Goal: Transaction & Acquisition: Complete application form

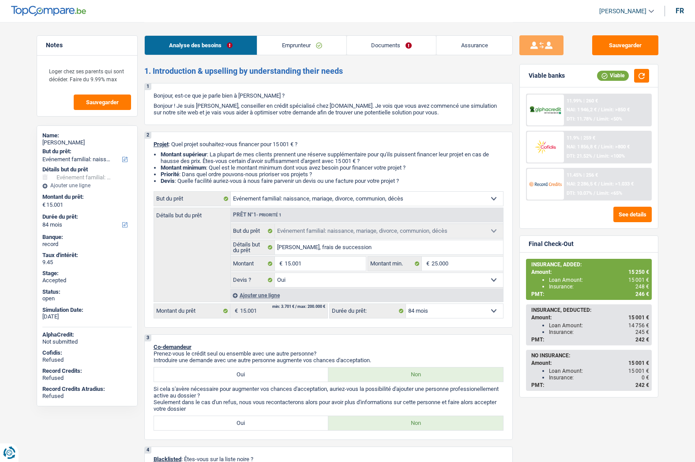
select select "familyEvent"
select select "84"
select select "familyEvent"
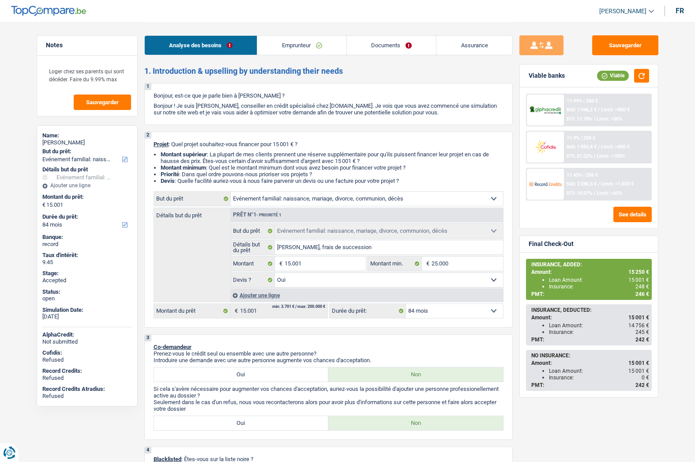
select select "yes"
select select "84"
select select "privateEmployee"
select select "netSalary"
select select "mealVouchers"
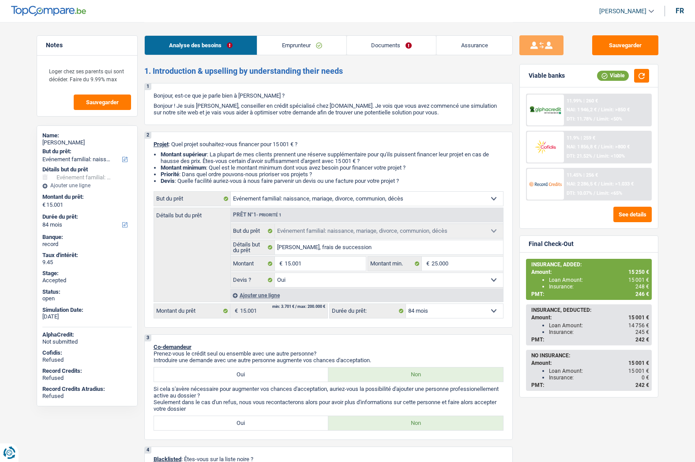
select select "liveWithParents"
select select "familyEvent"
select select "yes"
select select "84"
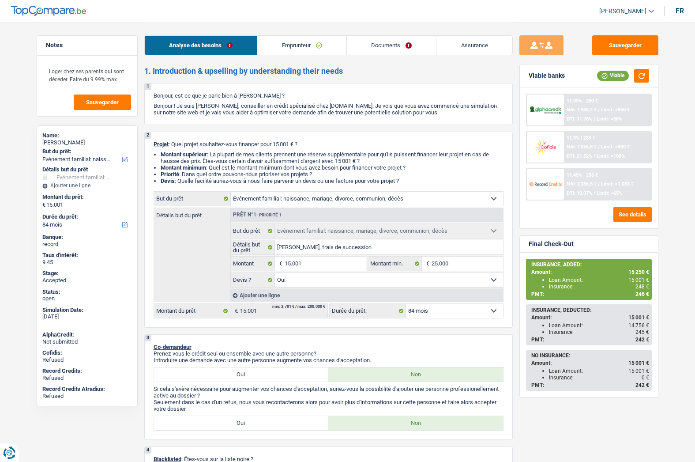
select select "privateEmployee"
select select "netSalary"
select select "mealVouchers"
select select "BE"
select select "smallCompanies"
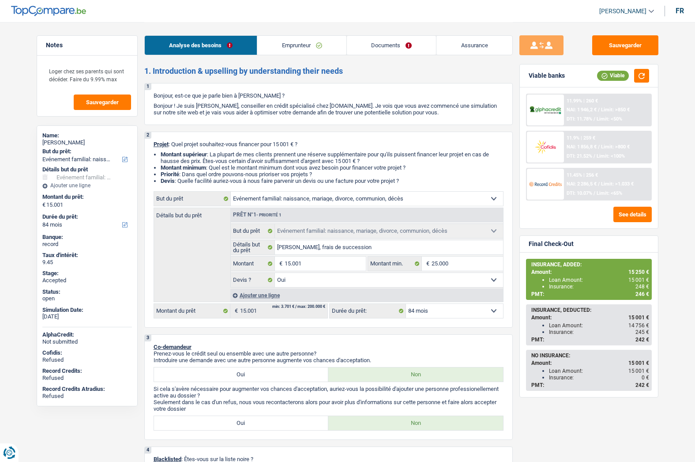
click at [300, 48] on link "Emprunteur" at bounding box center [301, 45] width 89 height 19
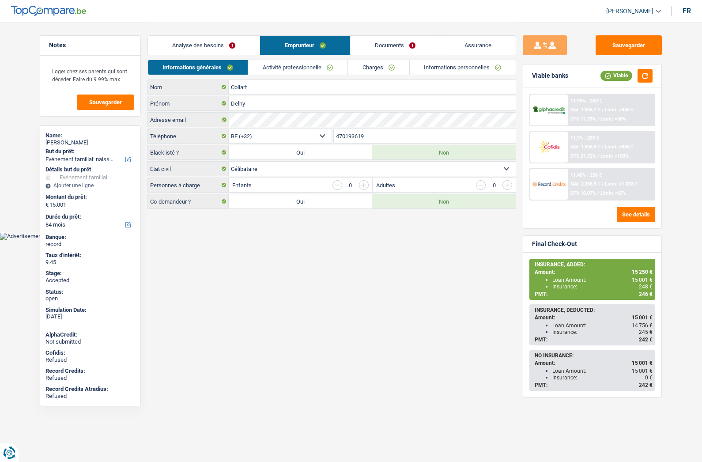
click at [367, 67] on link "Charges" at bounding box center [378, 67] width 61 height 15
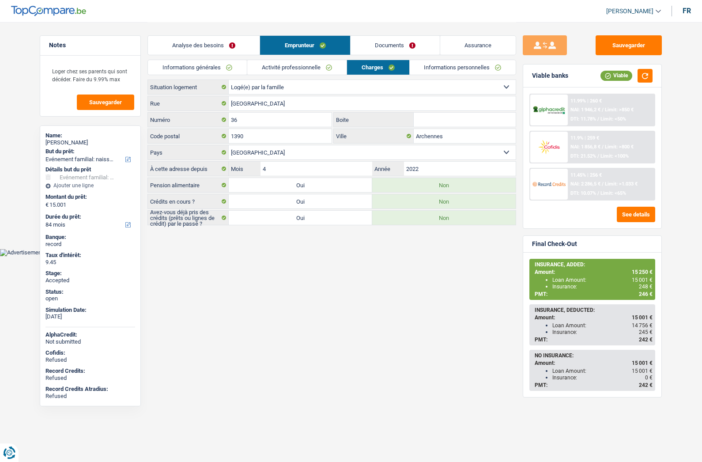
click at [272, 74] on link "Activité professionnelle" at bounding box center [296, 67] width 99 height 15
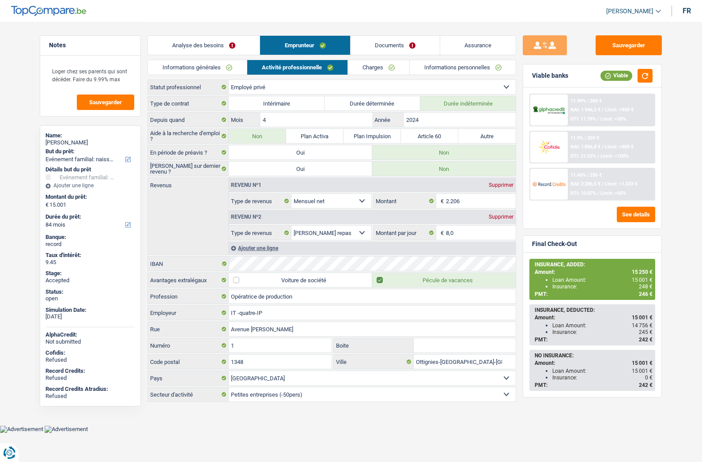
click at [212, 73] on link "Informations générales" at bounding box center [197, 67] width 99 height 15
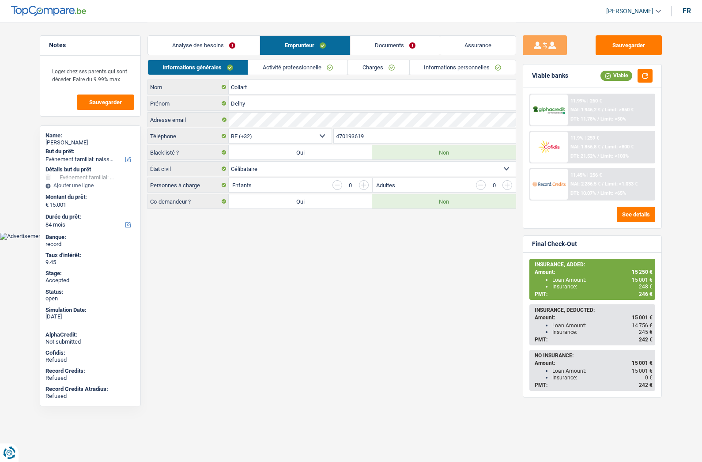
click at [196, 43] on link "Analyse des besoins" at bounding box center [204, 45] width 112 height 19
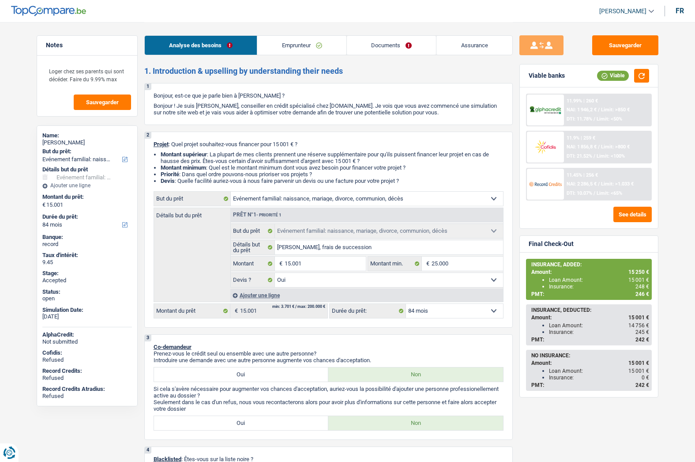
click at [300, 46] on link "Emprunteur" at bounding box center [301, 45] width 89 height 19
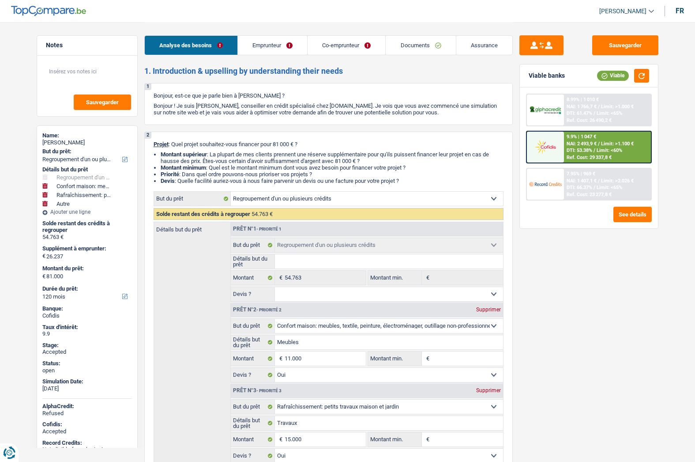
select select "refinancing"
select select "household"
select select "houseOrGarden"
select select "other"
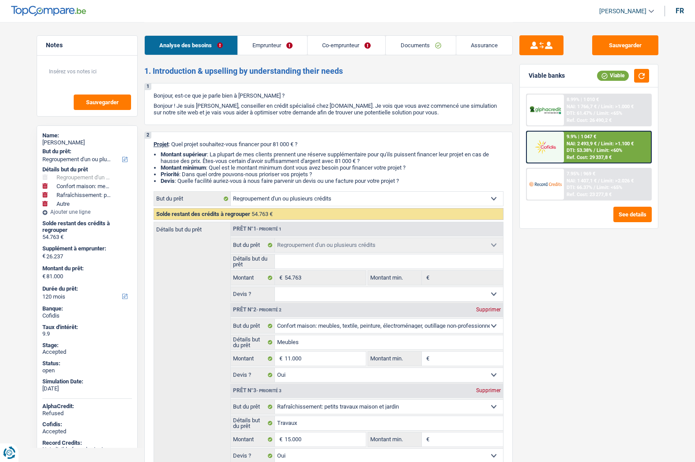
select select "120"
select select "refinancing"
select select "household"
select select "yes"
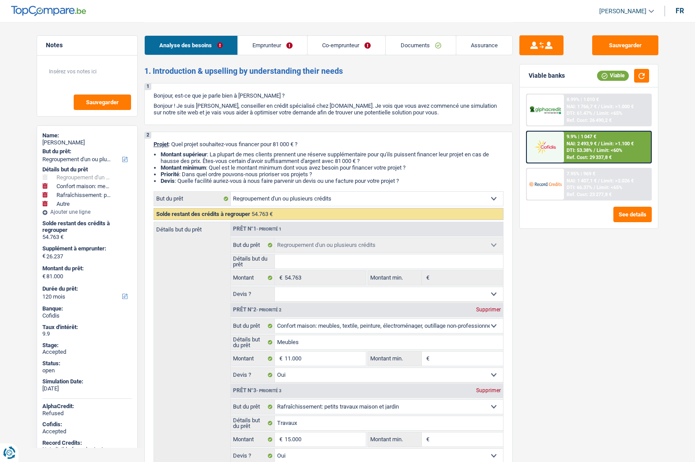
select select "houseOrGarden"
select select "yes"
select select "other"
select select "120"
select select "worker"
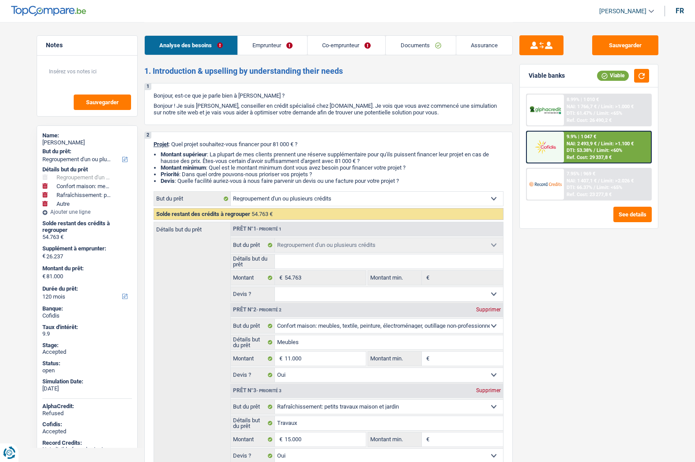
select select "mutuality"
select select "netSalary"
select select "familyAllowances"
select select "mealVouchers"
select select "mutualityIndemnity"
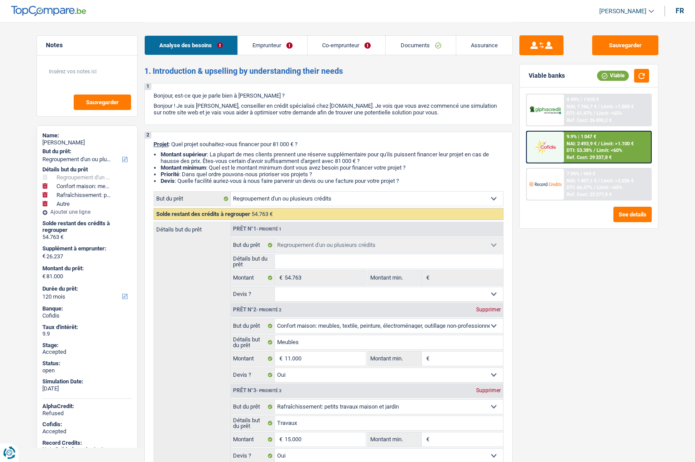
select select "ownerWithMortgage"
select select "creditConsolidation"
select select "120"
select select "personalLoan"
select select "smallWorks"
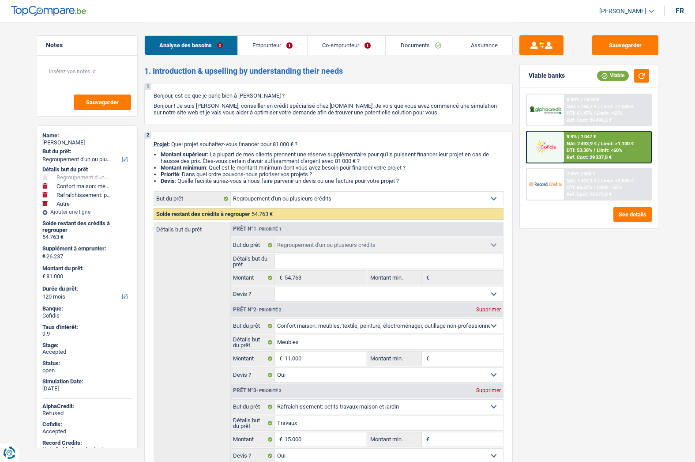
select select "60"
select select "personalLoan"
select select "smallWorks"
select select "60"
select select "personalLoan"
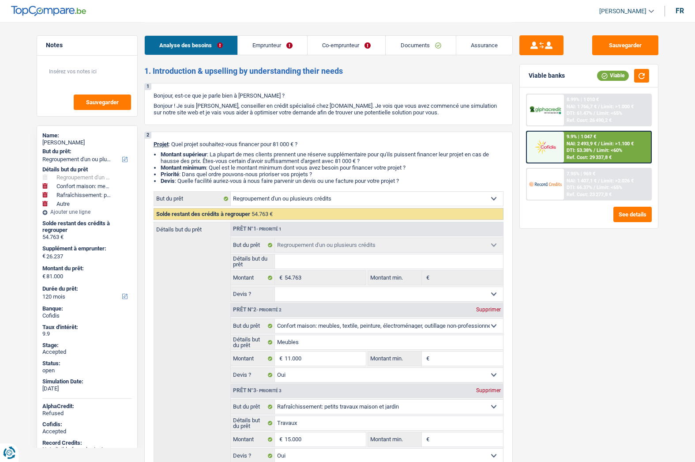
select select "other"
select select "60"
select select "cardOrCredit"
select select "mortgage"
select select "300"
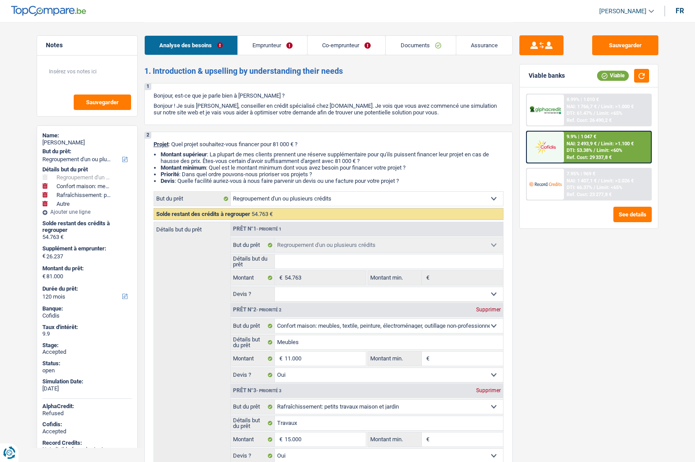
select select "refinancing"
select select "household"
select select "yes"
select select "houseOrGarden"
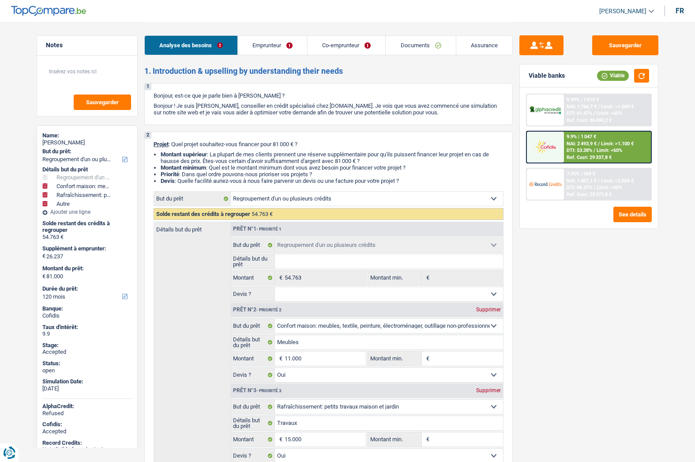
select select "yes"
select select "other"
select select "120"
select select "worker"
select select "netSalary"
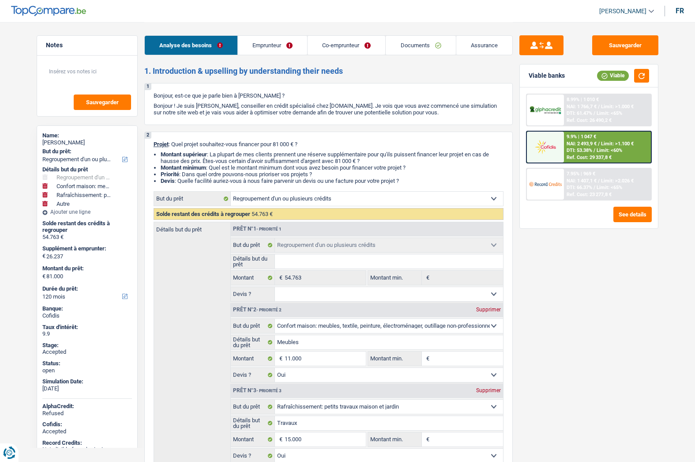
select select "familyAllowances"
select select "mealVouchers"
click at [274, 45] on link "Emprunteur" at bounding box center [272, 45] width 69 height 19
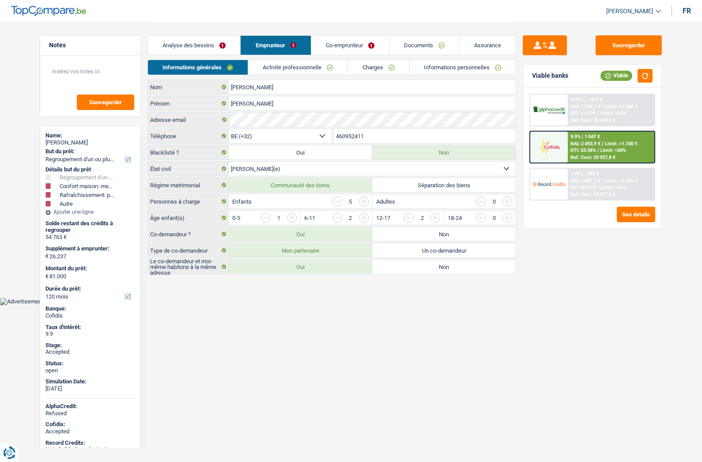
click at [268, 70] on link "Activité professionnelle" at bounding box center [297, 67] width 99 height 15
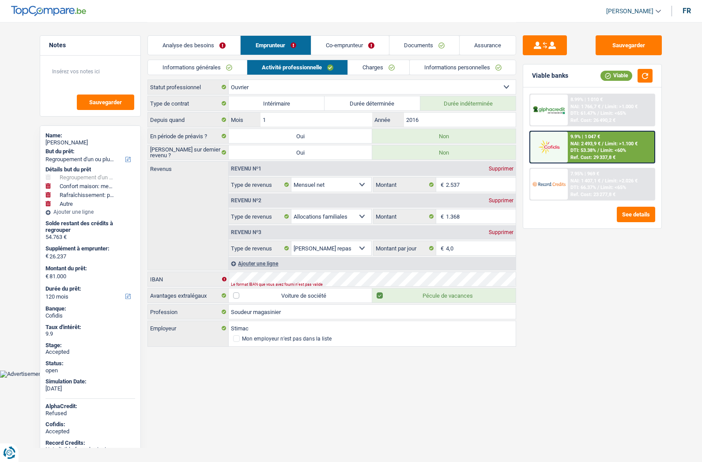
click at [369, 70] on link "Charges" at bounding box center [378, 67] width 61 height 15
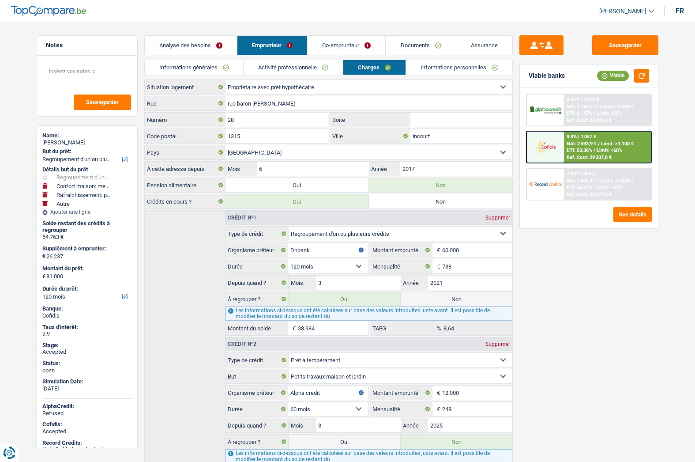
click at [446, 70] on link "Informations personnelles" at bounding box center [459, 67] width 106 height 15
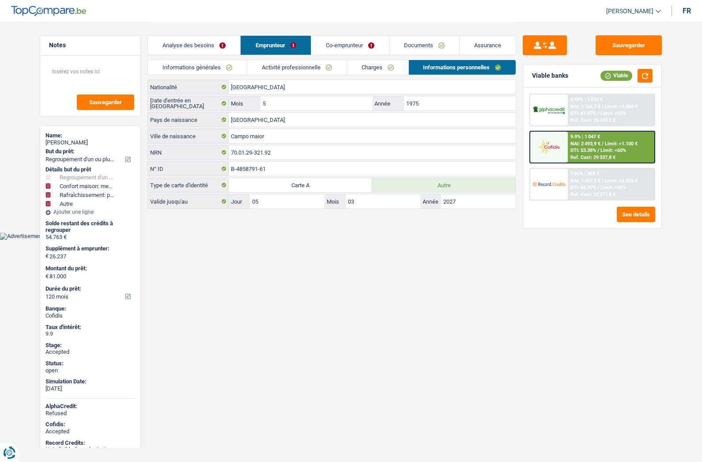
click at [423, 49] on link "Documents" at bounding box center [424, 45] width 70 height 19
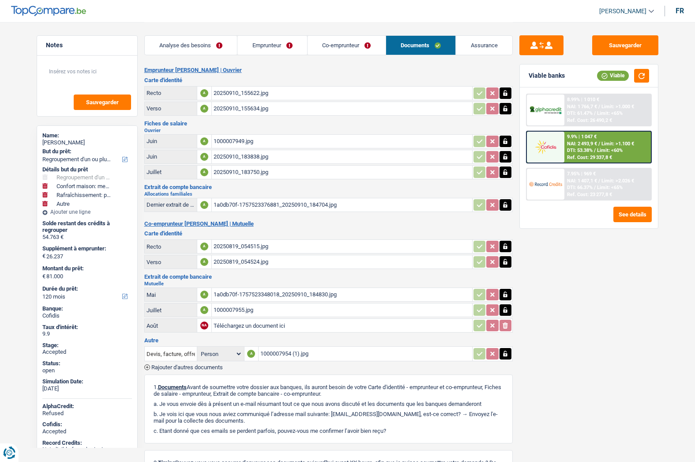
click at [469, 45] on link "Assurance" at bounding box center [484, 45] width 56 height 19
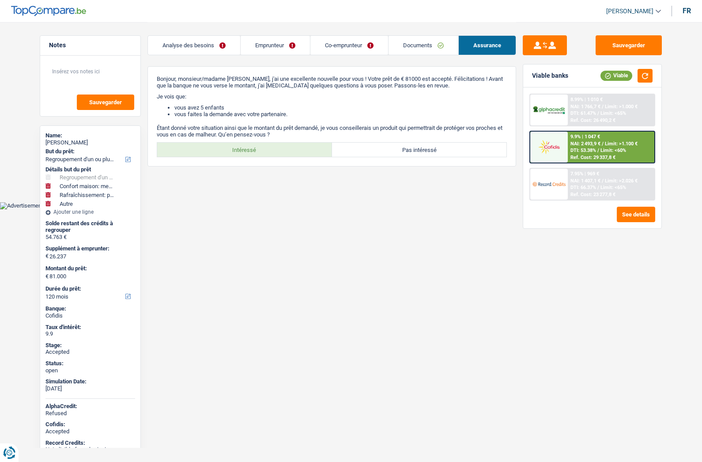
click at [348, 48] on link "Co-emprunteur" at bounding box center [349, 45] width 78 height 19
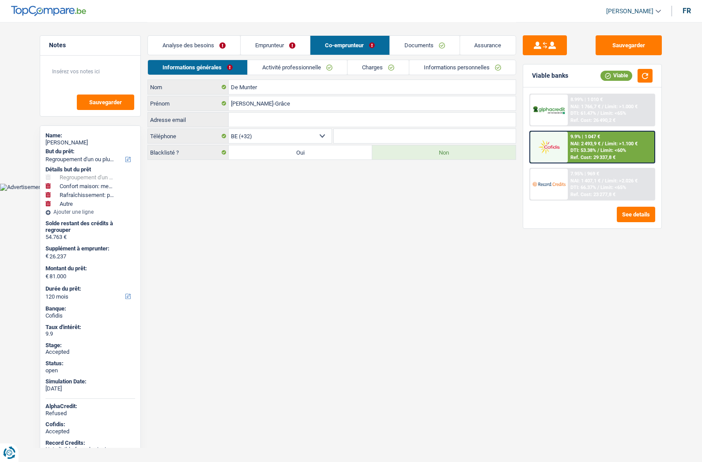
click at [286, 48] on link "Emprunteur" at bounding box center [274, 45] width 69 height 19
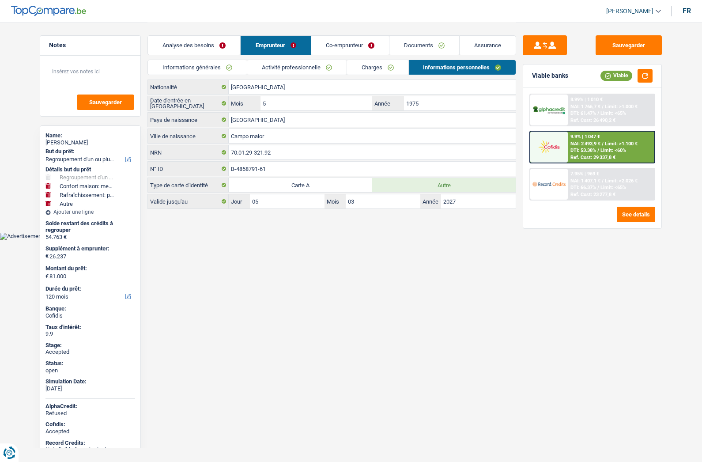
click at [280, 68] on link "Activité professionnelle" at bounding box center [296, 67] width 99 height 15
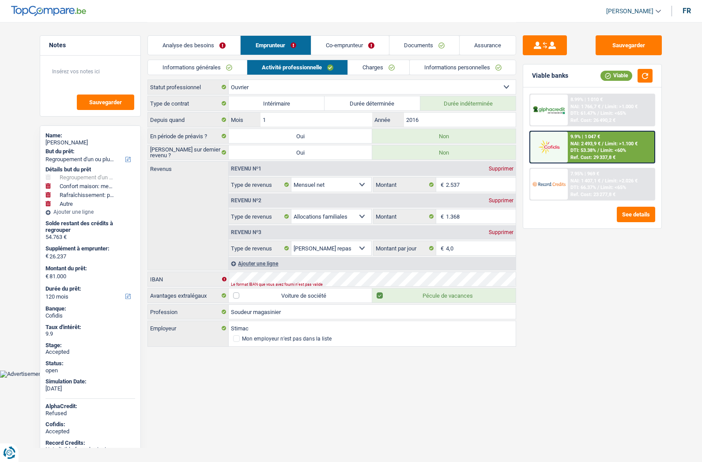
click at [368, 71] on link "Charges" at bounding box center [378, 67] width 61 height 15
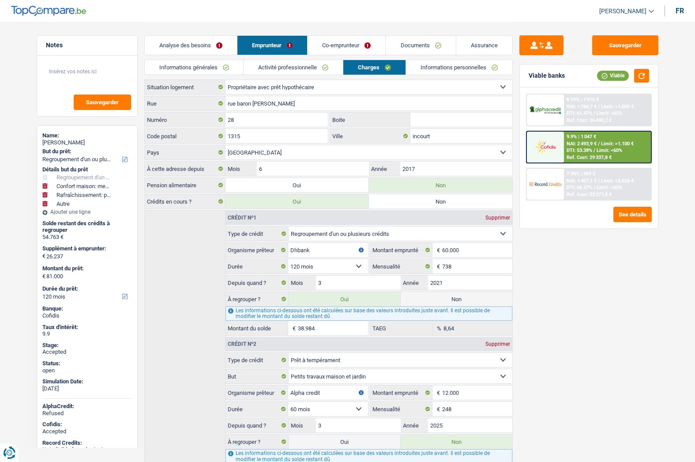
click at [474, 43] on link "Assurance" at bounding box center [484, 45] width 56 height 19
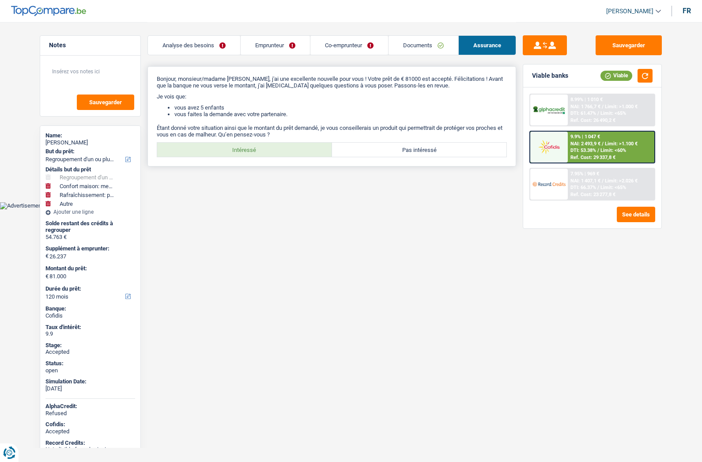
click at [299, 148] on label "Intéressé" at bounding box center [244, 150] width 175 height 14
click at [299, 148] on input "Intéressé" at bounding box center [244, 150] width 175 height 14
radio input "true"
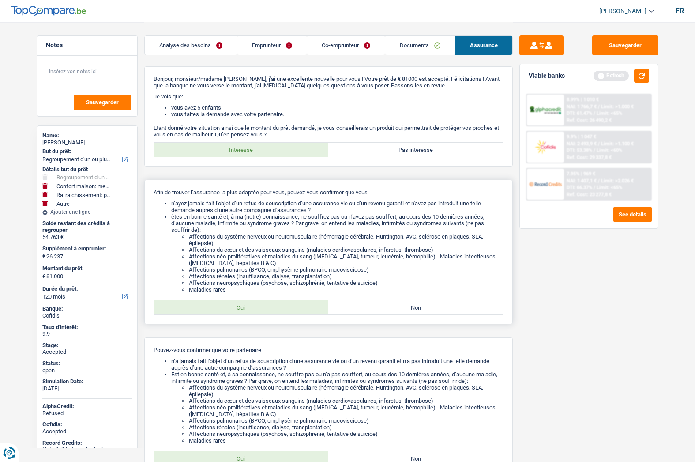
click at [257, 303] on label "Oui" at bounding box center [241, 307] width 175 height 14
click at [257, 303] on input "Oui" at bounding box center [241, 307] width 175 height 14
radio input "true"
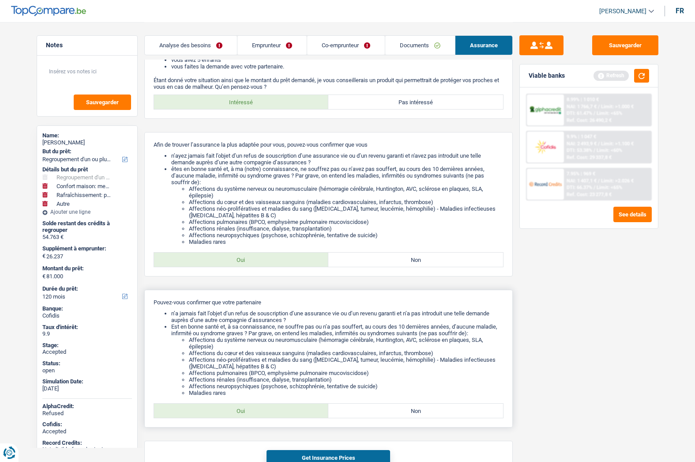
scroll to position [102, 0]
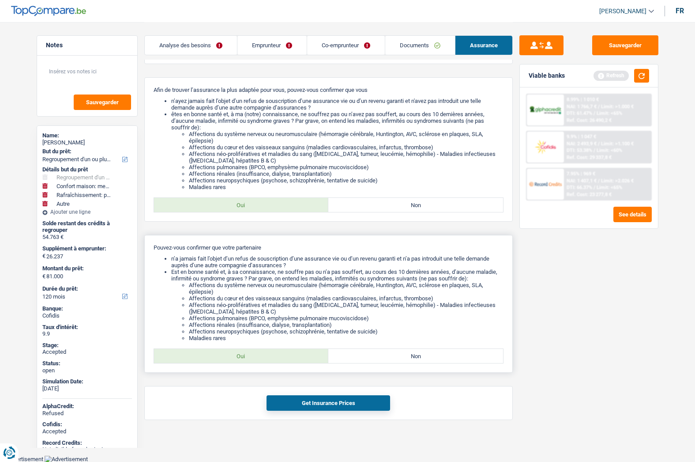
click at [256, 349] on label "Oui" at bounding box center [241, 356] width 175 height 14
click at [256, 349] on input "Oui" at bounding box center [241, 356] width 175 height 14
radio input "true"
click at [298, 397] on button "Get Insurance Prices" at bounding box center [328, 402] width 124 height 15
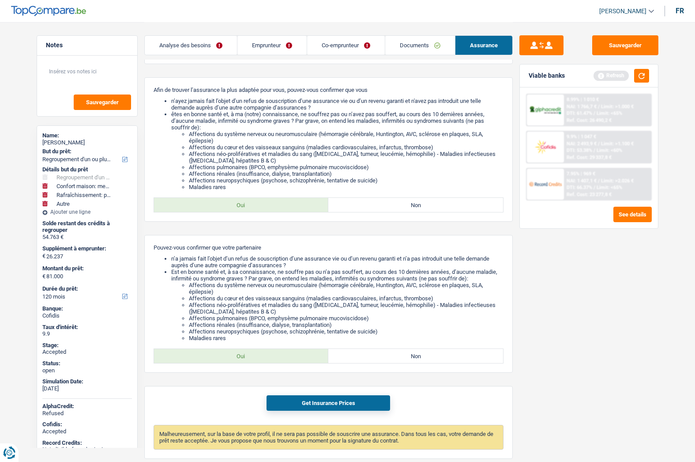
click at [267, 41] on link "Emprunteur" at bounding box center [271, 45] width 69 height 19
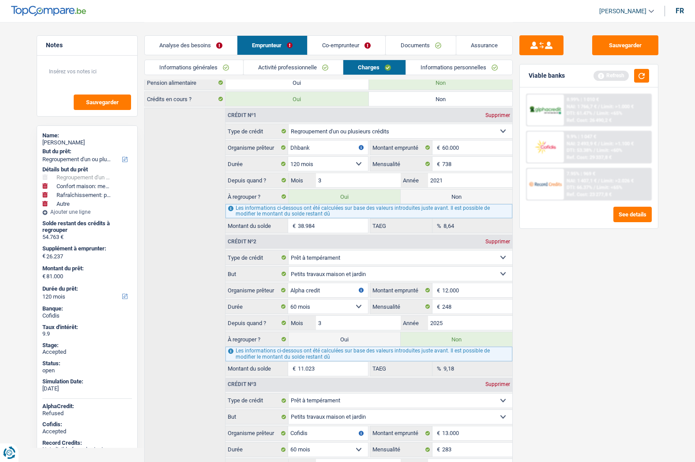
click at [91, 138] on div "Name:" at bounding box center [87, 135] width 90 height 7
click at [87, 141] on div "Antonio Santana Portela" at bounding box center [87, 142] width 90 height 7
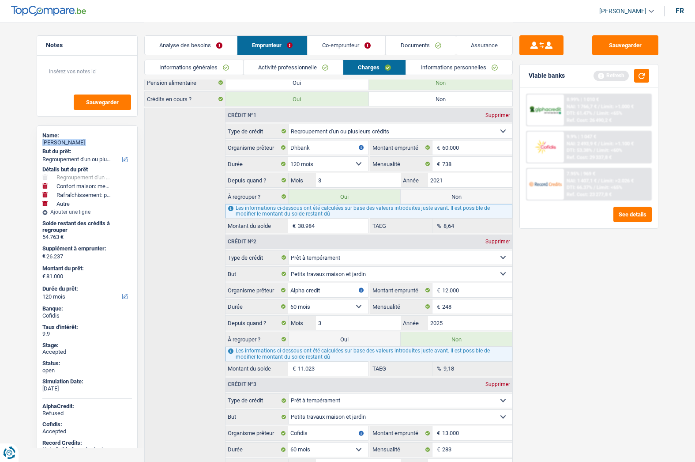
click at [87, 141] on div "Antonio Santana Portela" at bounding box center [87, 142] width 90 height 7
copy div "Antonio Santana Portela"
click at [485, 45] on link "Assurance" at bounding box center [484, 45] width 56 height 19
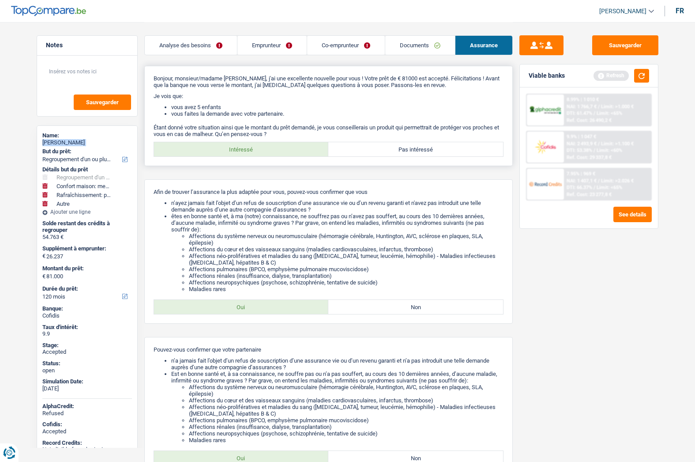
scroll to position [0, 0]
click at [193, 52] on link "Analyse des besoins" at bounding box center [191, 45] width 92 height 19
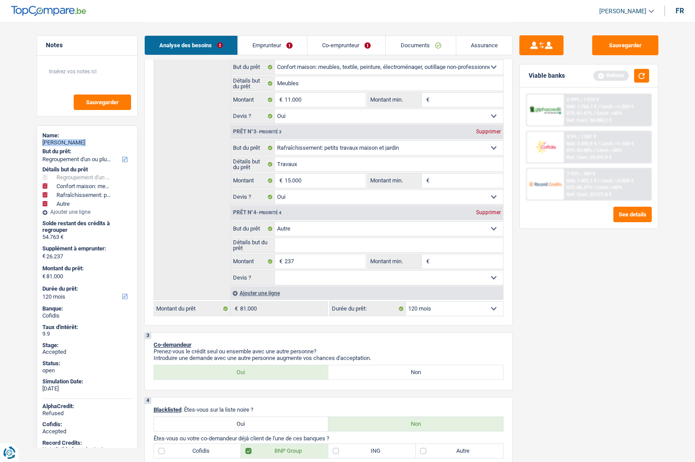
scroll to position [265, 0]
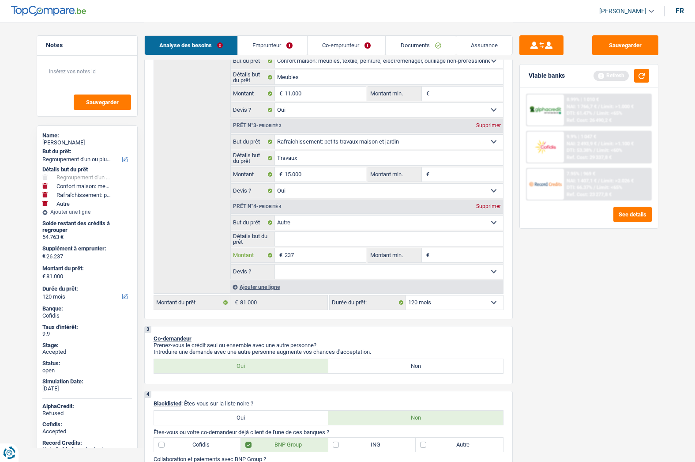
click at [314, 257] on input "237" at bounding box center [325, 255] width 81 height 14
click at [641, 77] on button "button" at bounding box center [641, 76] width 15 height 14
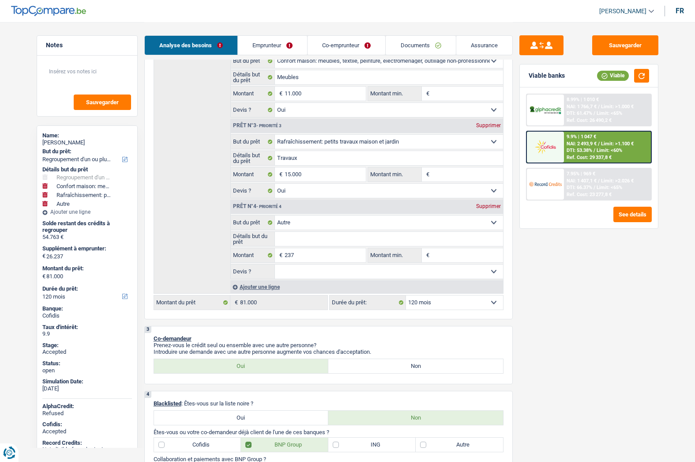
click at [550, 146] on img at bounding box center [545, 147] width 33 height 16
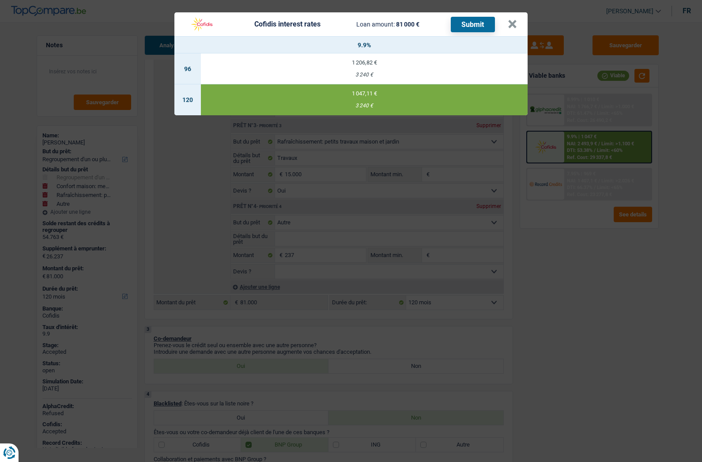
click at [374, 99] on td "1 047,11 € 3 240 €" at bounding box center [364, 99] width 326 height 31
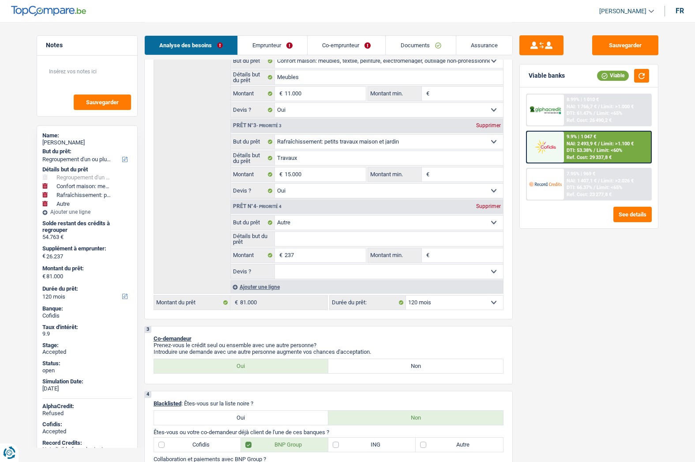
click at [484, 48] on link "Assurance" at bounding box center [484, 45] width 56 height 19
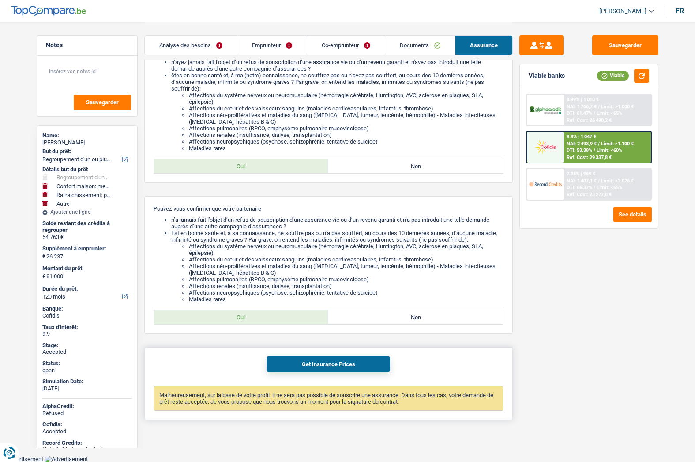
click at [322, 365] on button "Get Insurance Prices" at bounding box center [328, 363] width 124 height 15
click at [201, 45] on link "Analyse des besoins" at bounding box center [191, 45] width 92 height 19
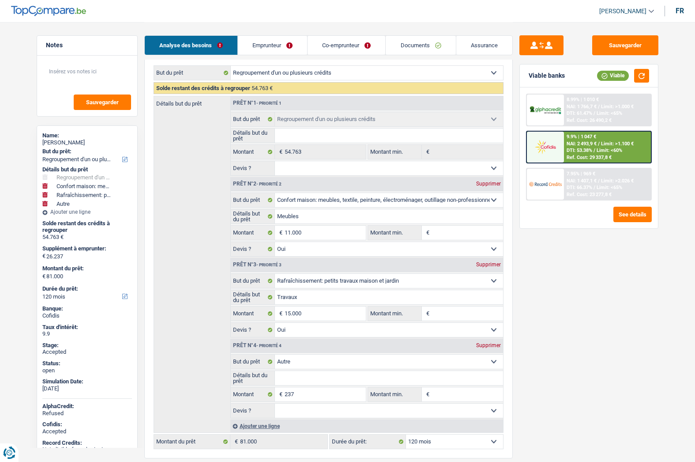
scroll to position [0, 0]
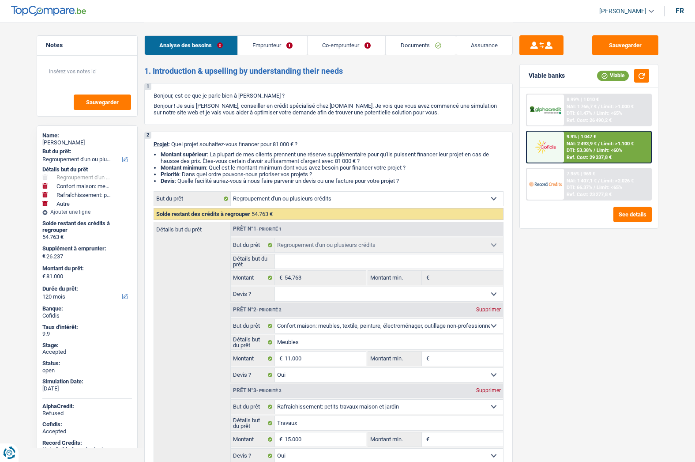
drag, startPoint x: 628, startPoint y: 15, endPoint x: 628, endPoint y: 22, distance: 6.6
click at [628, 15] on link "[PERSON_NAME]" at bounding box center [623, 11] width 62 height 15
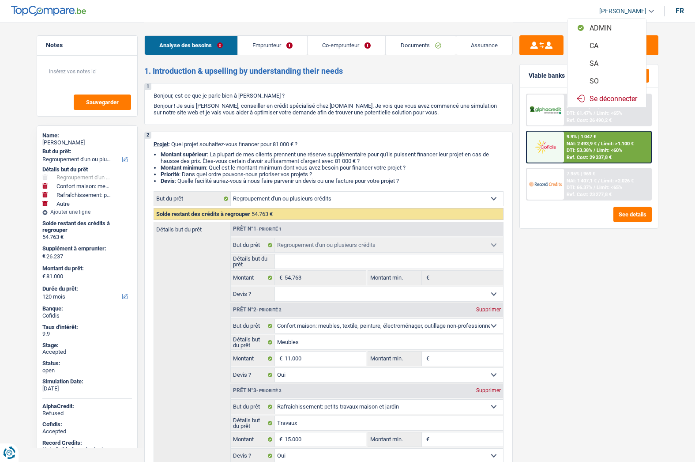
click at [598, 77] on button "SO" at bounding box center [606, 81] width 79 height 18
select select "120"
select select "refinancing"
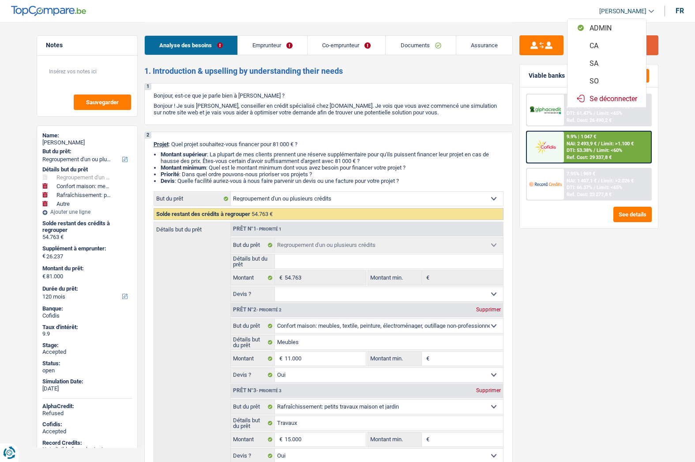
select select "household"
select select "yes"
select select "houseOrGarden"
select select "yes"
select select "other"
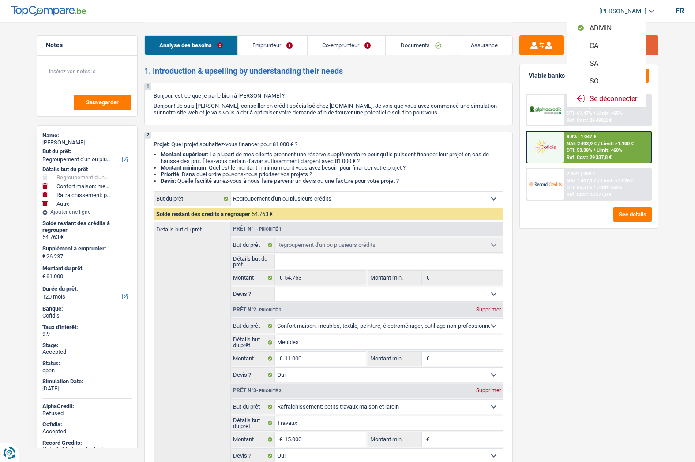
select select "120"
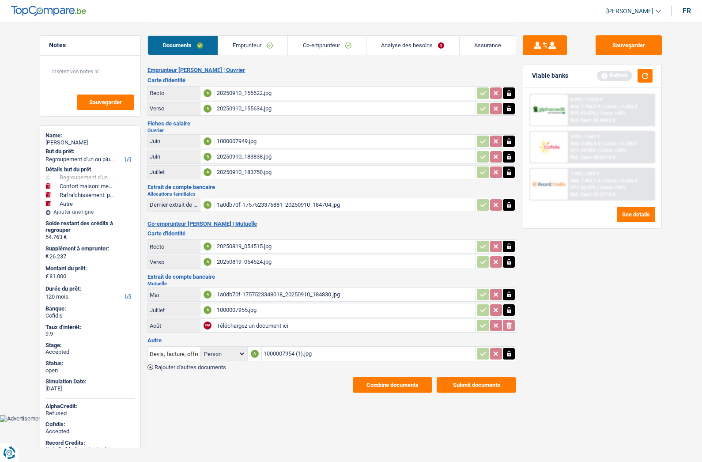
click at [414, 50] on link "Analyse des besoins" at bounding box center [412, 45] width 93 height 19
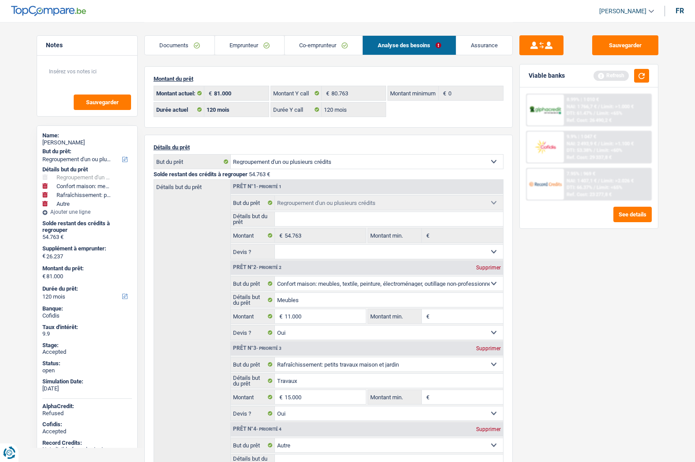
click at [233, 44] on link "Emprunteur" at bounding box center [249, 45] width 69 height 19
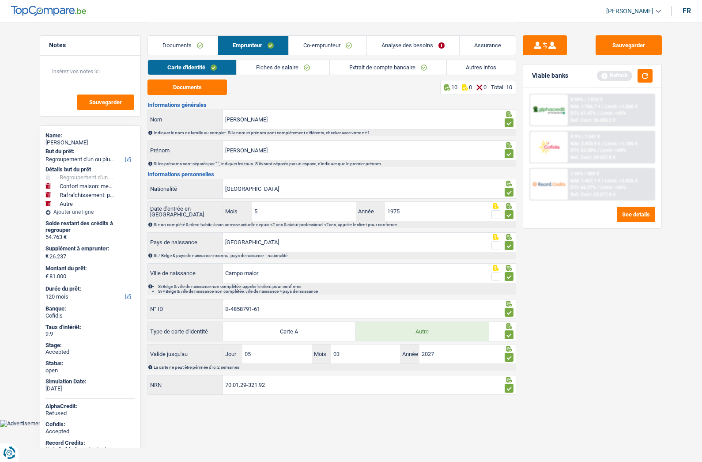
click at [190, 49] on link "Documents" at bounding box center [183, 45] width 70 height 19
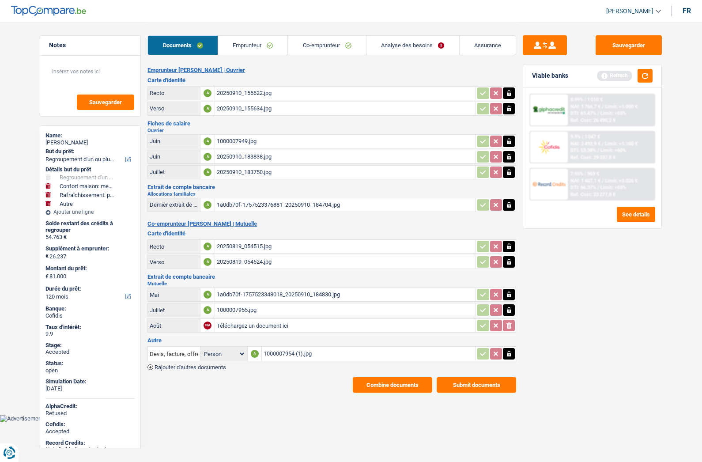
click at [390, 385] on button "Combine documents" at bounding box center [392, 384] width 79 height 15
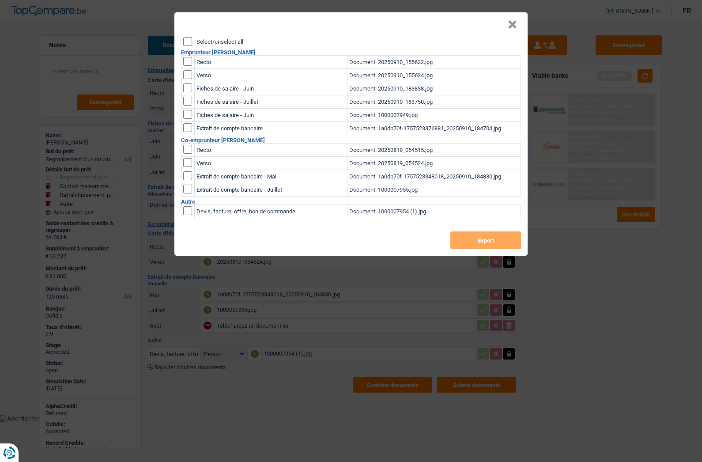
click at [233, 41] on label "Select/unselect all" at bounding box center [219, 42] width 47 height 6
click at [192, 41] on input "Select/unselect all" at bounding box center [187, 41] width 9 height 9
checkbox input "true"
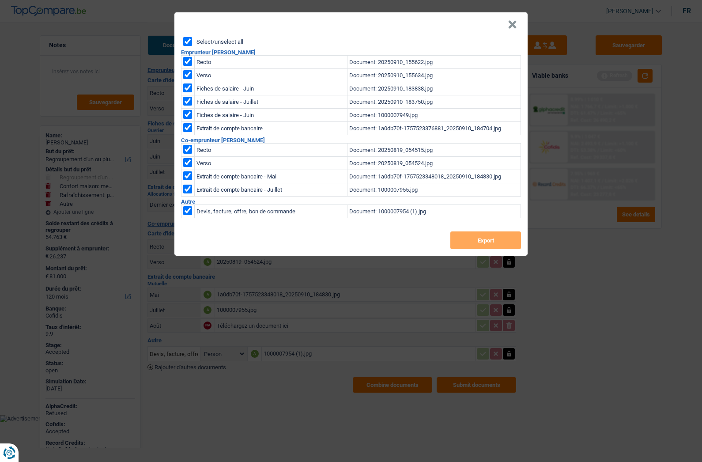
checkbox input "true"
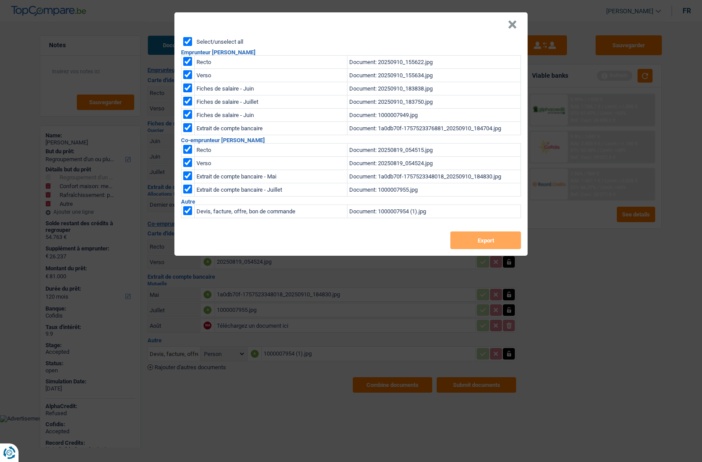
checkbox input "true"
click at [488, 240] on button "Export" at bounding box center [485, 240] width 71 height 18
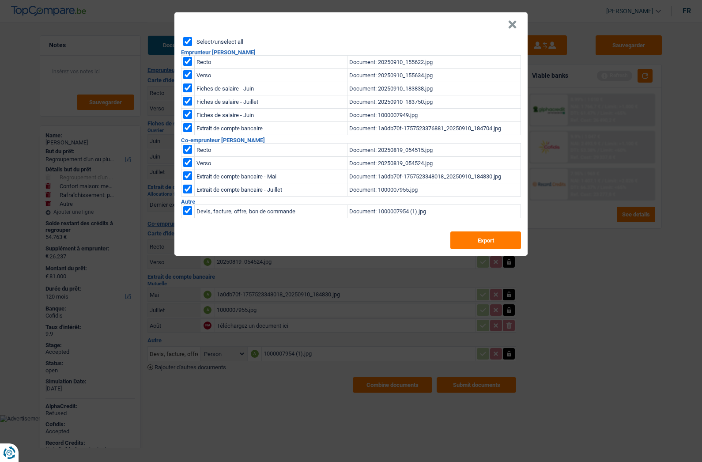
click at [510, 20] on button "×" at bounding box center [511, 24] width 9 height 9
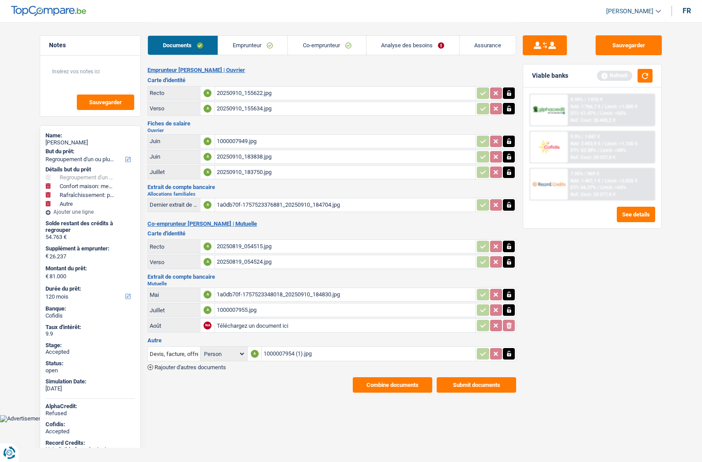
click at [256, 41] on link "Emprunteur" at bounding box center [253, 45] width 70 height 19
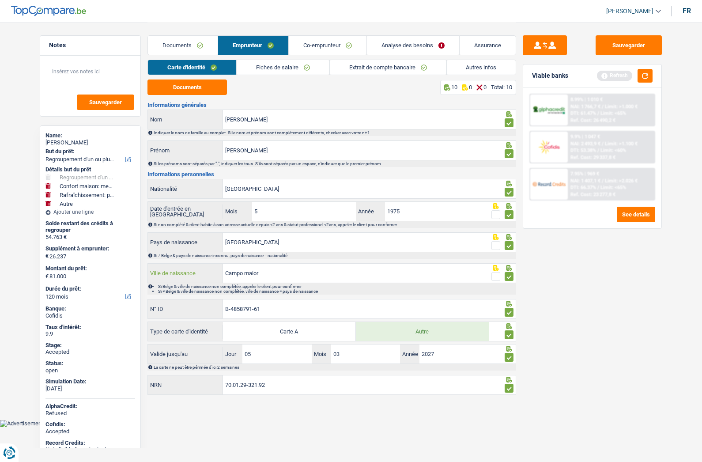
click at [256, 269] on input "Campo maior" at bounding box center [356, 272] width 266 height 19
click at [313, 45] on link "Co-emprunteur" at bounding box center [328, 45] width 78 height 19
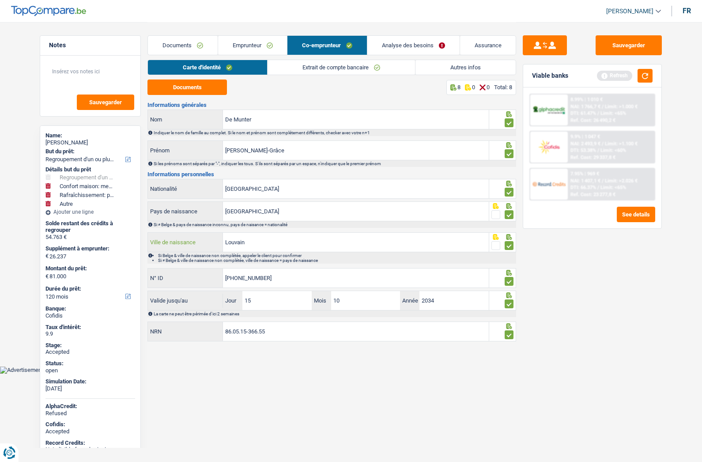
click at [241, 245] on input "Louvain" at bounding box center [356, 242] width 266 height 19
click at [402, 43] on link "Analyse des besoins" at bounding box center [413, 45] width 92 height 19
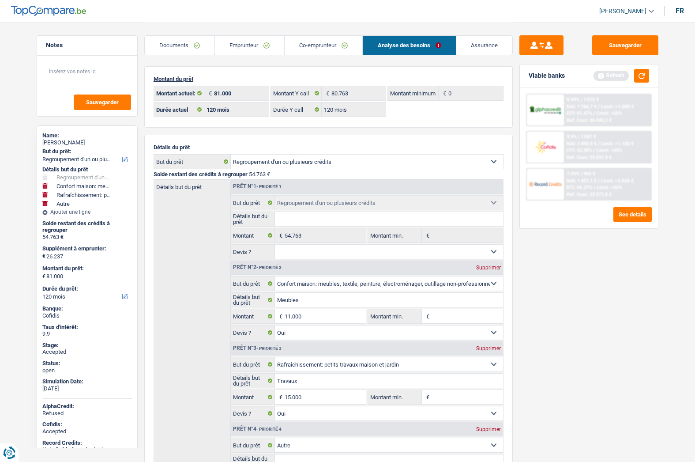
click at [255, 45] on link "Emprunteur" at bounding box center [249, 45] width 69 height 19
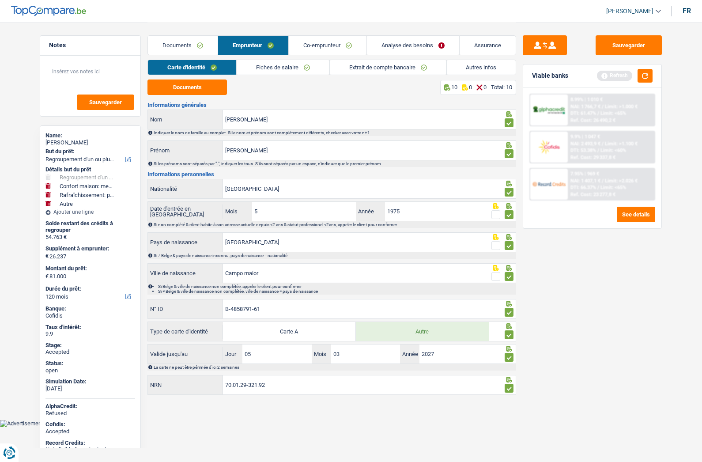
click at [463, 63] on link "Autres infos" at bounding box center [481, 67] width 69 height 15
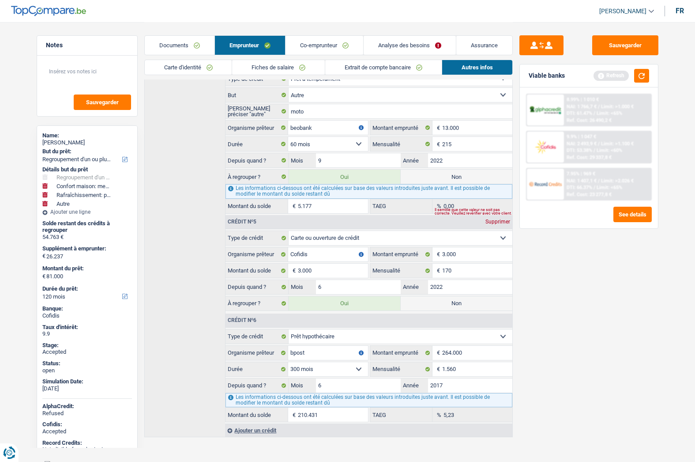
scroll to position [688, 0]
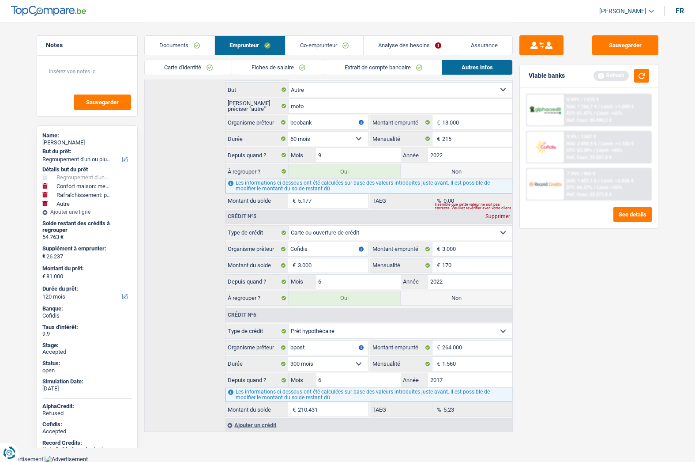
click at [256, 70] on link "Fiches de salaire" at bounding box center [278, 67] width 93 height 15
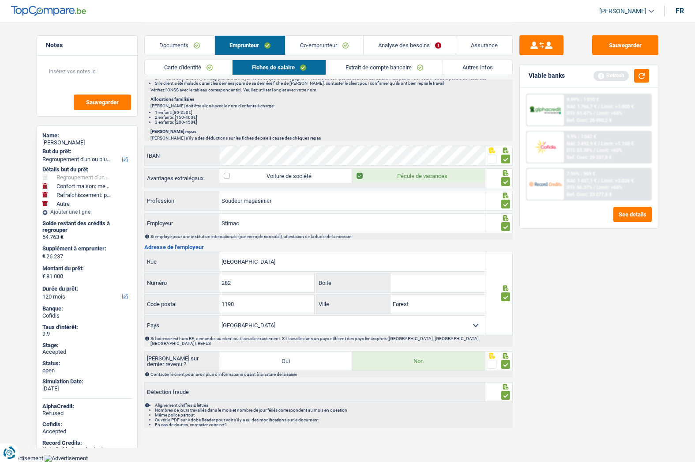
scroll to position [654, 0]
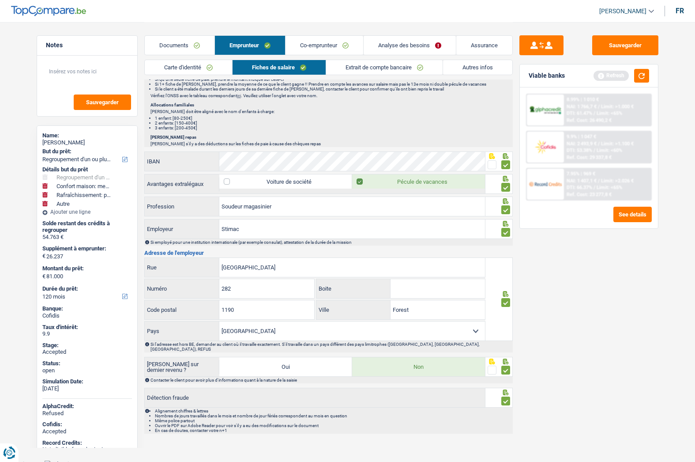
click at [200, 69] on link "Carte d'identité" at bounding box center [188, 67] width 87 height 15
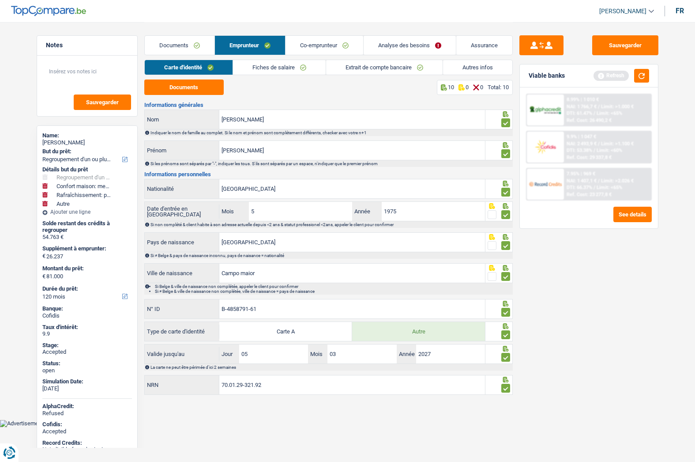
scroll to position [0, 0]
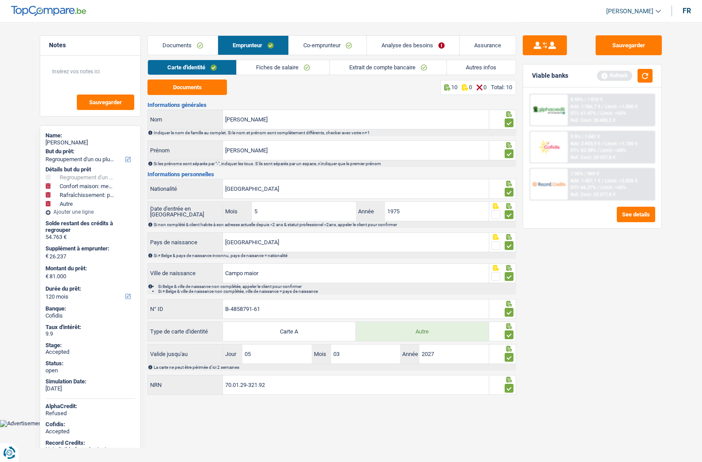
click at [279, 70] on link "Fiches de salaire" at bounding box center [282, 67] width 93 height 15
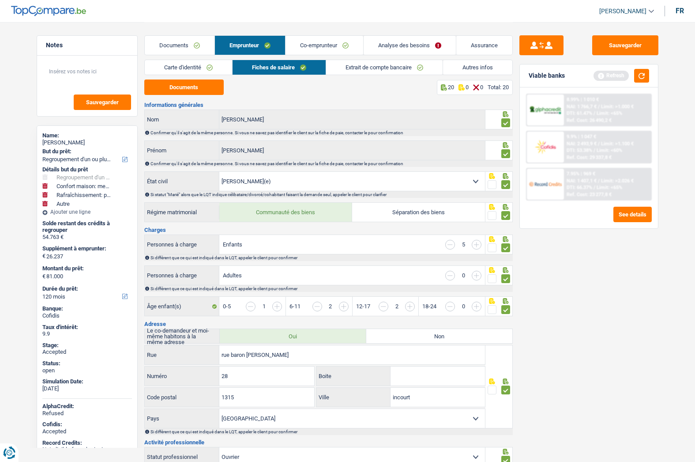
click at [469, 65] on link "Autres infos" at bounding box center [477, 67] width 69 height 15
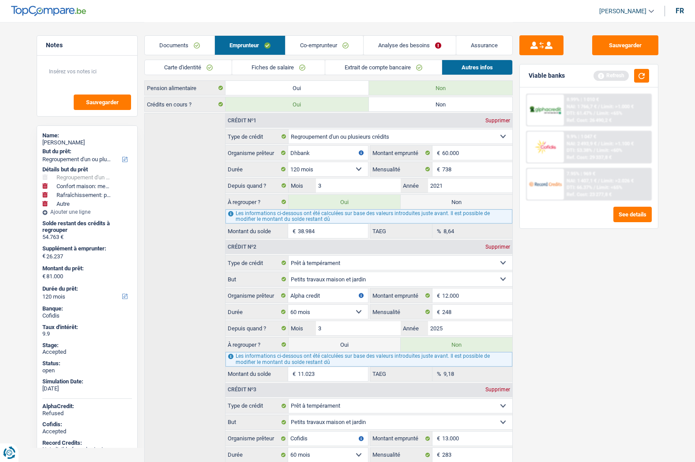
scroll to position [203, 0]
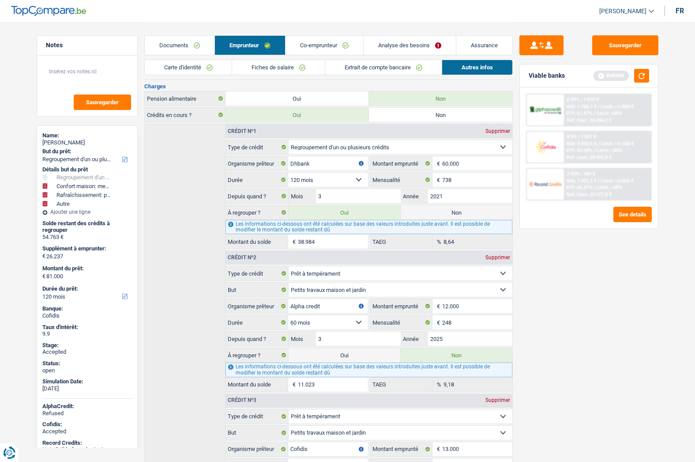
click at [82, 140] on div "Antonio Santana Portela" at bounding box center [87, 142] width 90 height 7
copy div "Antonio Santana Portela"
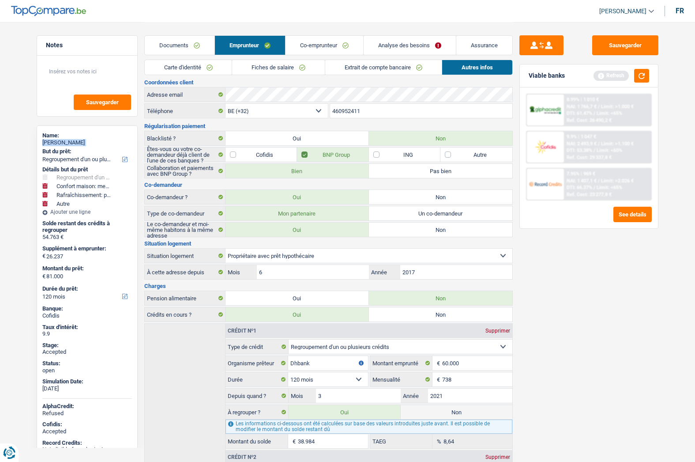
scroll to position [0, 0]
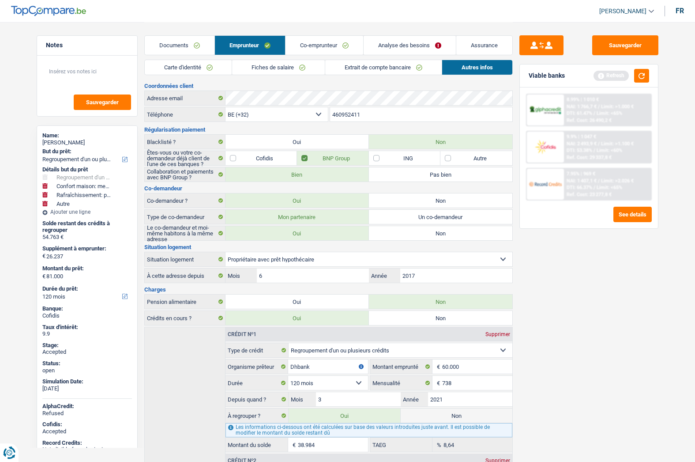
click at [345, 116] on input "460952411" at bounding box center [421, 114] width 182 height 14
click at [345, 115] on input "460952411" at bounding box center [421, 114] width 182 height 14
click at [59, 138] on div "Name:" at bounding box center [87, 135] width 90 height 7
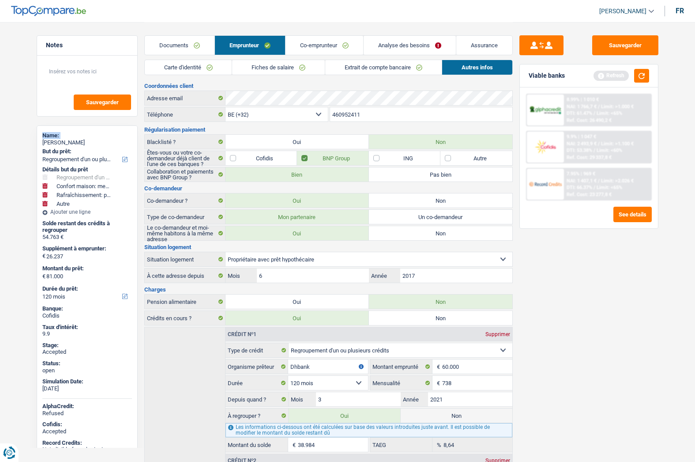
click at [58, 138] on div "Name:" at bounding box center [87, 135] width 90 height 7
click at [54, 142] on div "Antonio Santana Portela" at bounding box center [87, 142] width 90 height 7
copy div "Antonio Santana Portela"
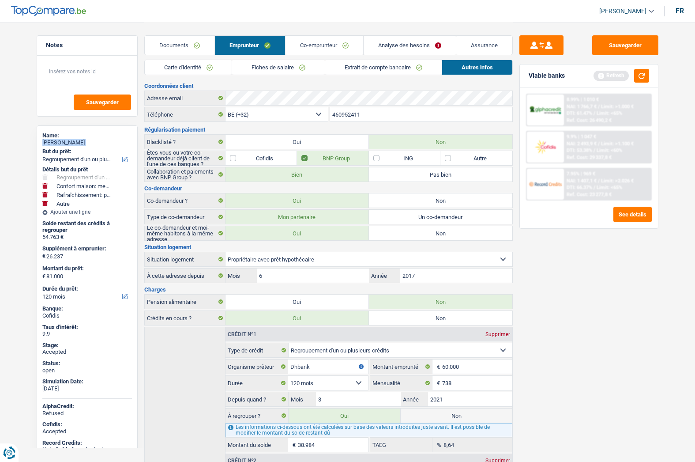
click at [309, 46] on link "Co-emprunteur" at bounding box center [324, 45] width 78 height 19
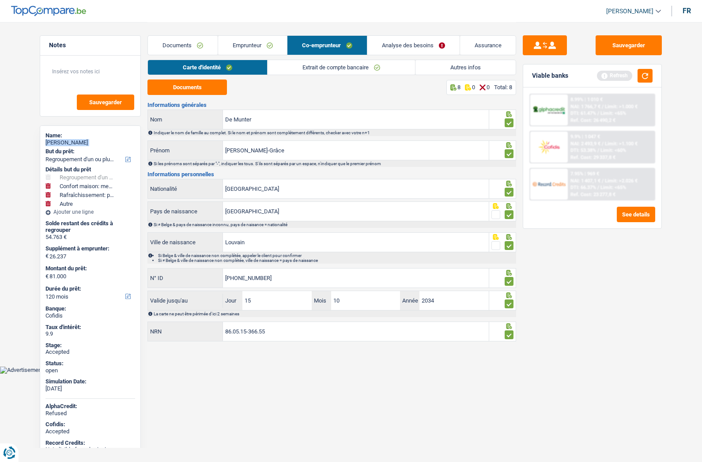
click at [443, 68] on link "Autres infos" at bounding box center [465, 67] width 100 height 15
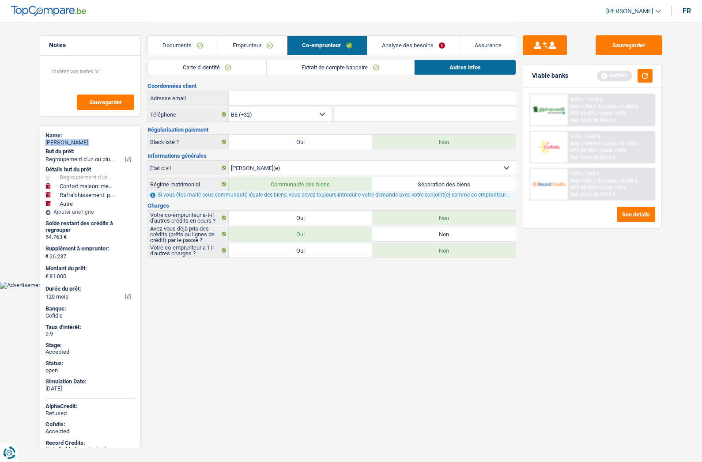
drag, startPoint x: 222, startPoint y: 73, endPoint x: 266, endPoint y: 70, distance: 43.8
click at [222, 72] on link "Carte d'identité" at bounding box center [207, 67] width 118 height 15
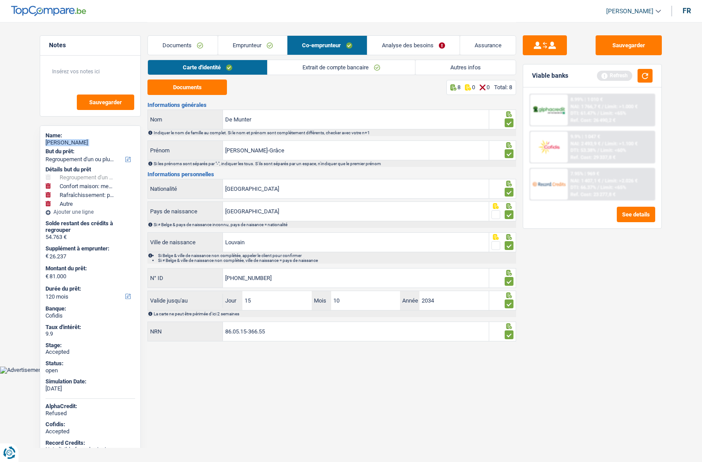
click at [306, 71] on link "Extrait de compte bancaire" at bounding box center [340, 67] width 147 height 15
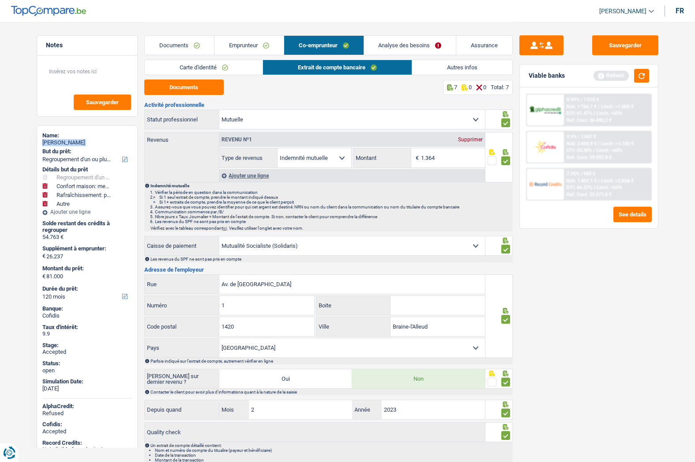
click at [250, 43] on link "Emprunteur" at bounding box center [248, 45] width 69 height 19
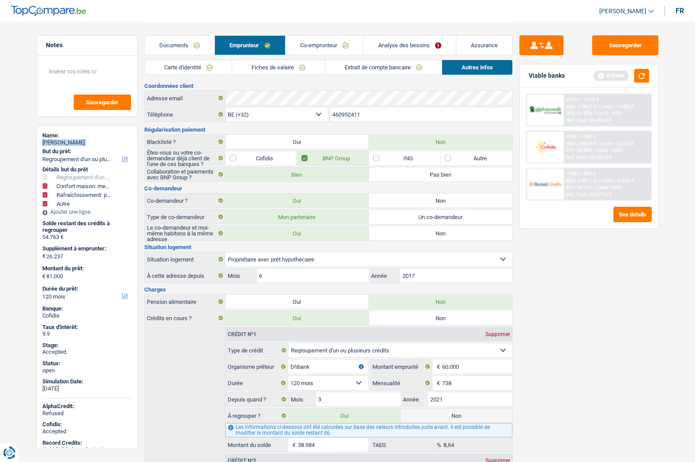
click at [268, 69] on link "Fiches de salaire" at bounding box center [278, 67] width 93 height 15
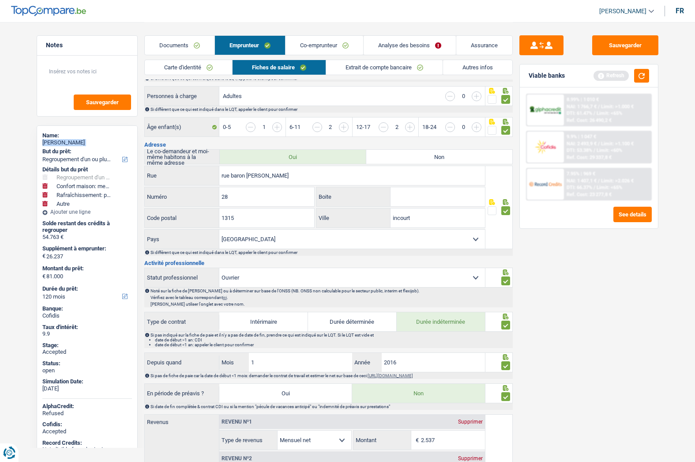
scroll to position [132, 0]
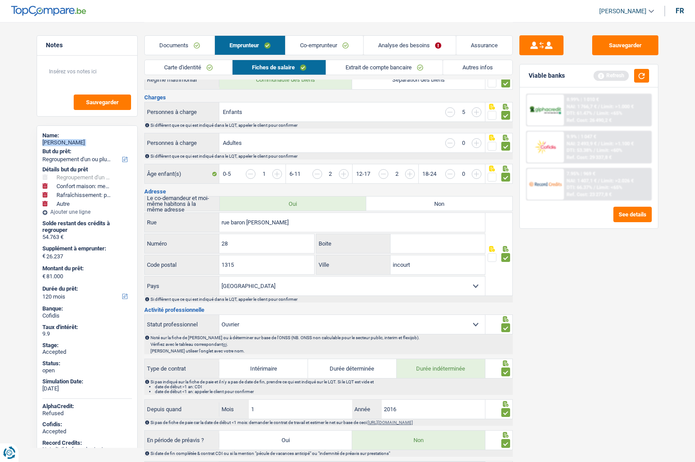
click at [454, 71] on link "Autres infos" at bounding box center [477, 67] width 69 height 15
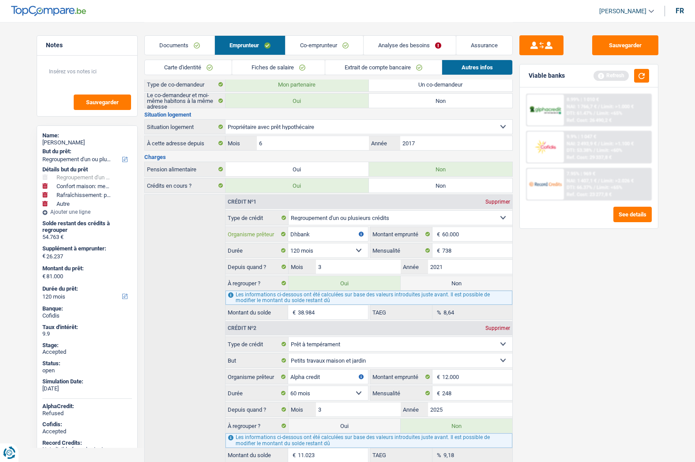
click at [297, 233] on input "Dhbank" at bounding box center [327, 234] width 79 height 14
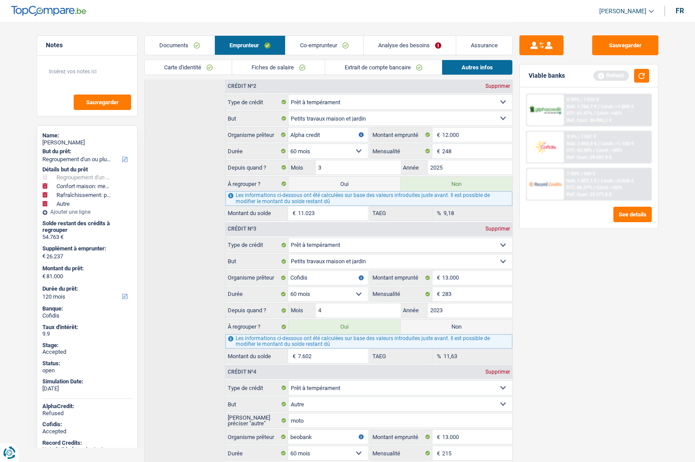
scroll to position [397, 0]
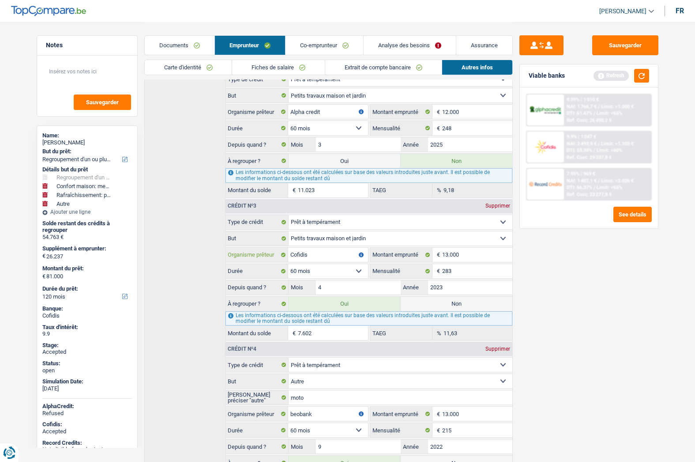
click at [300, 253] on input "Cofidis" at bounding box center [327, 255] width 79 height 14
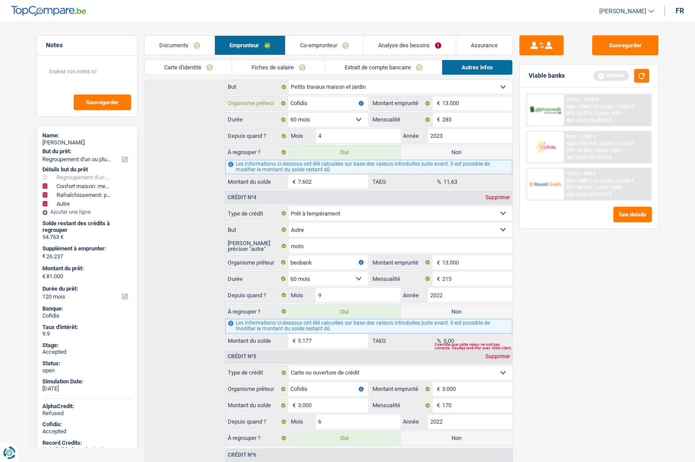
scroll to position [574, 0]
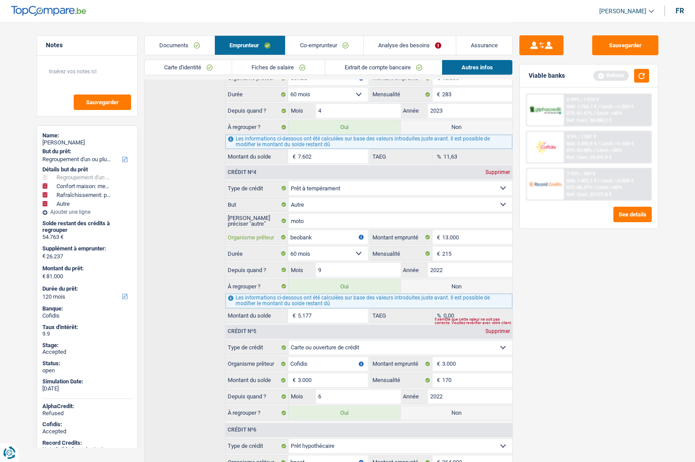
click at [303, 237] on input "beobank" at bounding box center [327, 237] width 79 height 14
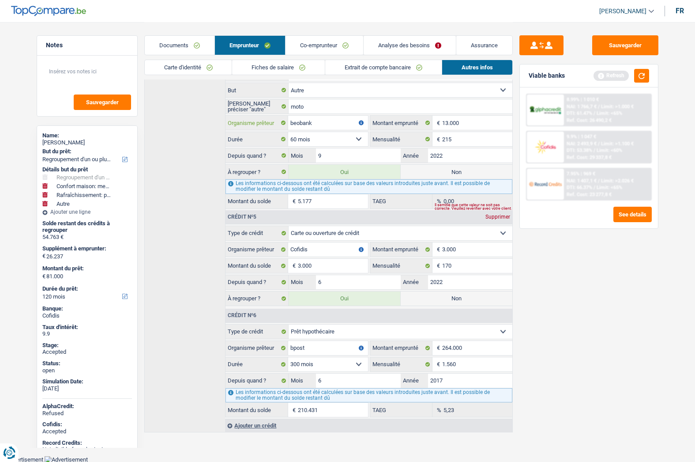
scroll to position [688, 0]
click at [303, 251] on input "Cofidis" at bounding box center [327, 249] width 79 height 14
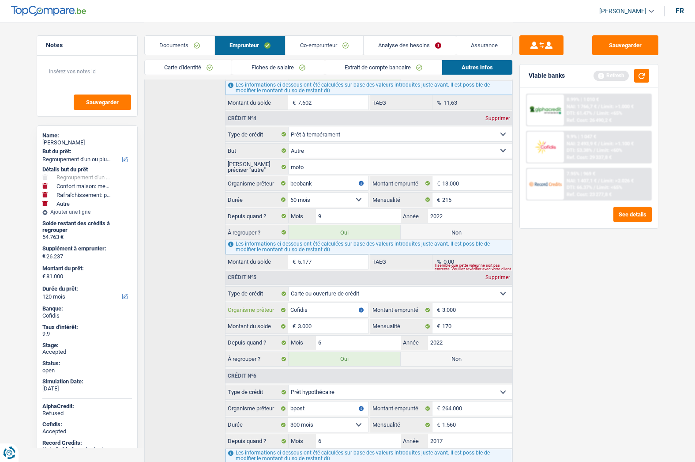
scroll to position [644, 0]
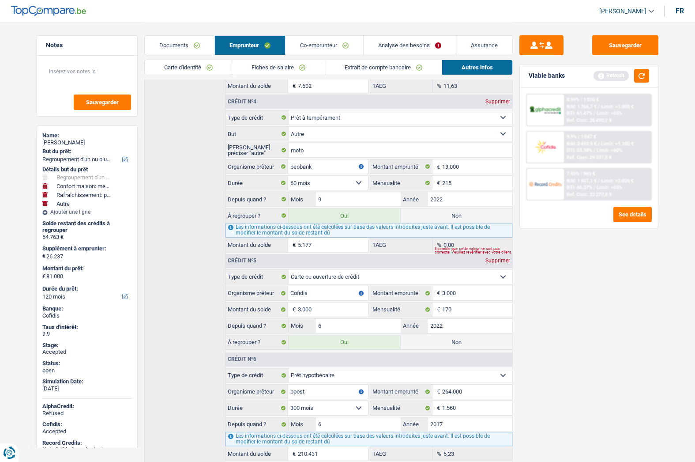
click at [278, 64] on link "Fiches de salaire" at bounding box center [278, 67] width 93 height 15
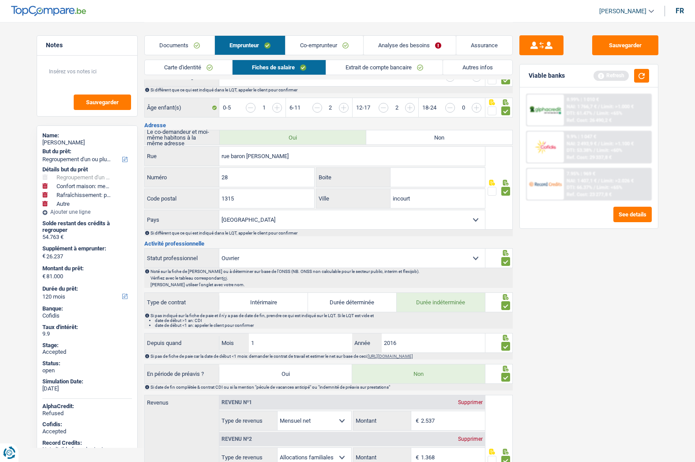
scroll to position [115, 0]
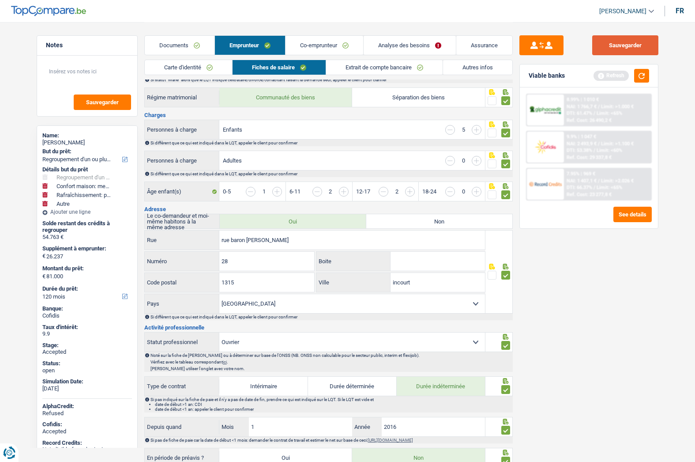
click at [611, 43] on button "Sauvegarder" at bounding box center [625, 45] width 66 height 20
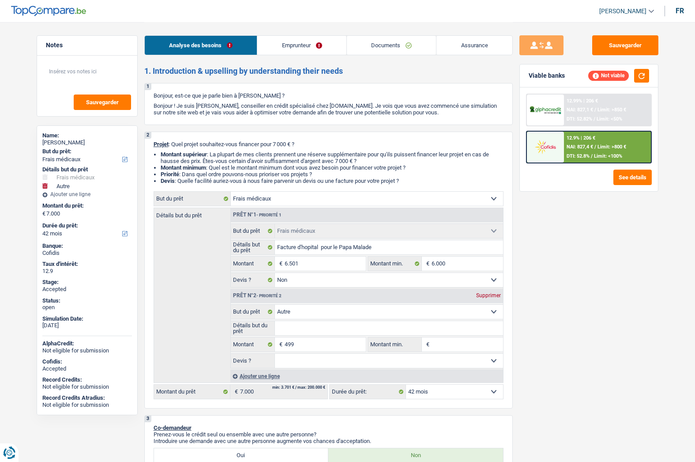
select select "medical"
select select "other"
select select "42"
select select "medical"
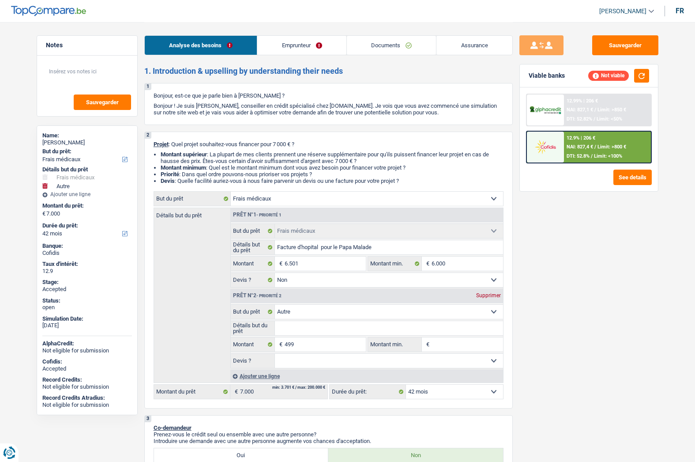
select select "medical"
select select "false"
select select "other"
select select "42"
select select "mutuality"
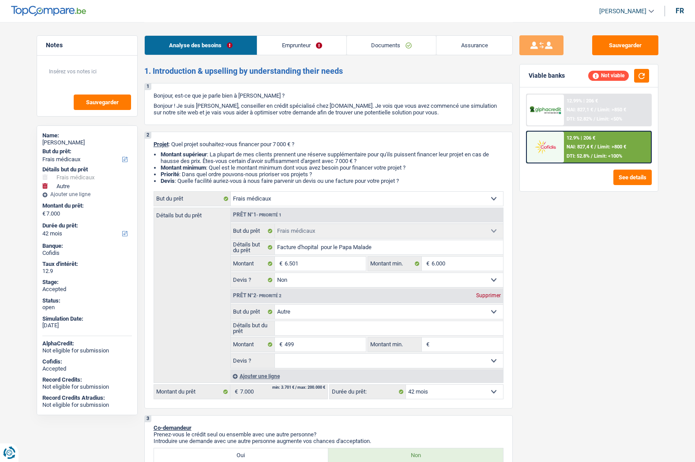
select select "mutualityIndemnity"
select select "rents"
select select "cardOrCredit"
select select "medical"
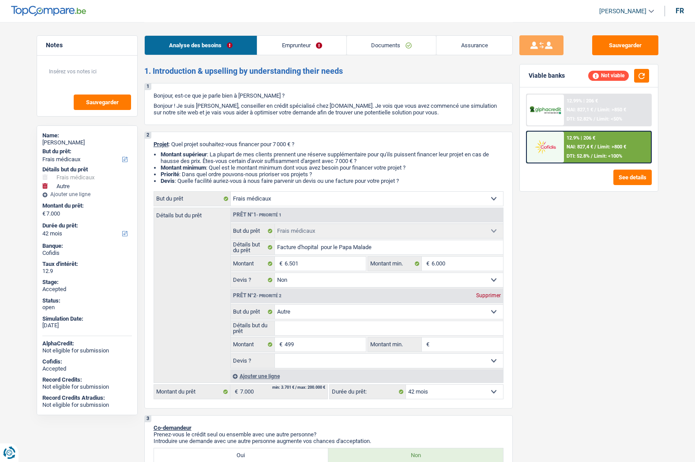
select select "medical"
select select "false"
select select "other"
select select "42"
click at [478, 45] on link "Assurance" at bounding box center [474, 45] width 76 height 19
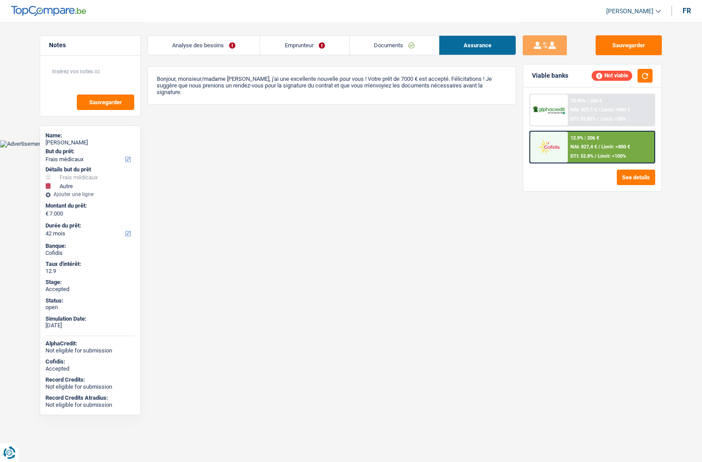
click at [270, 48] on link "Emprunteur" at bounding box center [304, 45] width 89 height 19
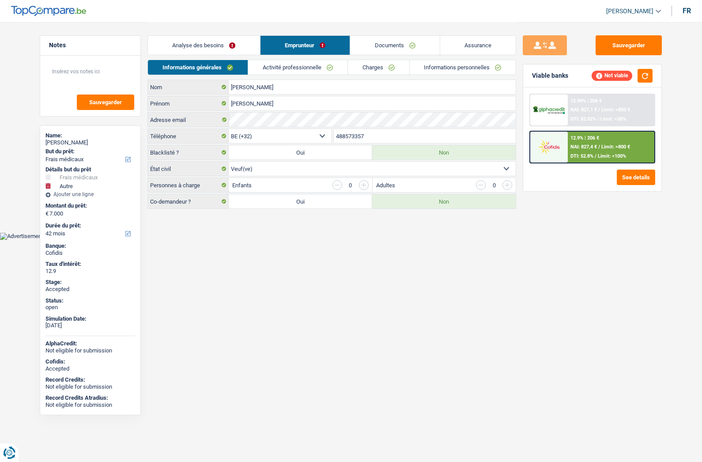
click at [495, 41] on link "Assurance" at bounding box center [478, 45] width 76 height 19
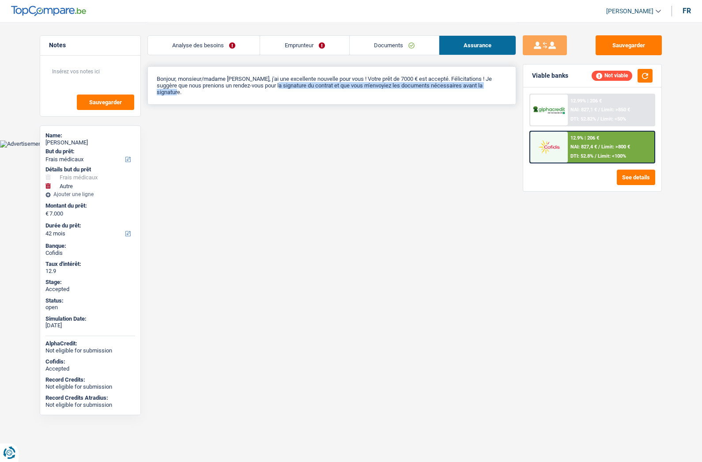
drag, startPoint x: 286, startPoint y: 83, endPoint x: 407, endPoint y: 95, distance: 122.0
click at [407, 95] on div "Bonjour, monsieur/madame Rudy Wagner, j'ai une excellente nouvelle pour vous ! …" at bounding box center [331, 85] width 368 height 38
click at [254, 95] on div "Bonjour, monsieur/madame Rudy Wagner, j'ai une excellente nouvelle pour vous ! …" at bounding box center [331, 85] width 368 height 38
drag, startPoint x: 170, startPoint y: 83, endPoint x: 241, endPoint y: 94, distance: 71.5
click at [241, 94] on p "Bonjour, monsieur/madame Rudy Wagner, j'ai une excellente nouvelle pour vous ! …" at bounding box center [332, 85] width 350 height 20
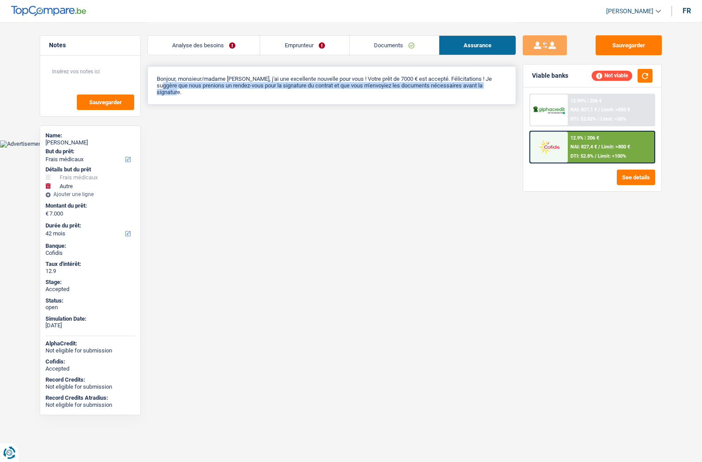
click at [243, 95] on div "Bonjour, monsieur/madame Rudy Wagner, j'ai une excellente nouvelle pour vous ! …" at bounding box center [331, 85] width 368 height 38
click at [206, 39] on link "Analyse des besoins" at bounding box center [204, 45] width 112 height 19
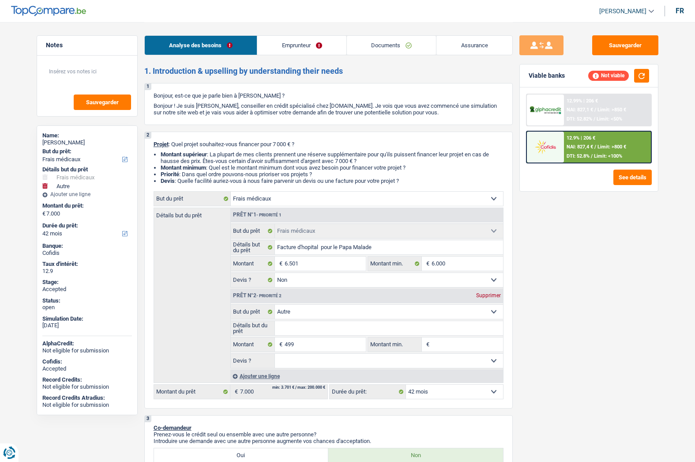
click at [634, 12] on span "[PERSON_NAME]" at bounding box center [622, 12] width 47 height 8
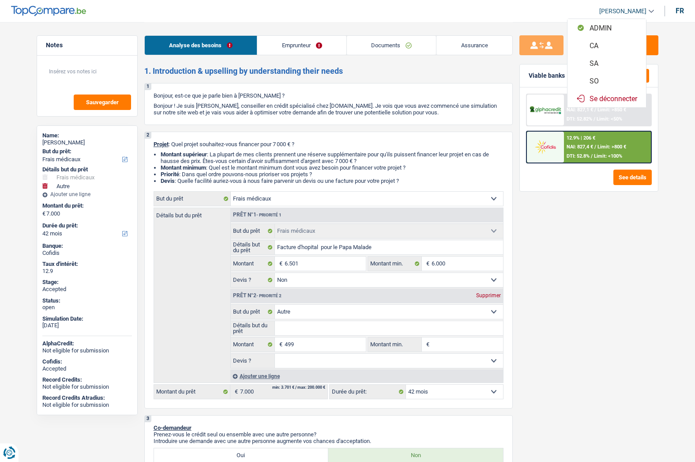
click at [606, 81] on button "SO" at bounding box center [606, 81] width 79 height 18
select select "42"
select select "48"
select select "medical"
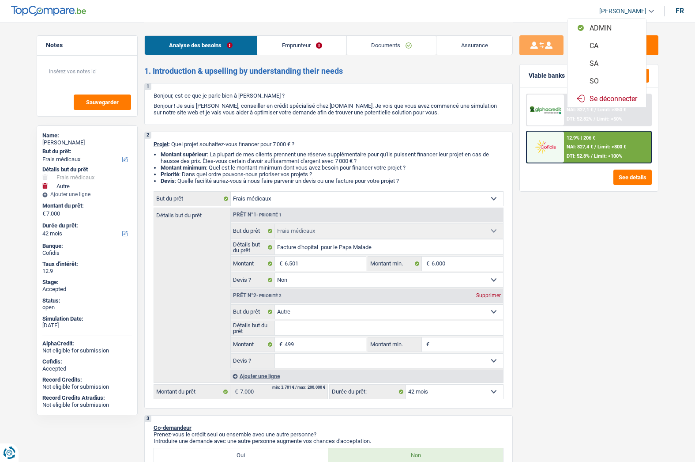
select select "false"
select select "other"
select select "42"
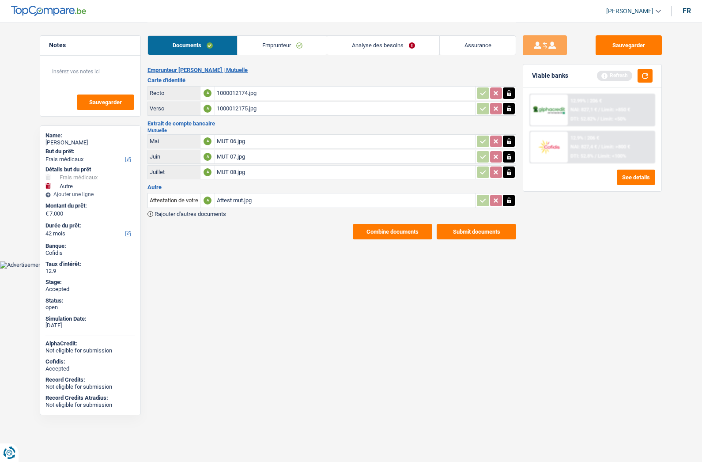
click at [273, 40] on link "Emprunteur" at bounding box center [281, 45] width 89 height 19
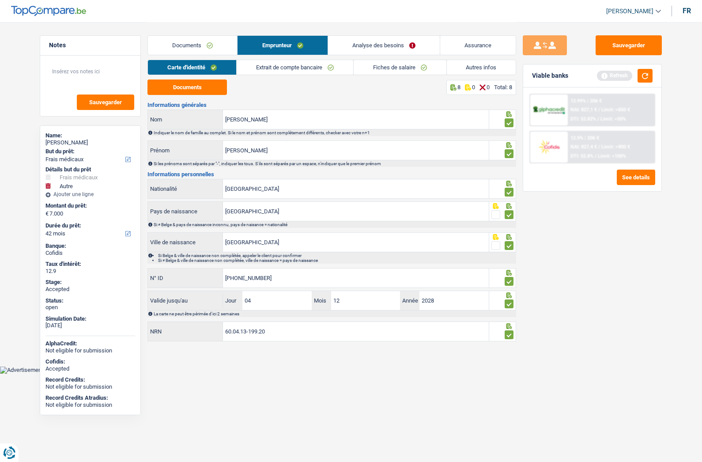
click at [272, 66] on link "Extrait de compte bancaire" at bounding box center [294, 67] width 116 height 15
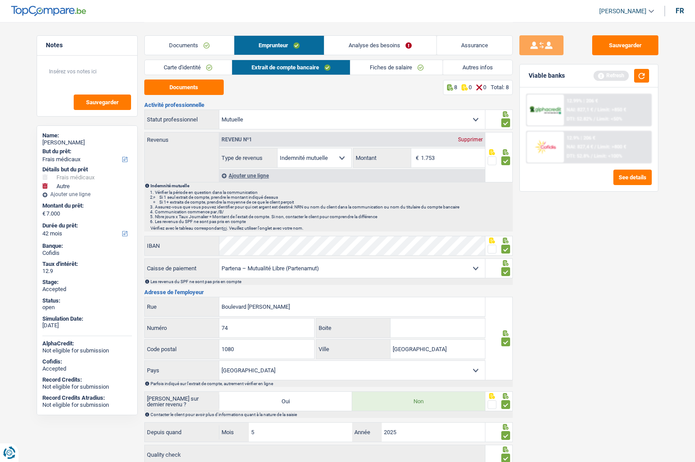
click at [367, 44] on link "Analyse des besoins" at bounding box center [380, 45] width 112 height 19
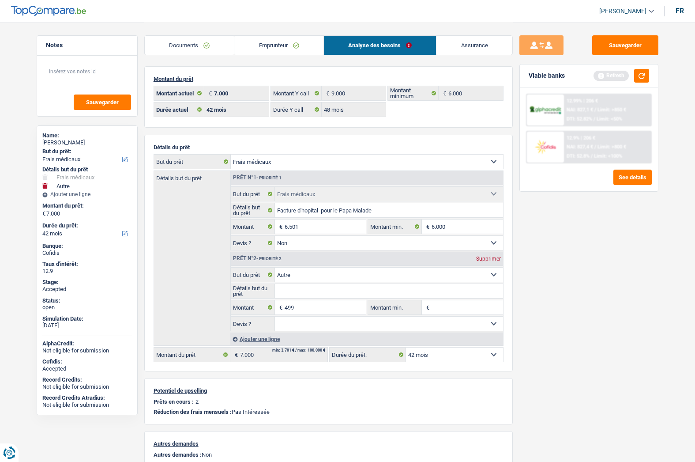
click at [485, 47] on link "Assurance" at bounding box center [474, 45] width 76 height 19
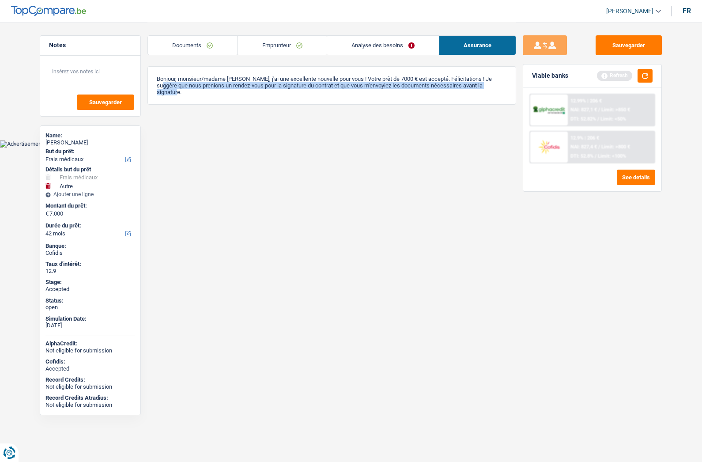
click at [380, 48] on link "Analyse des besoins" at bounding box center [383, 45] width 112 height 19
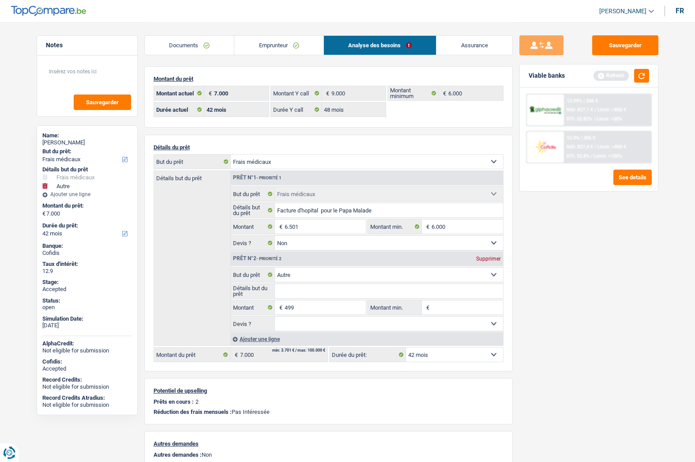
click at [198, 51] on link "Documents" at bounding box center [190, 45] width 90 height 19
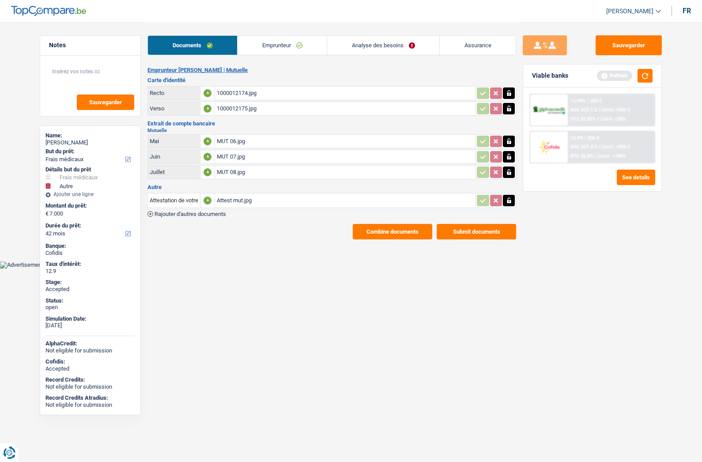
click at [477, 43] on link "Assurance" at bounding box center [477, 45] width 76 height 19
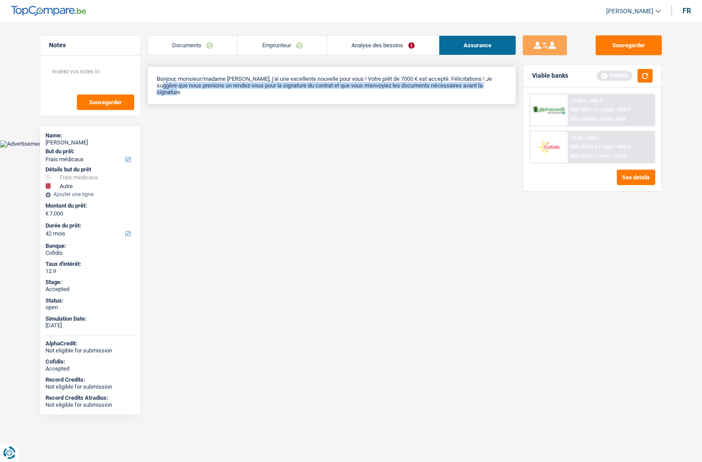
click at [228, 96] on div "Bonjour, monsieur/madame Rudy Wagner, j'ai une excellente nouvelle pour vous ! …" at bounding box center [331, 85] width 368 height 38
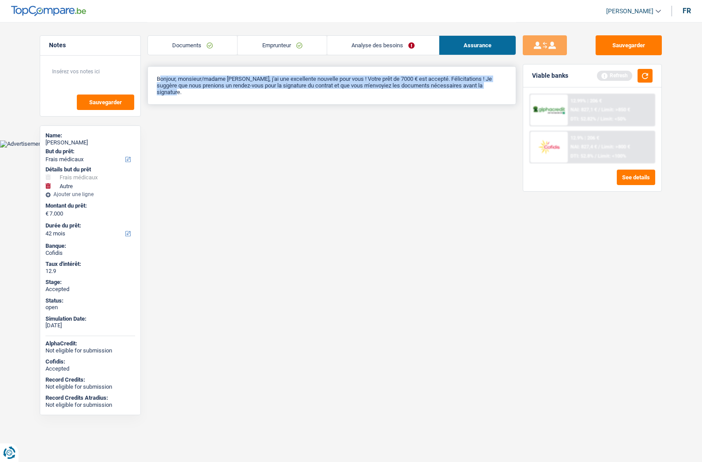
drag, startPoint x: 168, startPoint y: 79, endPoint x: 482, endPoint y: 100, distance: 315.3
click at [249, 98] on div "Bonjour, monsieur/madame Rudy Wagner, j'ai une excellente nouvelle pour vous ! …" at bounding box center [331, 85] width 368 height 38
click at [646, 73] on button "button" at bounding box center [644, 76] width 15 height 14
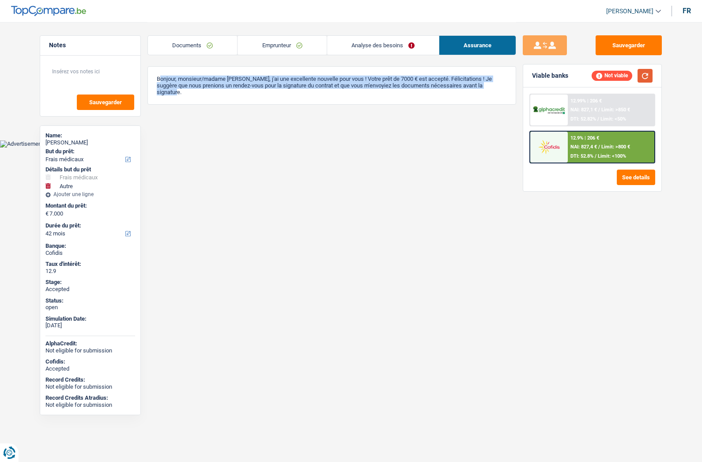
click at [645, 78] on button "button" at bounding box center [644, 76] width 15 height 14
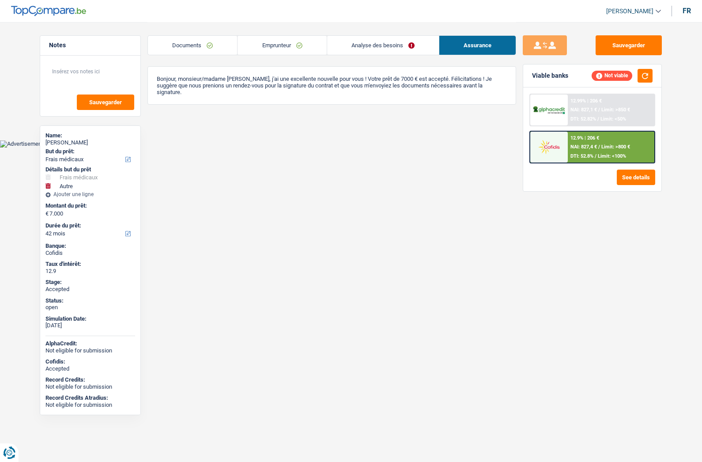
click at [567, 101] on div at bounding box center [548, 109] width 37 height 31
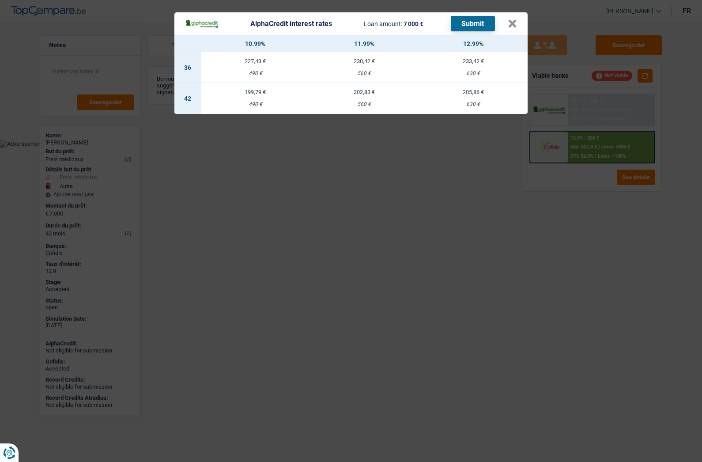
click at [376, 102] on div "560 €" at bounding box center [364, 104] width 109 height 6
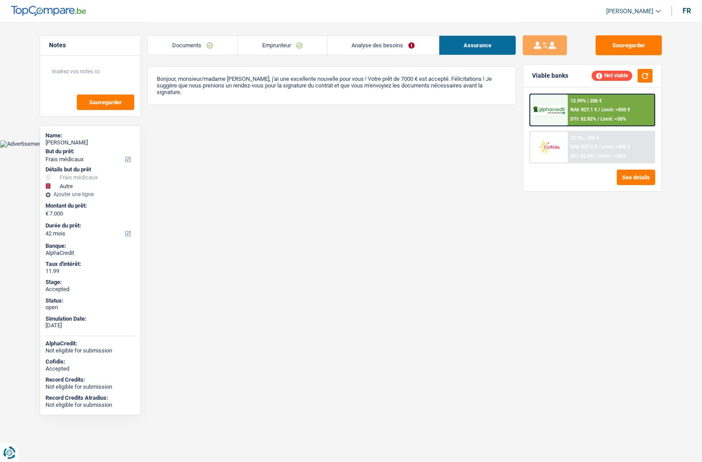
click at [599, 136] on div "12.9% | 206 €" at bounding box center [584, 138] width 29 height 6
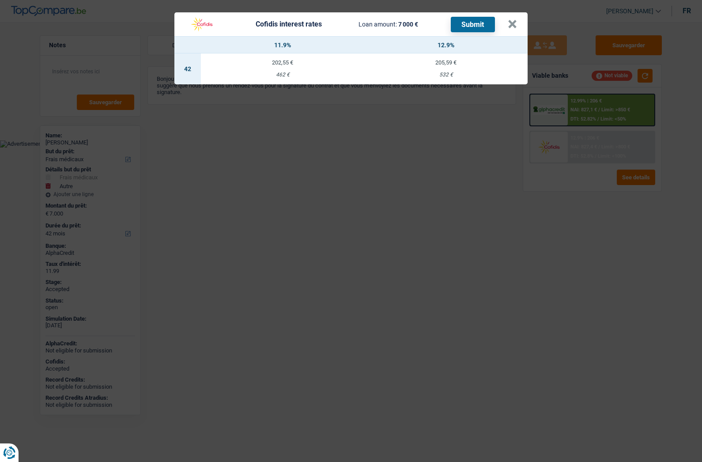
click at [296, 70] on td "202,55 € 462 €" at bounding box center [282, 68] width 163 height 31
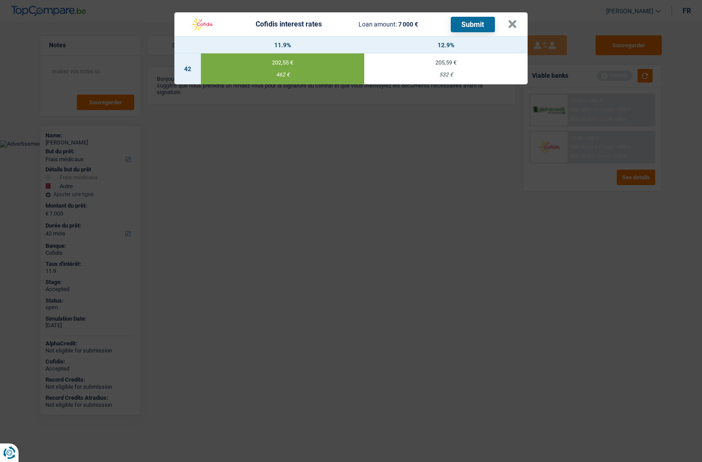
click at [419, 58] on td "205,59 € 532 €" at bounding box center [445, 68] width 163 height 31
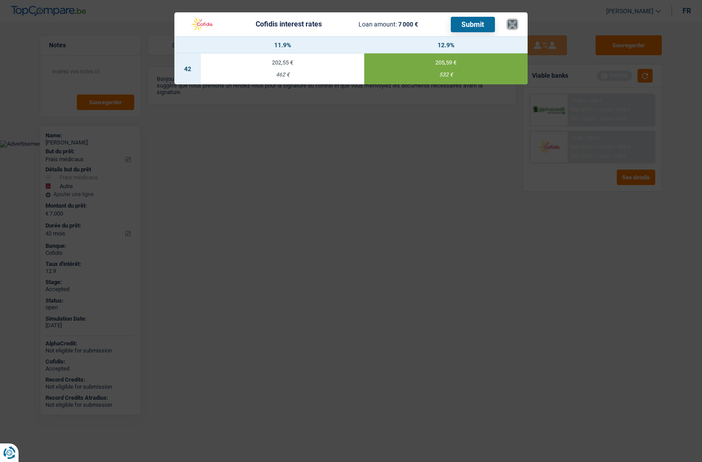
click at [513, 25] on button "×" at bounding box center [511, 24] width 9 height 9
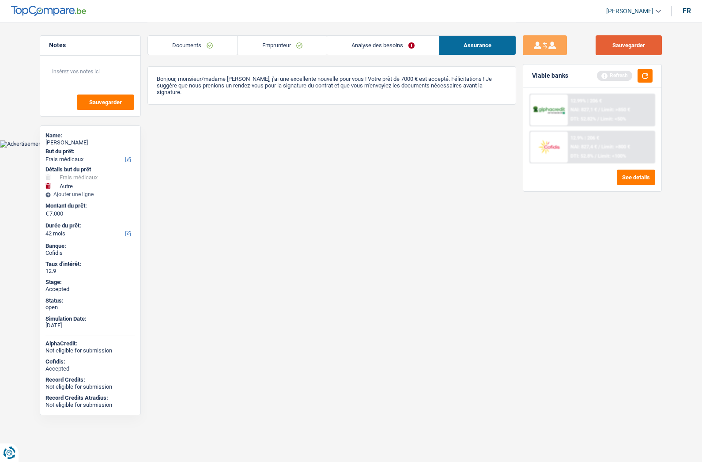
click at [625, 47] on button "Sauvegarder" at bounding box center [628, 45] width 66 height 20
click at [369, 54] on link "Analyse des besoins" at bounding box center [383, 45] width 112 height 19
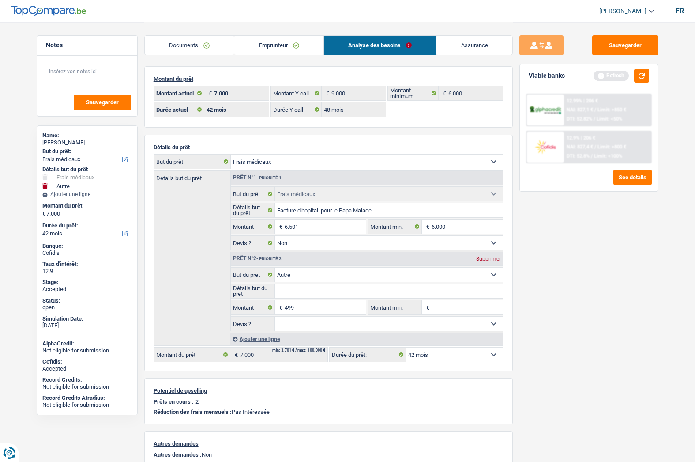
click at [253, 42] on link "Emprunteur" at bounding box center [278, 45] width 89 height 19
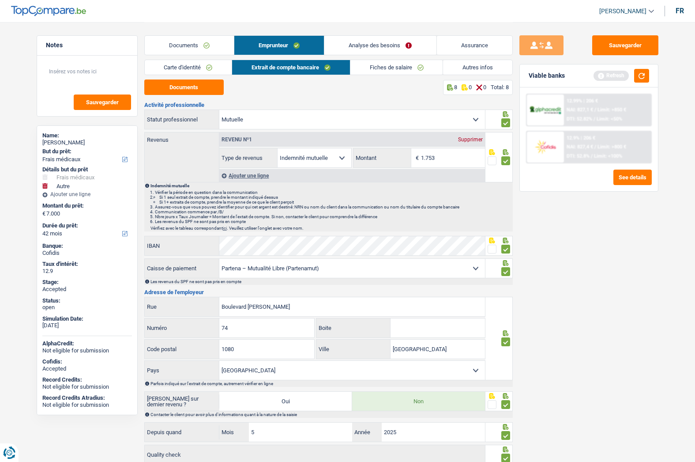
click at [199, 67] on link "Carte d'identité" at bounding box center [188, 67] width 87 height 15
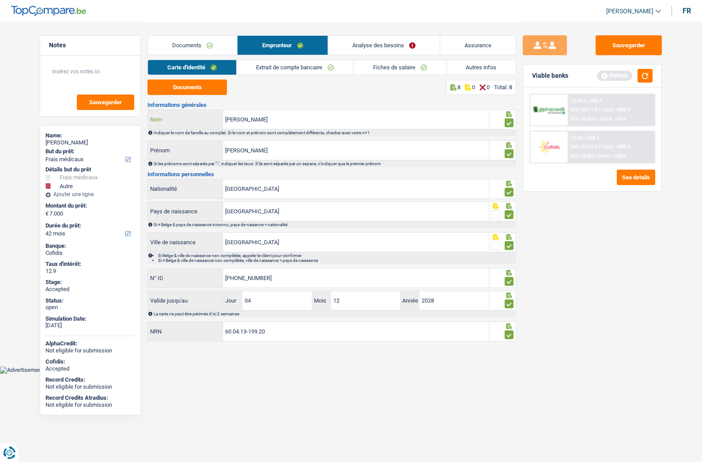
click at [273, 122] on input "Wagner" at bounding box center [356, 119] width 266 height 19
click at [255, 152] on input "Rudy" at bounding box center [356, 150] width 266 height 19
click at [255, 118] on input "Wagner" at bounding box center [356, 119] width 266 height 19
click at [259, 70] on link "Extrait de compte bancaire" at bounding box center [294, 67] width 116 height 15
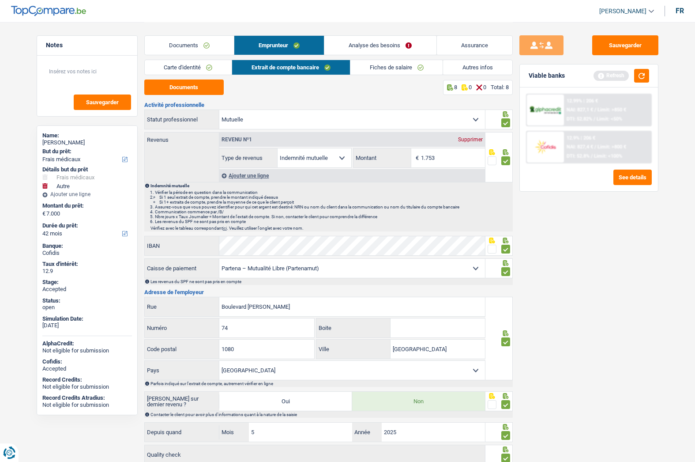
click at [372, 64] on link "Fiches de salaire" at bounding box center [396, 67] width 93 height 15
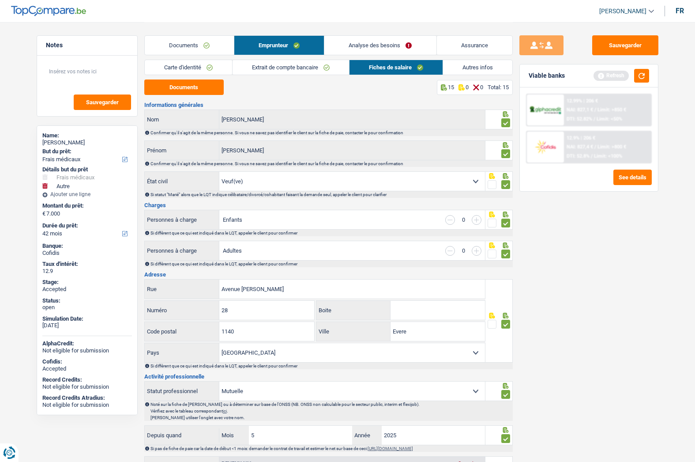
click at [296, 64] on link "Extrait de compte bancaire" at bounding box center [291, 67] width 116 height 15
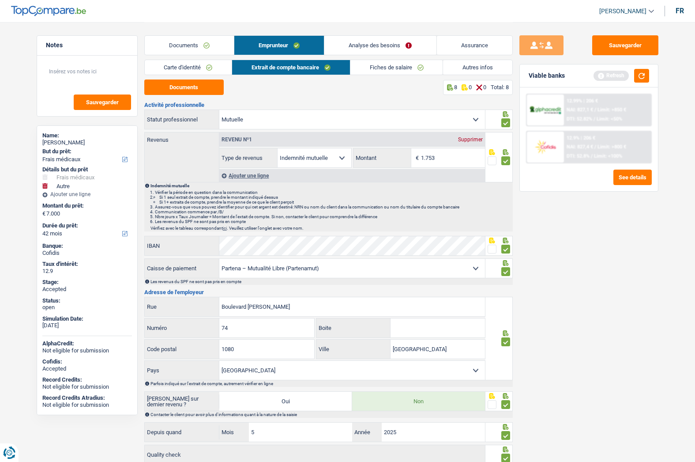
click at [203, 66] on link "Carte d'identité" at bounding box center [188, 67] width 87 height 15
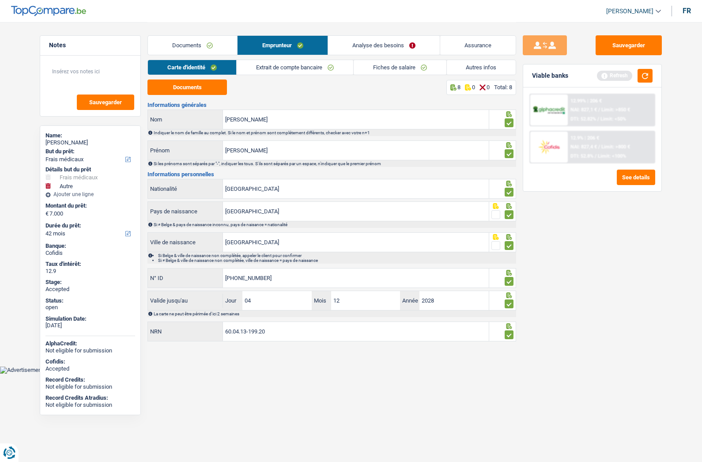
click at [56, 141] on div "Rudy Wagner" at bounding box center [90, 142] width 90 height 7
copy div "Rudy Wagner"
click at [473, 69] on link "Autres infos" at bounding box center [481, 67] width 69 height 15
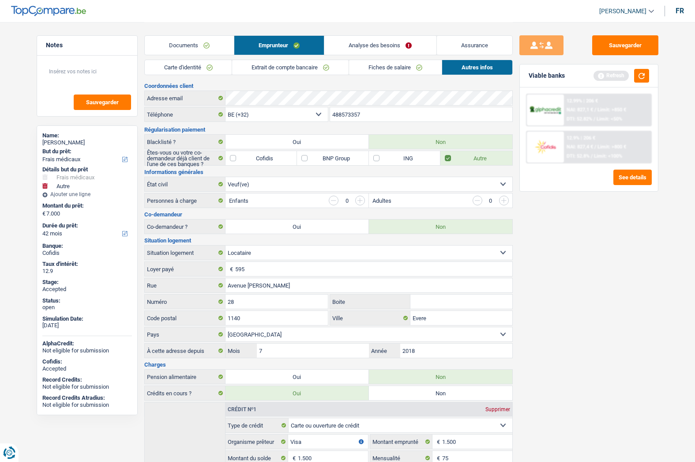
click at [364, 110] on input "488573357" at bounding box center [421, 114] width 182 height 14
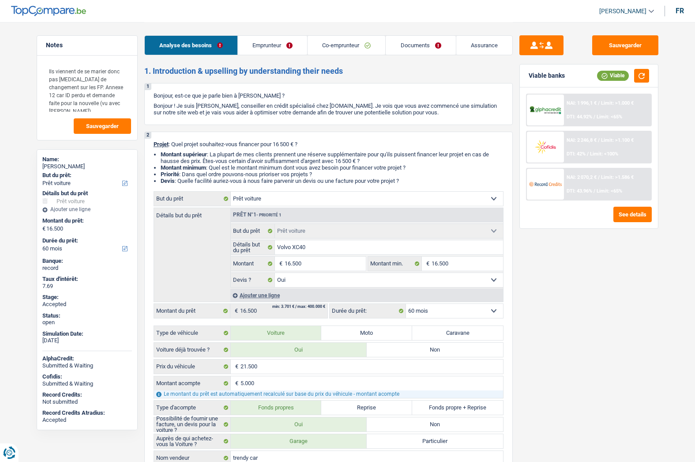
select select "car"
select select "60"
select select "car"
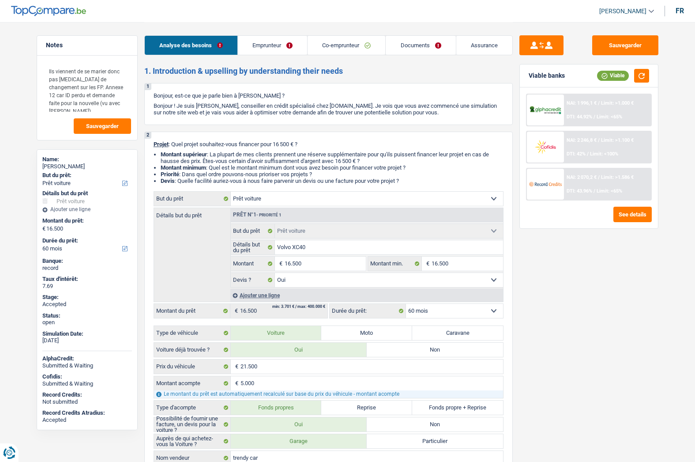
select select "yes"
select select "60"
select select "worker"
select select "mutuality"
select select "netSalary"
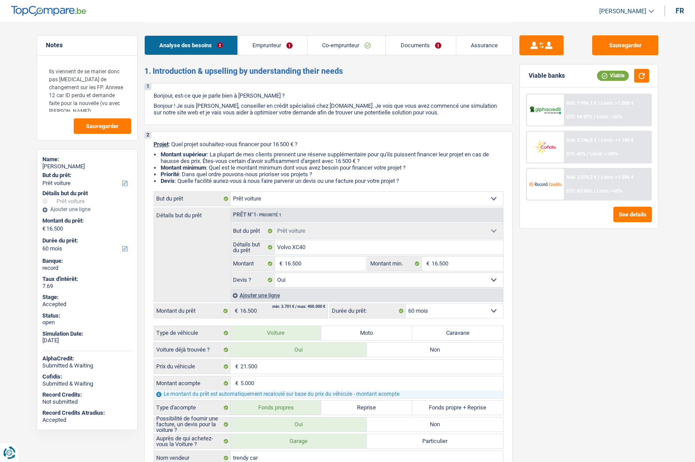
select select "mealVouchers"
select select "familyAllowances"
select select "mutualityIndemnity"
select select "familyAllowances"
select select "ownerWithMortgage"
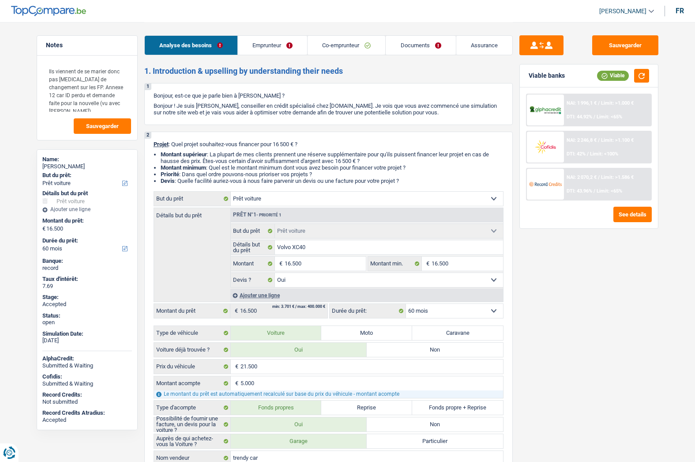
select select "mortgage"
select select "300"
select select "car"
select select "yes"
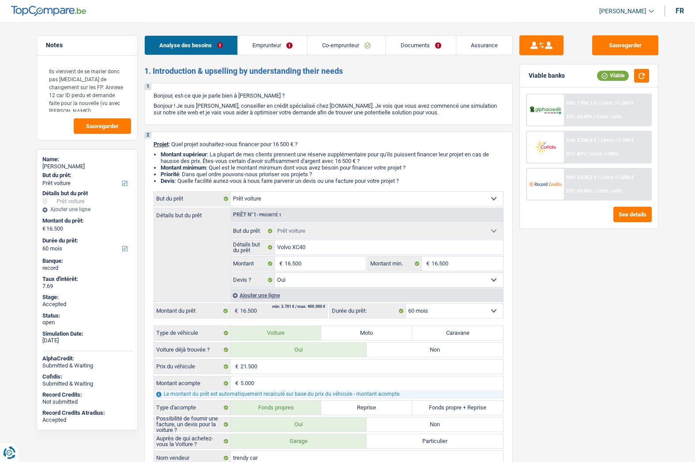
select select "60"
click at [472, 42] on link "Assurance" at bounding box center [484, 45] width 56 height 19
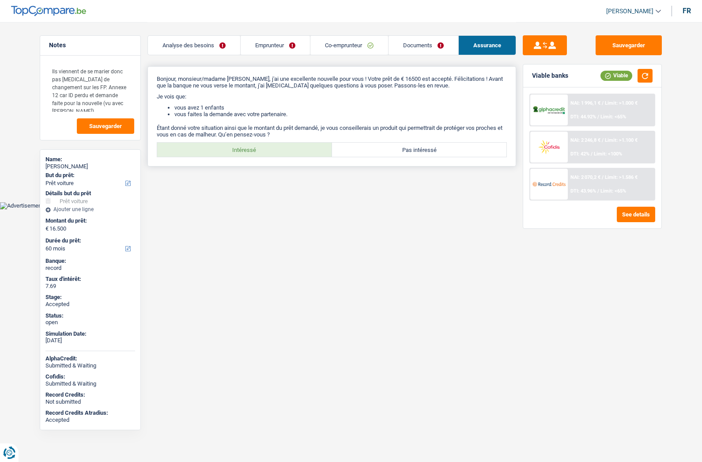
click at [245, 153] on label "Intéressé" at bounding box center [244, 150] width 175 height 14
click at [245, 153] on input "Intéressé" at bounding box center [244, 150] width 175 height 14
radio input "true"
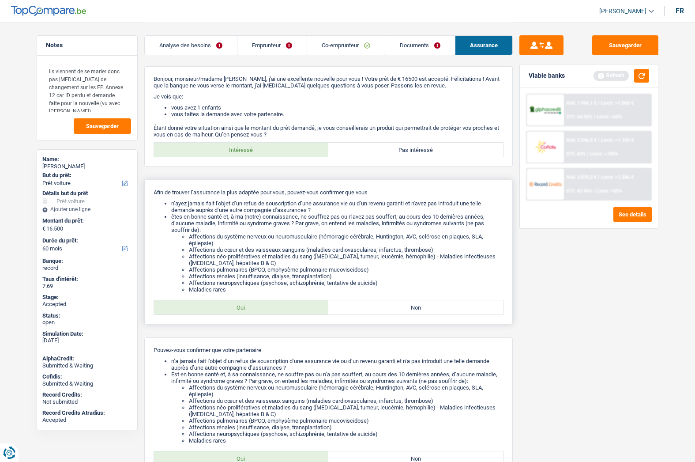
click at [239, 301] on label "Oui" at bounding box center [241, 307] width 175 height 14
click at [239, 301] on input "Oui" at bounding box center [241, 307] width 175 height 14
radio input "true"
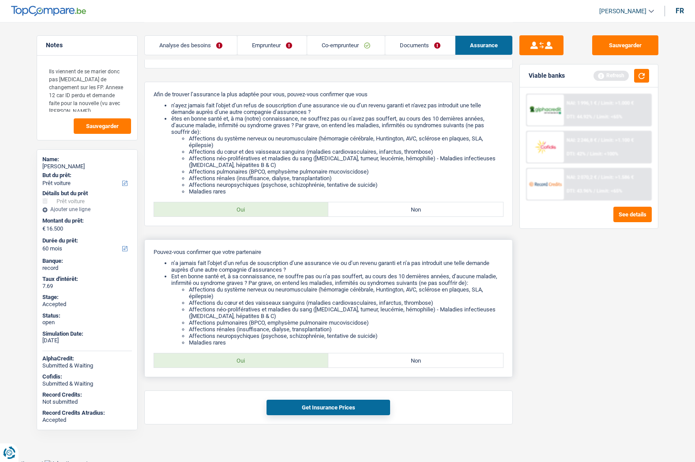
scroll to position [102, 0]
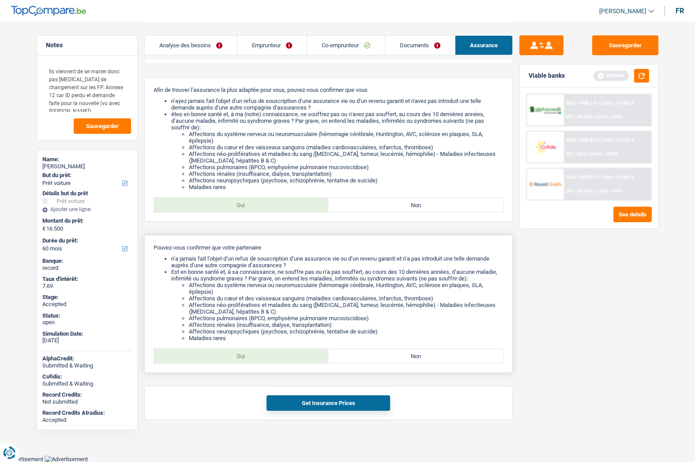
click at [253, 348] on div "Oui Non Tous les champs sont obligatoires. Veuillez sélectionner une option" at bounding box center [329, 355] width 350 height 15
click at [253, 350] on label "Oui" at bounding box center [241, 356] width 175 height 14
click at [253, 350] on input "Oui" at bounding box center [241, 356] width 175 height 14
radio input "true"
click at [297, 403] on button "Get Insurance Prices" at bounding box center [328, 402] width 124 height 15
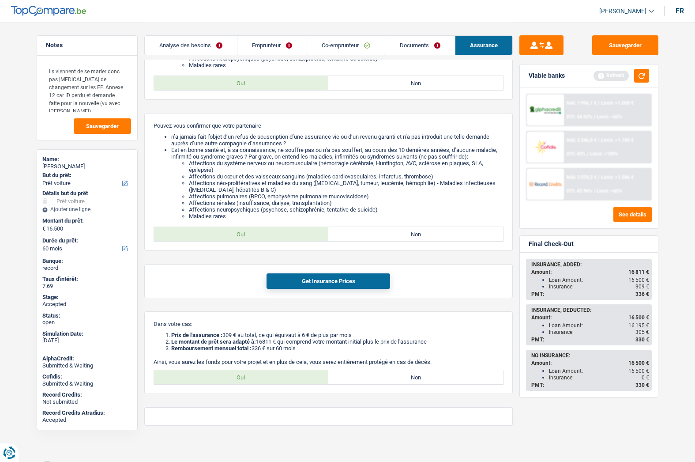
scroll to position [230, 0]
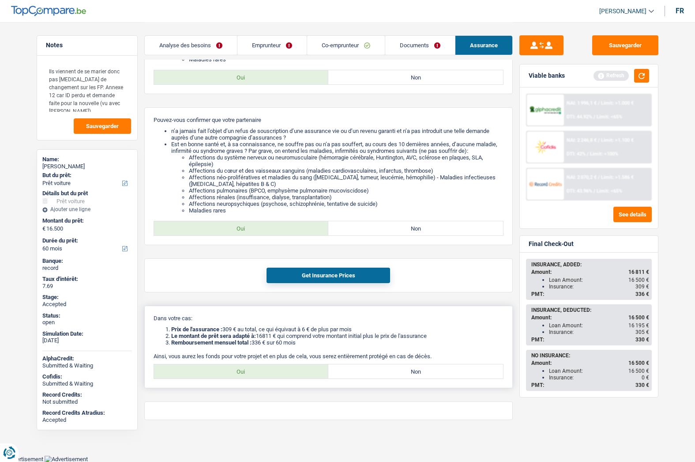
click at [271, 367] on label "Oui" at bounding box center [241, 371] width 175 height 14
click at [271, 367] on input "Oui" at bounding box center [241, 371] width 175 height 14
radio input "true"
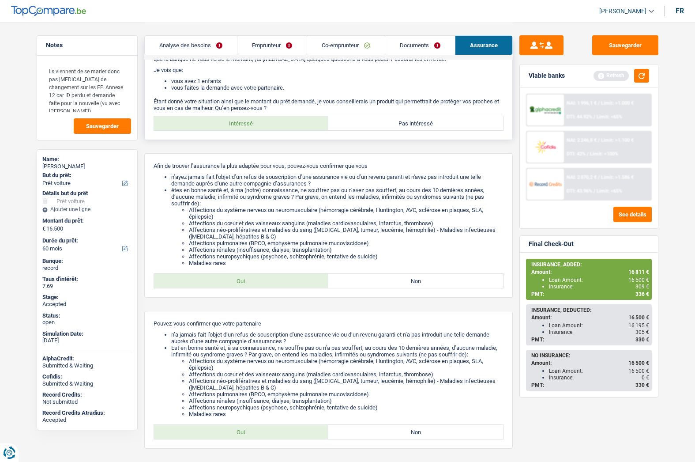
scroll to position [0, 0]
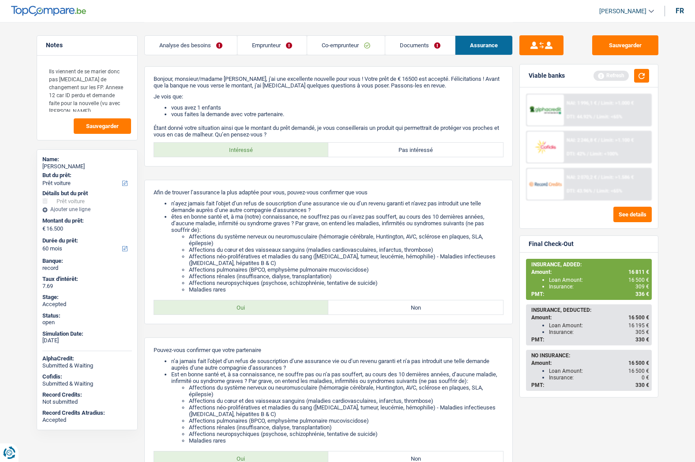
click at [187, 47] on link "Analyse des besoins" at bounding box center [191, 45] width 92 height 19
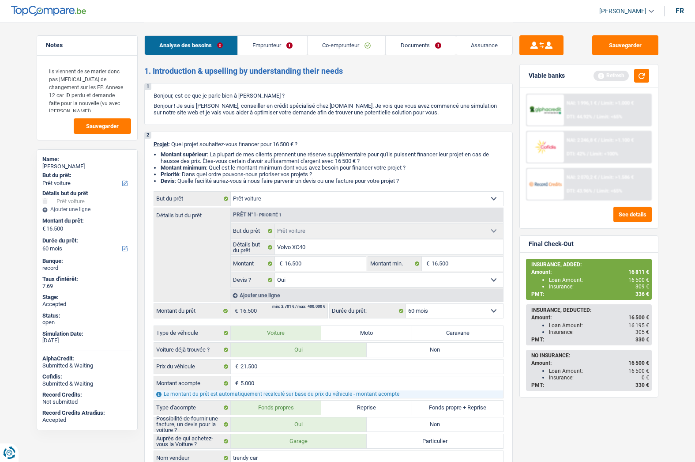
click at [637, 11] on span "[PERSON_NAME]" at bounding box center [622, 12] width 47 height 8
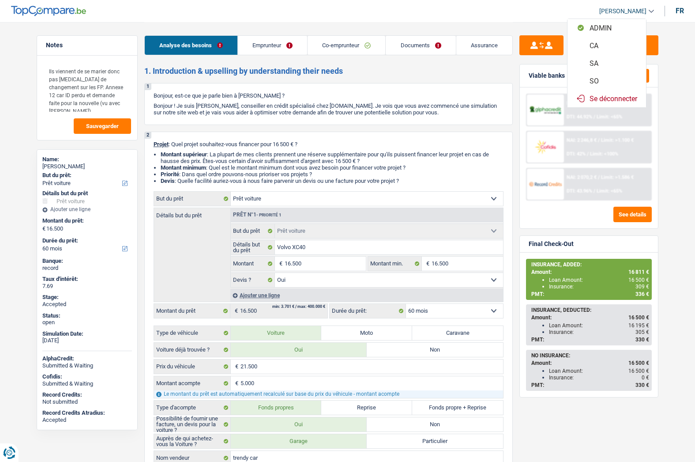
click at [601, 79] on button "SO" at bounding box center [606, 81] width 79 height 18
select select "married"
select select "BE"
select select "worker"
select select "netSalary"
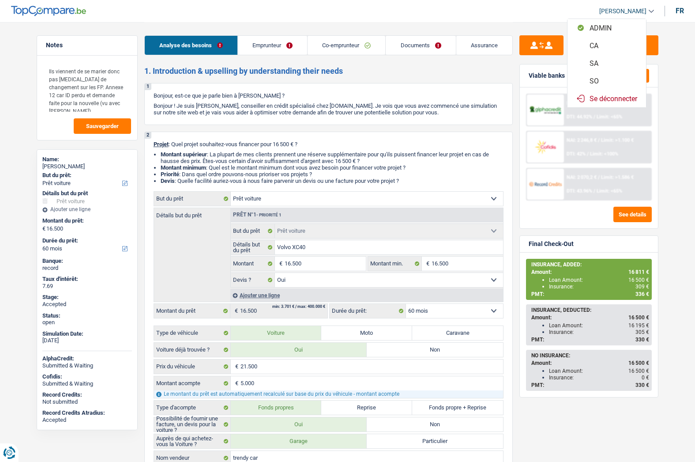
select select "mealVouchers"
select select "familyAllowances"
select select "BE"
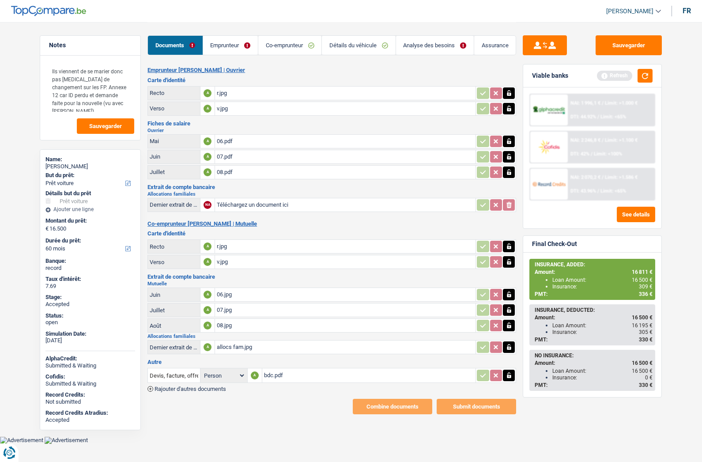
click at [239, 45] on link "Emprunteur" at bounding box center [230, 45] width 55 height 19
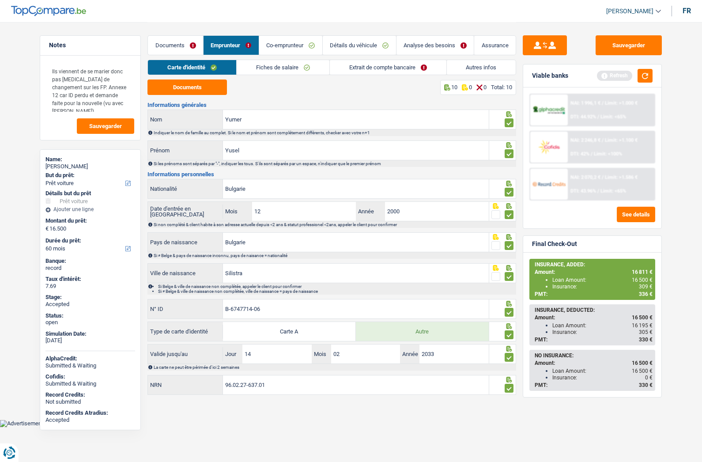
click at [278, 69] on link "Fiches de salaire" at bounding box center [282, 67] width 93 height 15
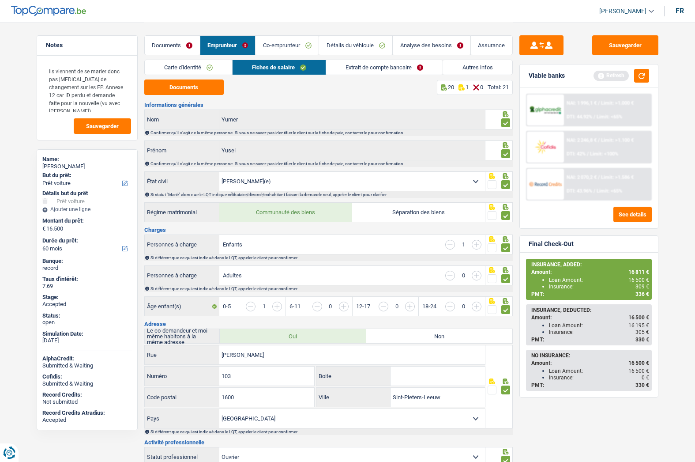
click at [356, 63] on link "Extrait de compte bancaire" at bounding box center [384, 67] width 116 height 15
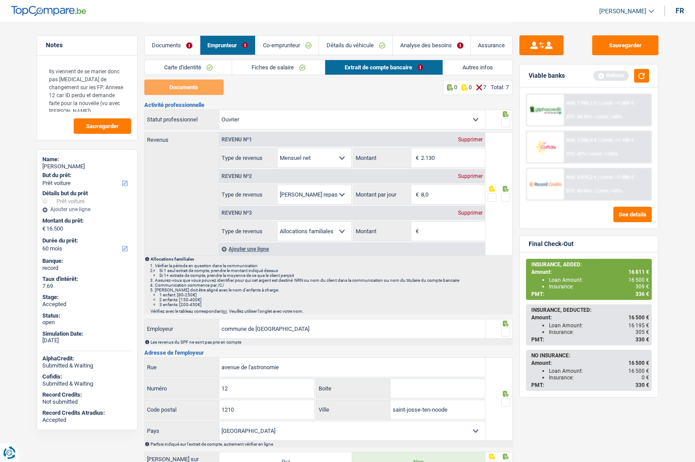
click at [294, 66] on link "Fiches de salaire" at bounding box center [278, 67] width 93 height 15
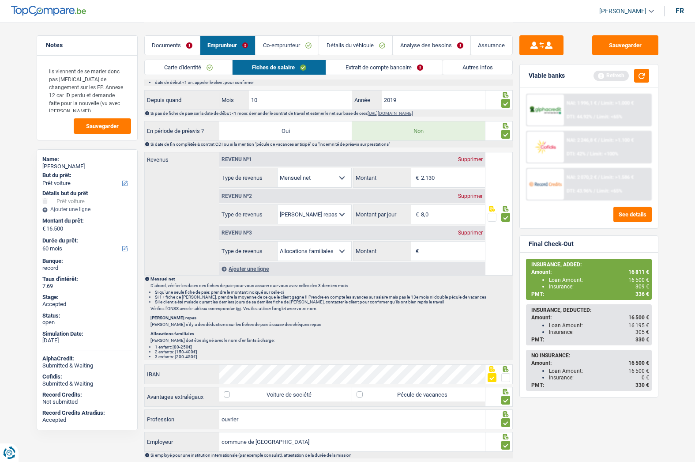
scroll to position [662, 0]
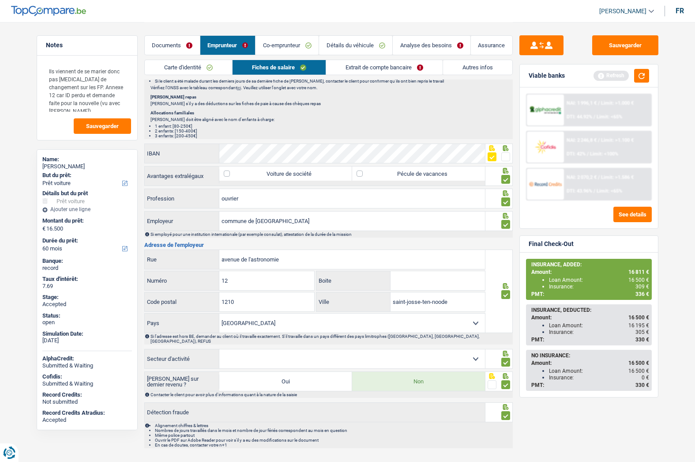
click at [503, 156] on span at bounding box center [505, 156] width 9 height 9
click at [0, 0] on input "radio" at bounding box center [0, 0] width 0 height 0
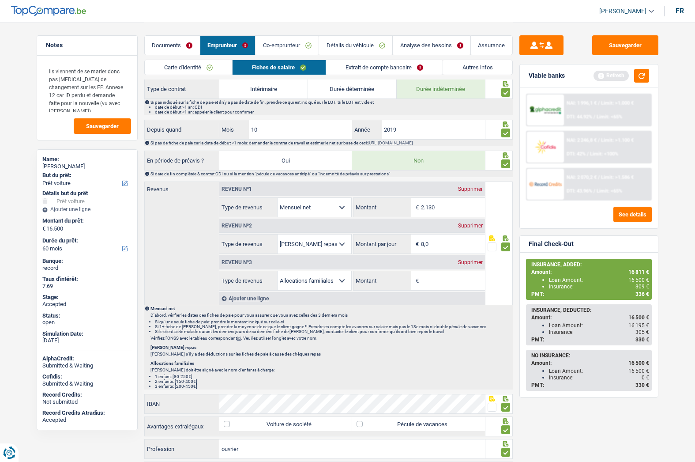
click at [356, 68] on link "Extrait de compte bancaire" at bounding box center [384, 67] width 116 height 15
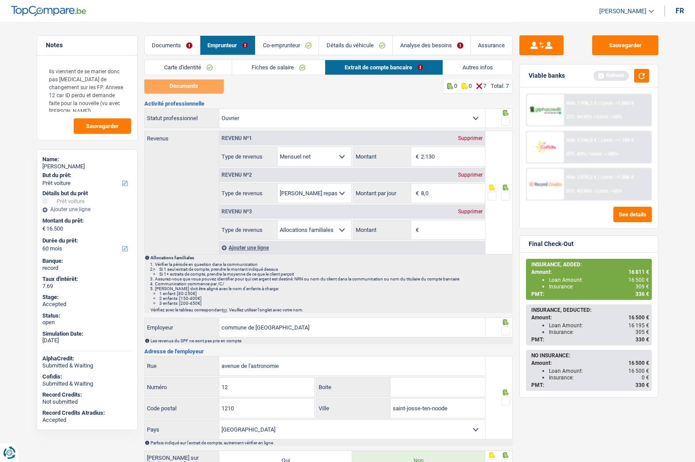
scroll to position [0, 0]
click at [505, 197] on span at bounding box center [505, 197] width 9 height 9
click at [0, 0] on input "radio" at bounding box center [0, 0] width 0 height 0
click at [503, 122] on span at bounding box center [505, 122] width 9 height 9
click at [0, 0] on input "radio" at bounding box center [0, 0] width 0 height 0
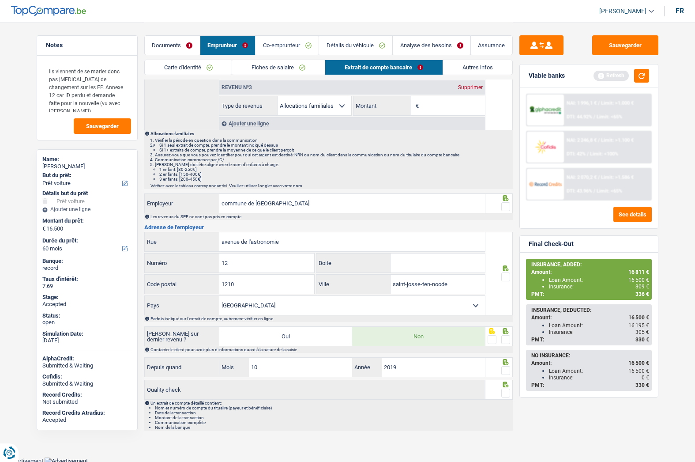
scroll to position [127, 0]
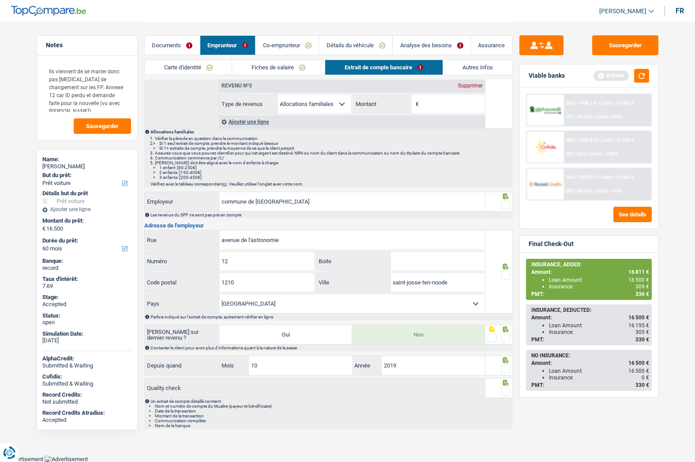
click at [506, 207] on span at bounding box center [505, 204] width 9 height 9
click at [0, 0] on input "radio" at bounding box center [0, 0] width 0 height 0
click at [503, 279] on div at bounding box center [505, 275] width 9 height 11
click at [505, 275] on span at bounding box center [505, 274] width 9 height 9
click at [0, 0] on input "radio" at bounding box center [0, 0] width 0 height 0
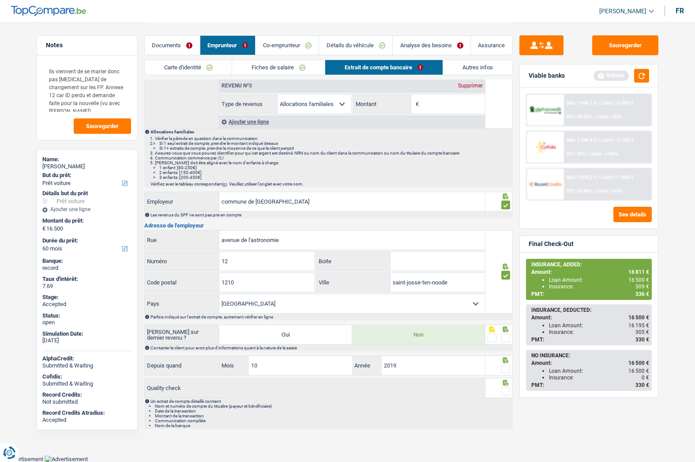
click at [508, 338] on span at bounding box center [505, 337] width 9 height 9
click at [0, 0] on input "radio" at bounding box center [0, 0] width 0 height 0
click at [508, 369] on span at bounding box center [505, 368] width 9 height 9
click at [0, 0] on input "radio" at bounding box center [0, 0] width 0 height 0
click at [508, 395] on div at bounding box center [505, 391] width 9 height 11
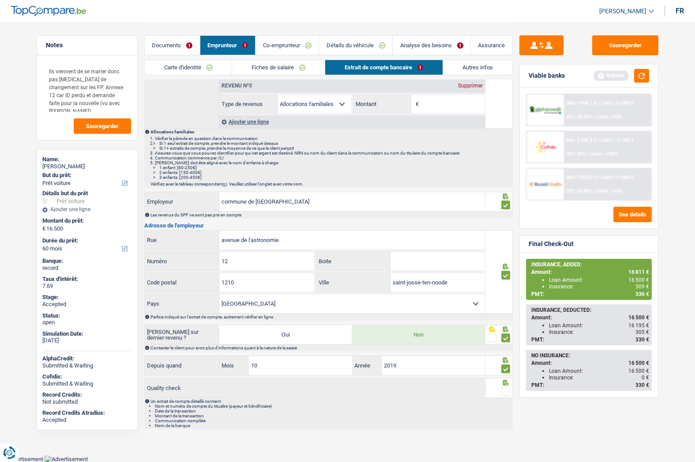
click at [508, 394] on span at bounding box center [505, 391] width 9 height 9
click at [0, 0] on input "radio" at bounding box center [0, 0] width 0 height 0
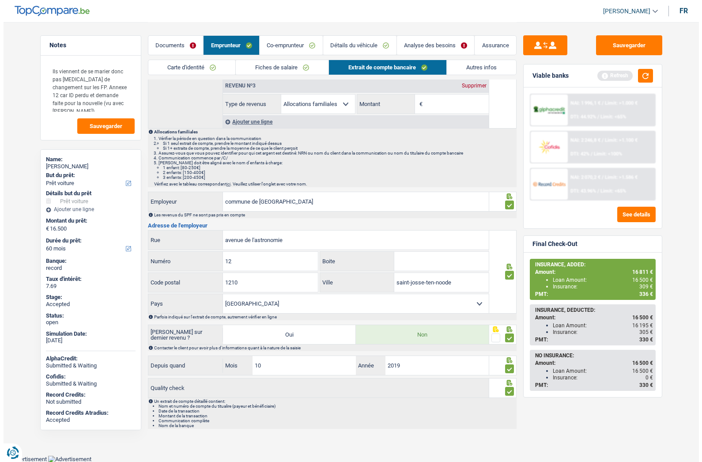
scroll to position [0, 0]
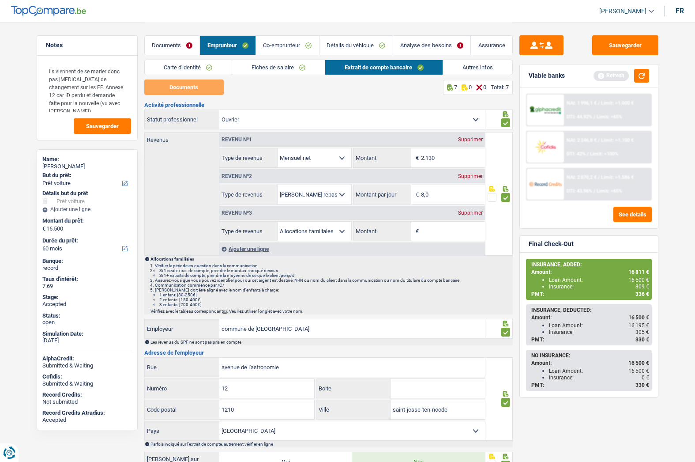
click at [412, 40] on link "Analyse des besoins" at bounding box center [432, 45] width 78 height 19
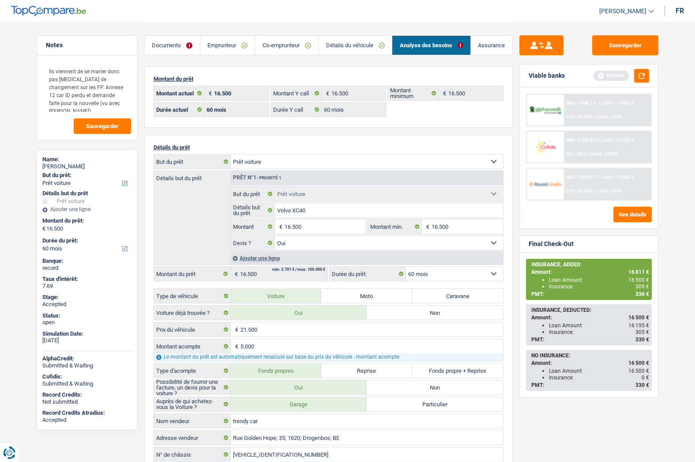
click at [229, 44] on link "Emprunteur" at bounding box center [227, 45] width 55 height 19
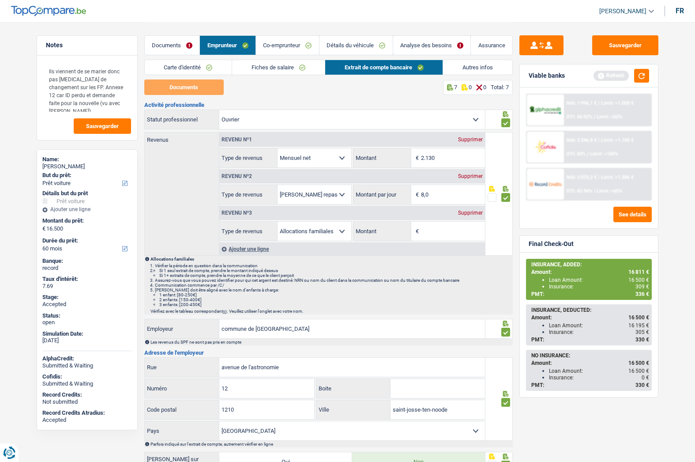
click at [180, 41] on link "Documents" at bounding box center [172, 45] width 55 height 19
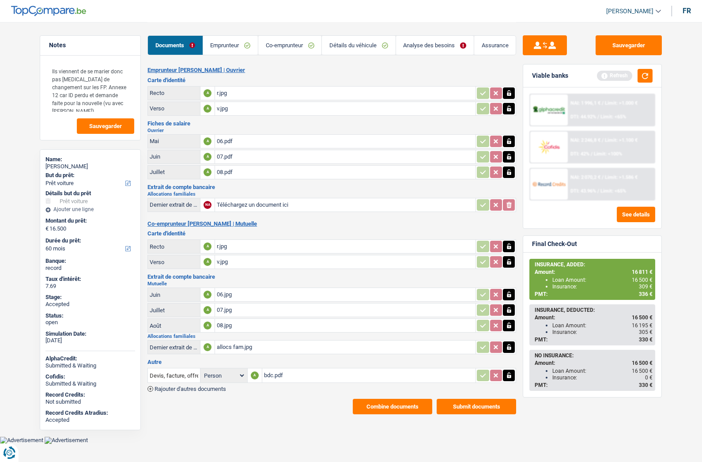
click at [408, 407] on button "Combine documents" at bounding box center [392, 405] width 79 height 15
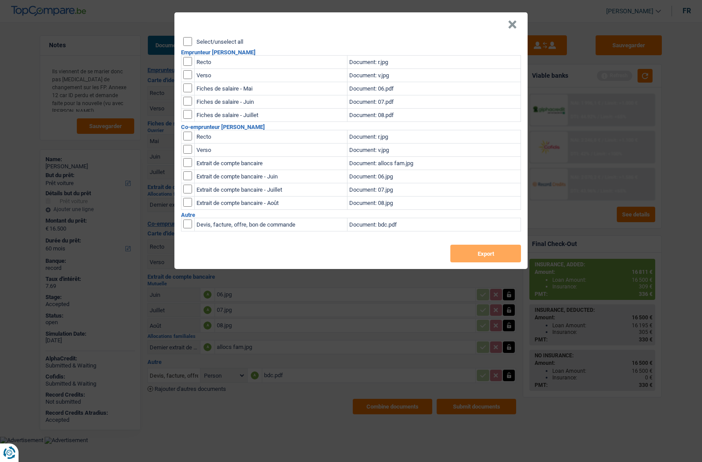
click at [215, 44] on label "Select/unselect all" at bounding box center [219, 42] width 47 height 6
click at [192, 44] on input "Select/unselect all" at bounding box center [187, 41] width 9 height 9
checkbox input "true"
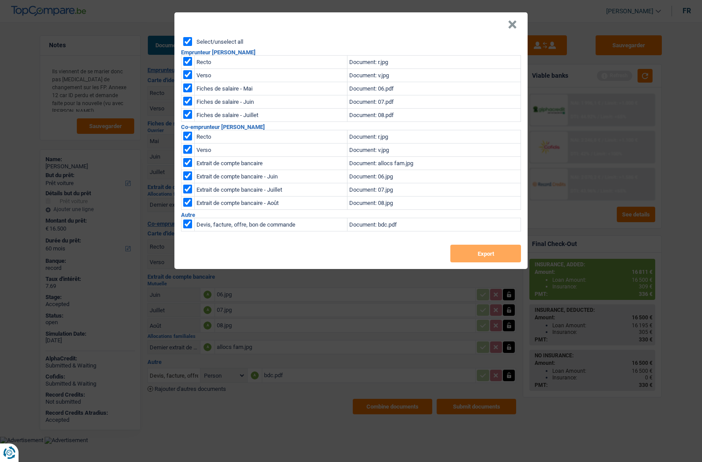
checkbox input "true"
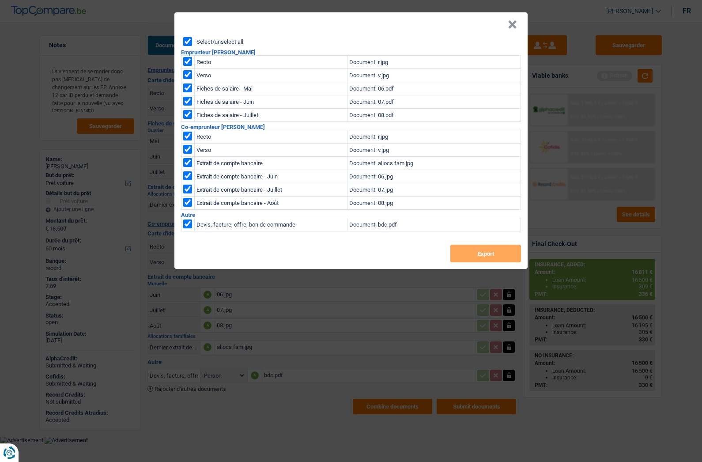
checkbox input "true"
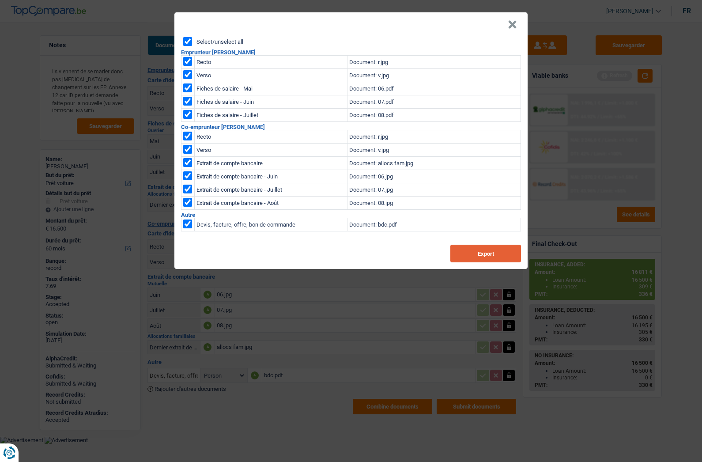
click at [491, 257] on button "Export" at bounding box center [485, 253] width 71 height 18
drag, startPoint x: 509, startPoint y: 25, endPoint x: 468, endPoint y: 20, distance: 41.4
click at [509, 25] on button "×" at bounding box center [511, 24] width 9 height 9
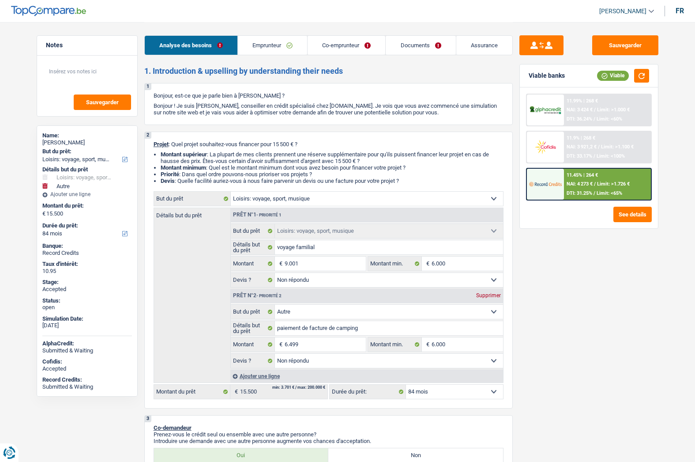
select select "hobbies"
select select "other"
select select "84"
select select "hobbies"
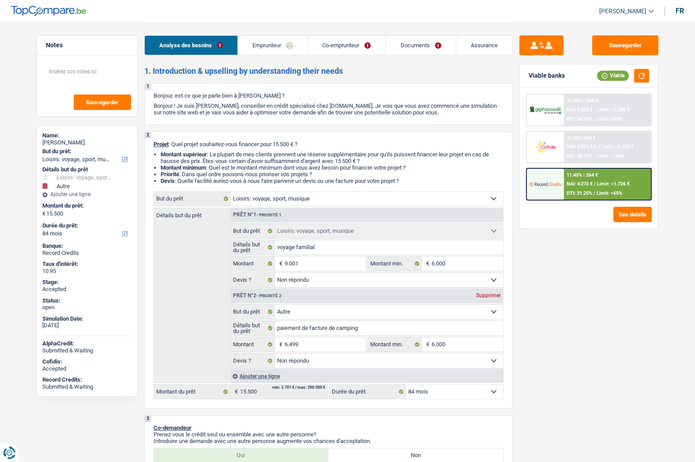
select select "hobbies"
select select "not_answered"
select select "other"
select select "not_answered"
select select "84"
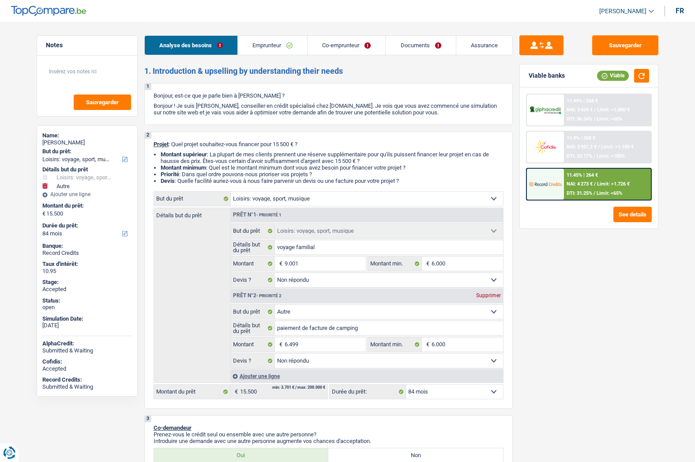
select select "privateEmployee"
select select "netSalary"
select select "mealVouchers"
select select "familyAllowances"
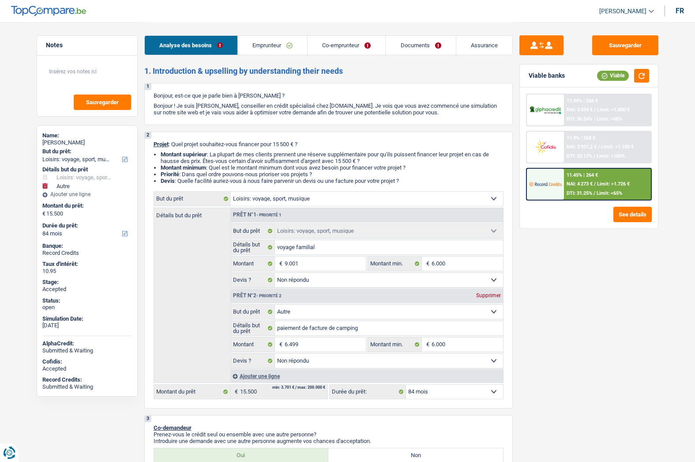
select select "netSalary"
select select "mealVouchers"
select select "rents"
select select "personalLoan"
select select "other"
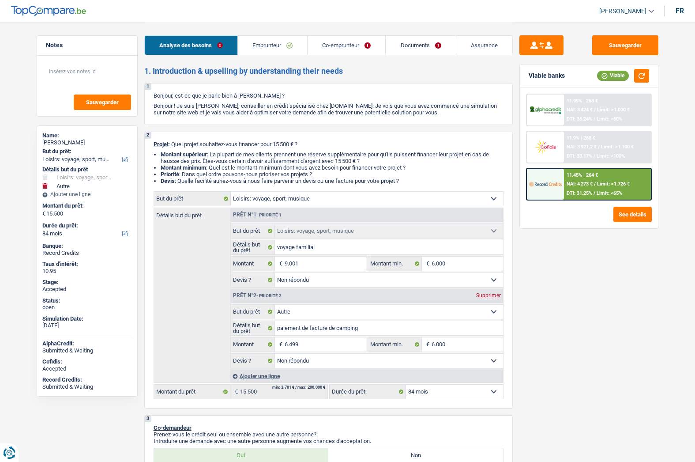
select select "120"
select select "hobbies"
select select "not_answered"
select select "other"
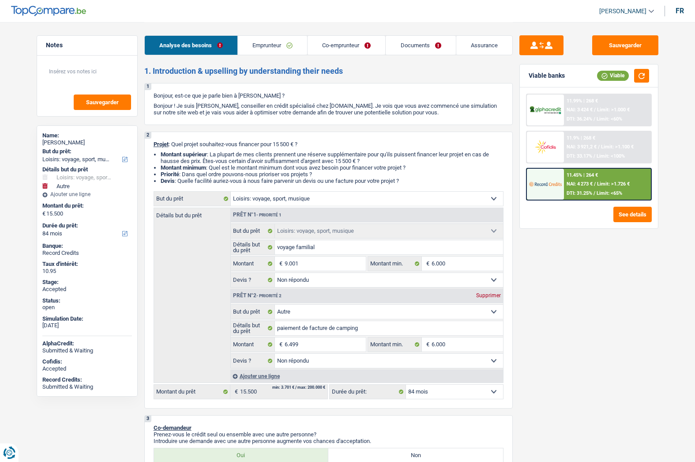
select select "not_answered"
select select "84"
click at [409, 46] on link "Documents" at bounding box center [421, 45] width 70 height 19
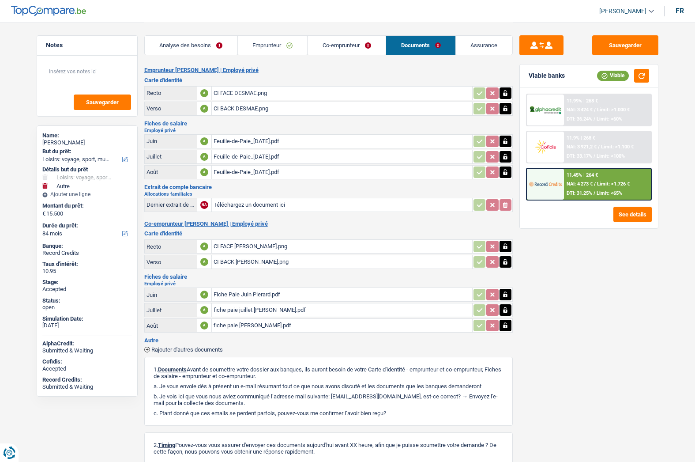
click at [206, 51] on link "Analyse des besoins" at bounding box center [191, 45] width 93 height 19
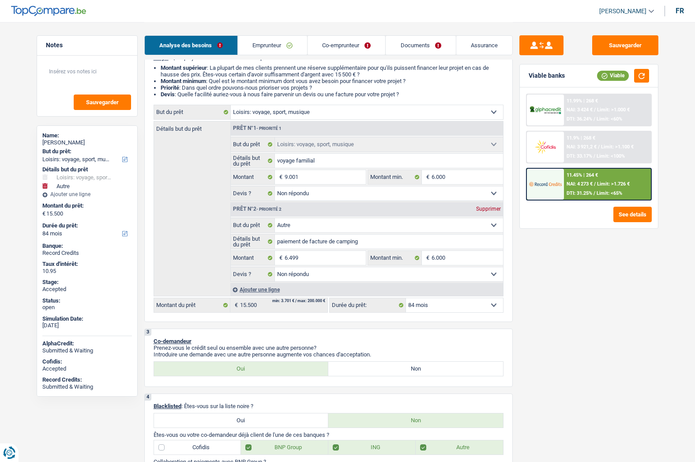
scroll to position [88, 0]
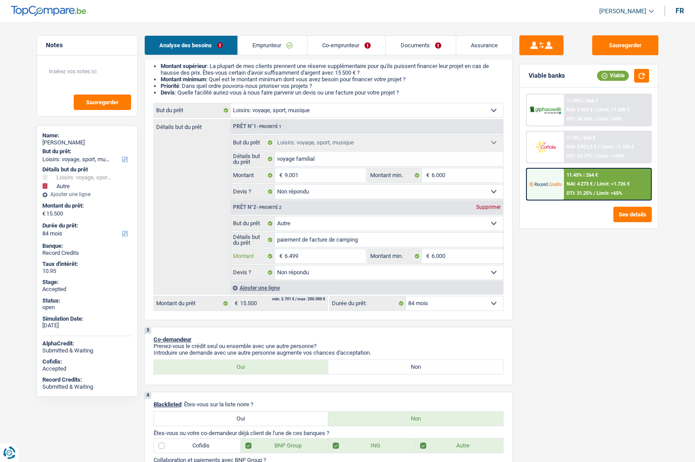
click at [310, 250] on input "6.499" at bounding box center [325, 256] width 81 height 14
type input "6"
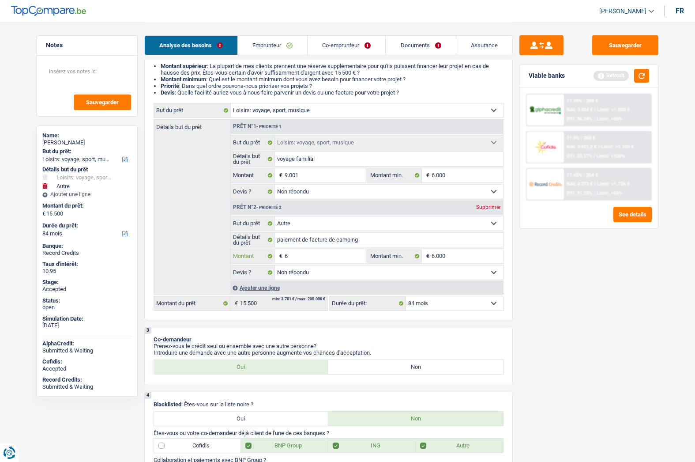
type input "60"
type input "600"
type input "6.000"
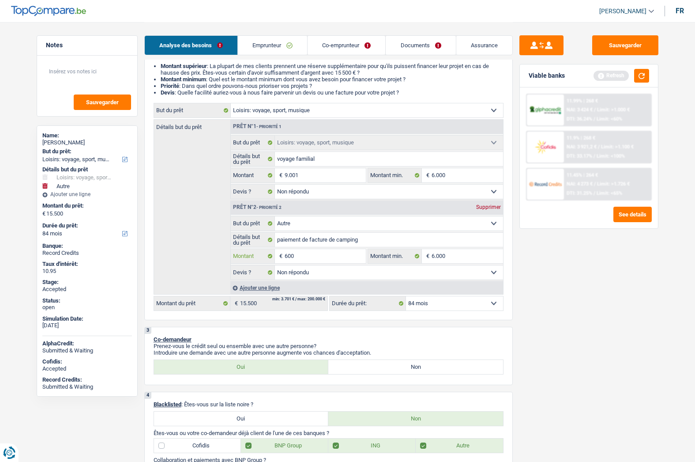
type input "6.000"
type input "60.000"
type input "6.000"
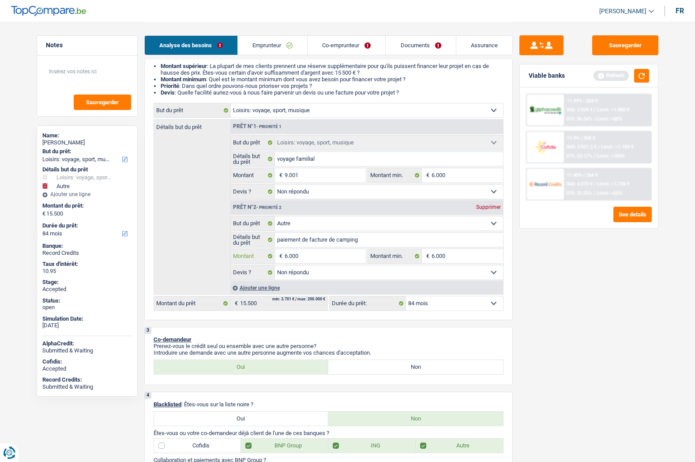
type input "6.000"
type input "15.001"
click at [563, 306] on div "Sauvegarder Viable banks Refresh 11.99% | 268 € NAI: 3 424 € / Limit: >1.000 € …" at bounding box center [589, 241] width 152 height 412
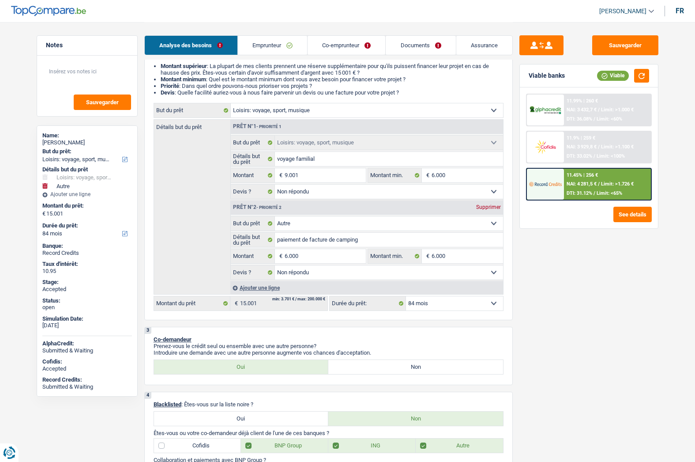
click at [562, 191] on div at bounding box center [545, 184] width 37 height 31
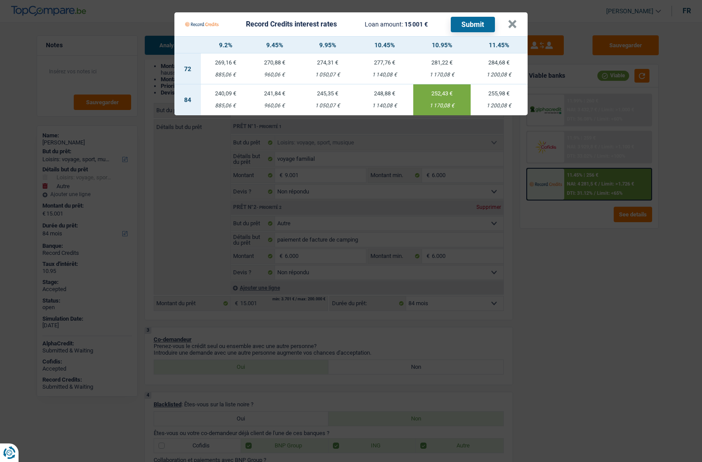
click at [429, 103] on div "1 170,08 €" at bounding box center [441, 106] width 57 height 6
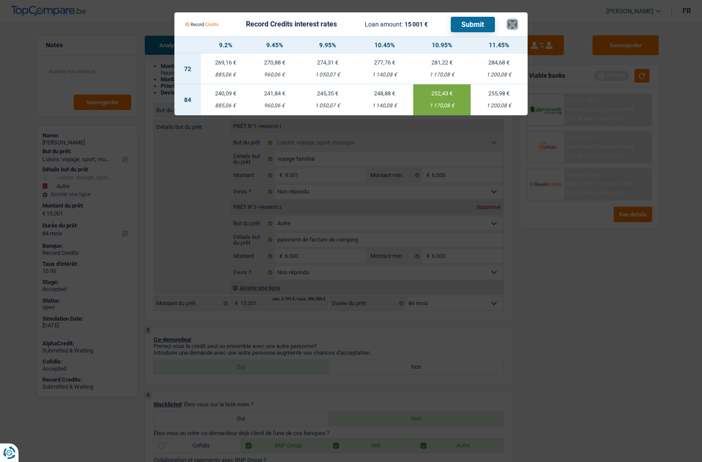
click at [512, 27] on button "×" at bounding box center [511, 24] width 9 height 9
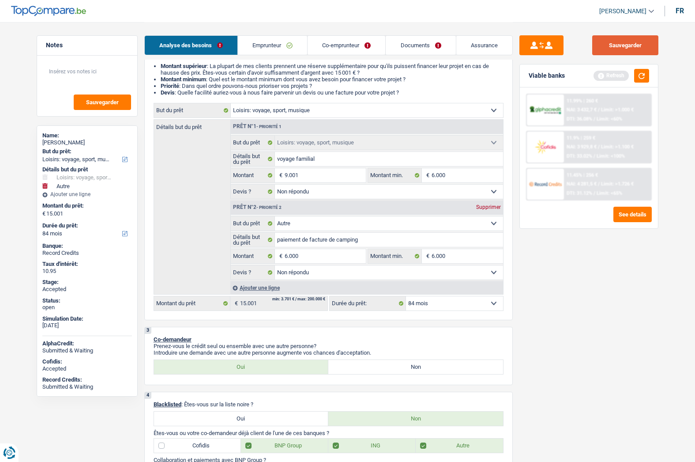
click at [605, 39] on button "Sauvegarder" at bounding box center [625, 45] width 66 height 20
click at [469, 45] on link "Assurance" at bounding box center [484, 45] width 56 height 19
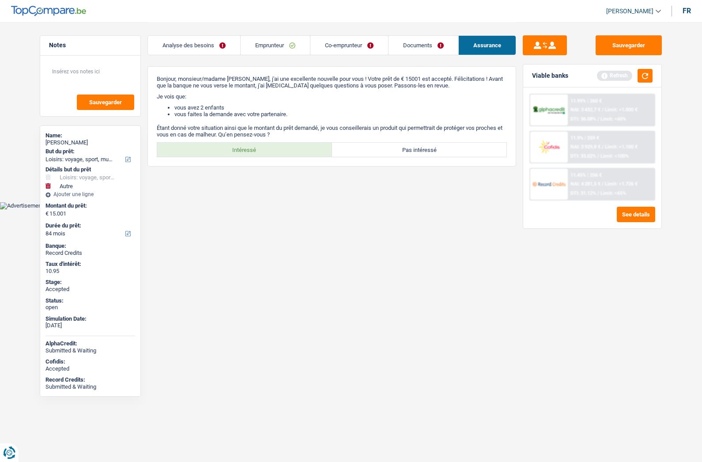
click at [263, 53] on link "Emprunteur" at bounding box center [274, 45] width 69 height 19
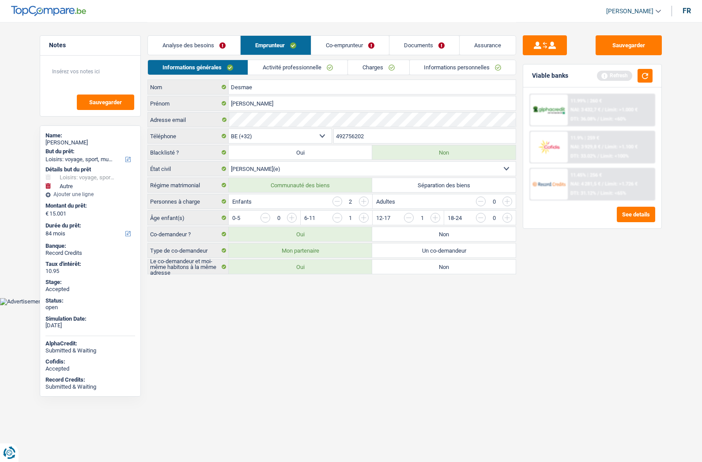
click at [267, 68] on link "Activité professionnelle" at bounding box center [297, 67] width 99 height 15
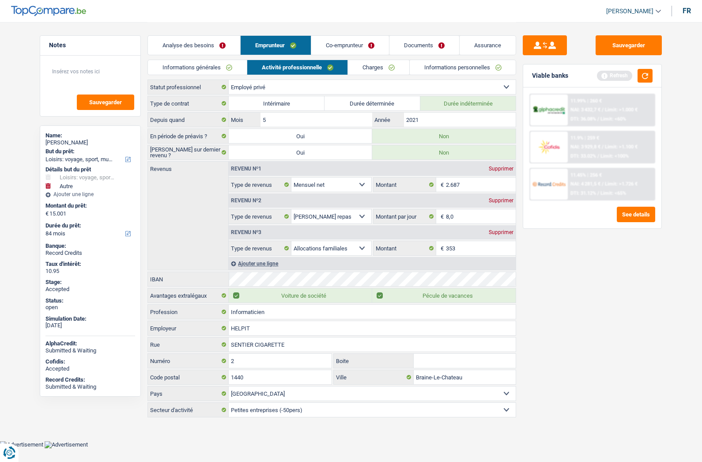
click at [353, 51] on link "Co-emprunteur" at bounding box center [350, 45] width 78 height 19
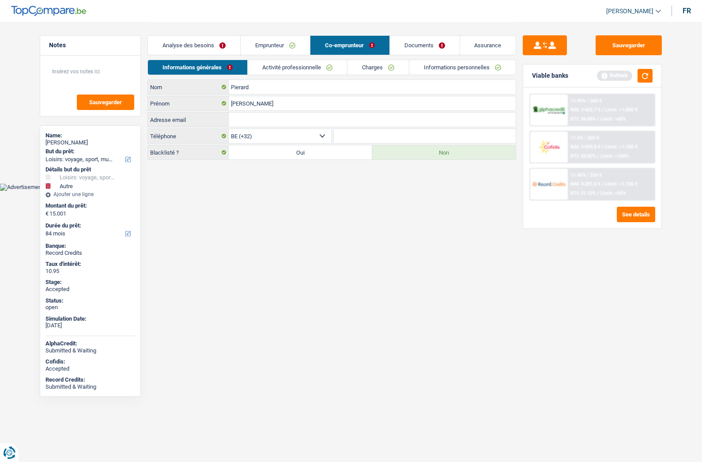
click at [282, 68] on link "Activité professionnelle" at bounding box center [297, 67] width 99 height 15
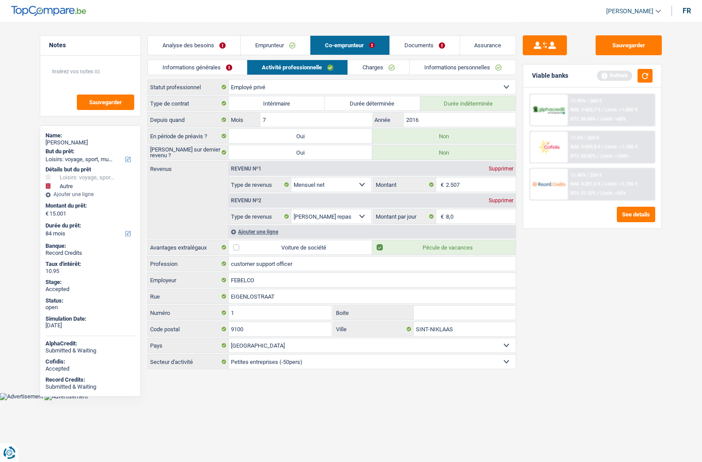
click at [484, 48] on link "Assurance" at bounding box center [488, 45] width 56 height 19
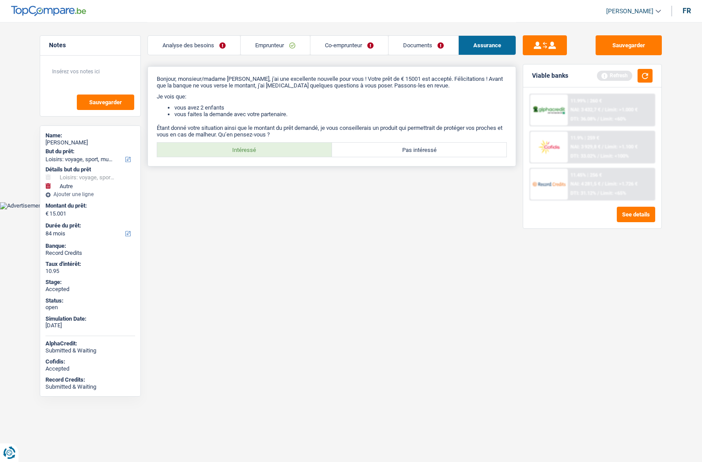
click at [274, 148] on label "Intéressé" at bounding box center [244, 150] width 175 height 14
click at [274, 148] on input "Intéressé" at bounding box center [244, 150] width 175 height 14
radio input "true"
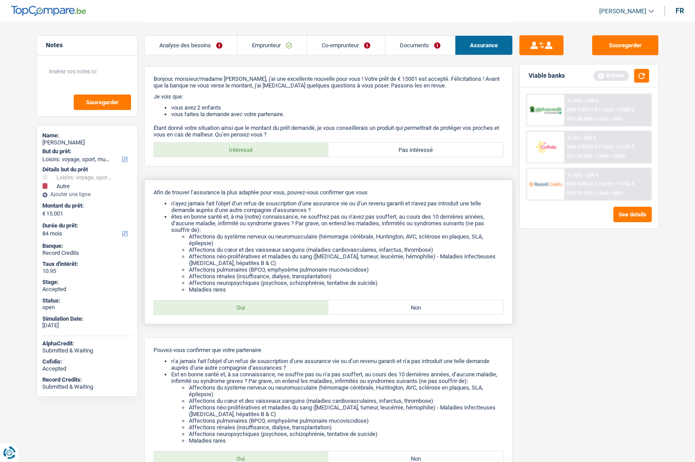
click at [245, 306] on label "Oui" at bounding box center [241, 307] width 175 height 14
click at [245, 306] on input "Oui" at bounding box center [241, 307] width 175 height 14
radio input "true"
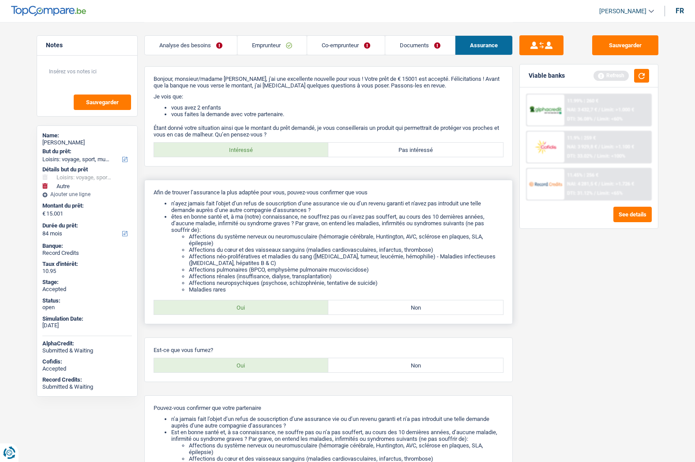
scroll to position [160, 0]
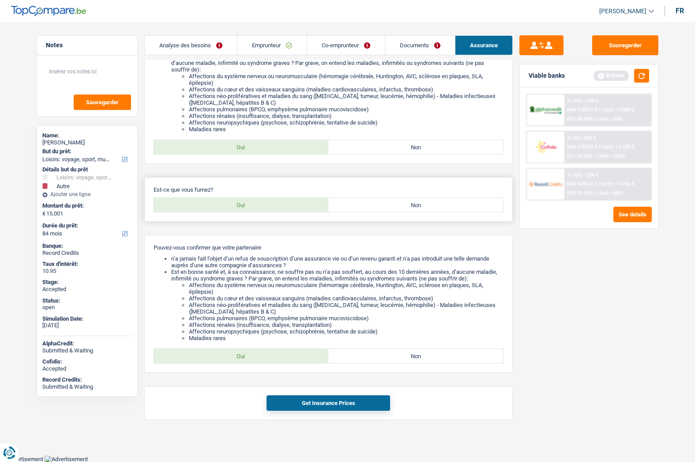
click at [248, 205] on label "Oui" at bounding box center [241, 205] width 175 height 14
click at [248, 205] on input "Oui" at bounding box center [241, 205] width 175 height 14
radio input "true"
click at [239, 350] on label "Oui" at bounding box center [241, 356] width 175 height 14
click at [239, 350] on input "Oui" at bounding box center [241, 356] width 175 height 14
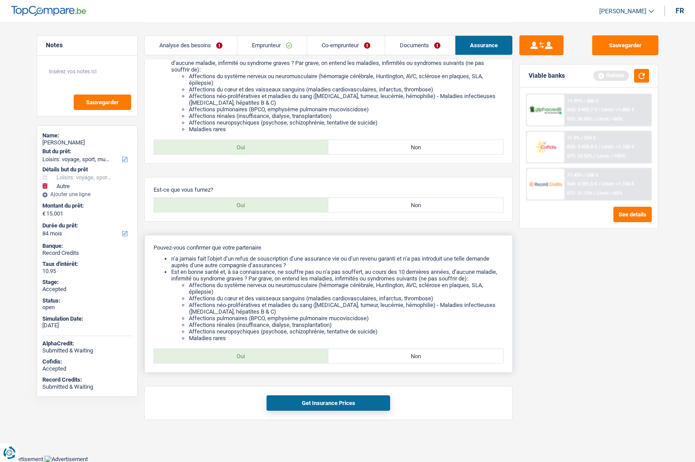
radio input "true"
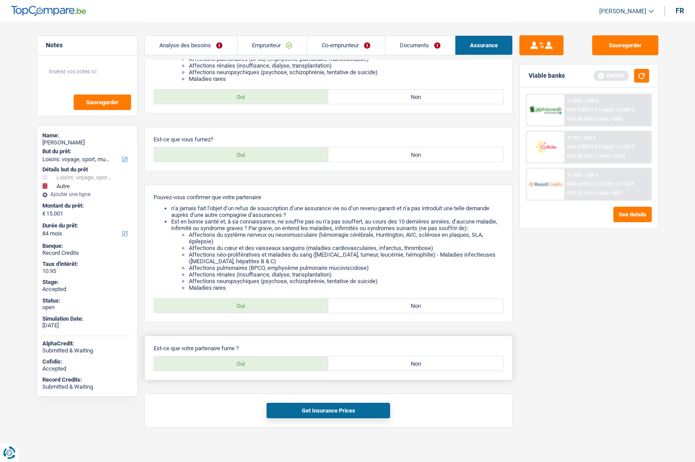
scroll to position [218, 0]
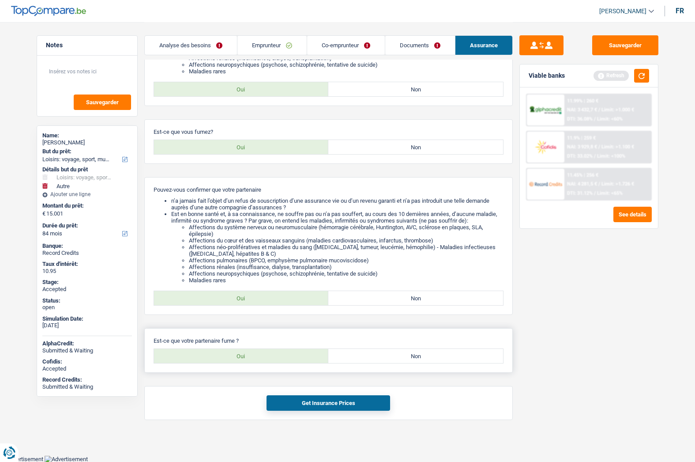
click at [263, 351] on label "Oui" at bounding box center [241, 356] width 175 height 14
click at [263, 351] on input "Oui" at bounding box center [241, 356] width 175 height 14
radio input "true"
click at [321, 410] on div "Get Insurance Prices" at bounding box center [328, 403] width 368 height 34
click at [321, 407] on button "Get Insurance Prices" at bounding box center [328, 402] width 124 height 15
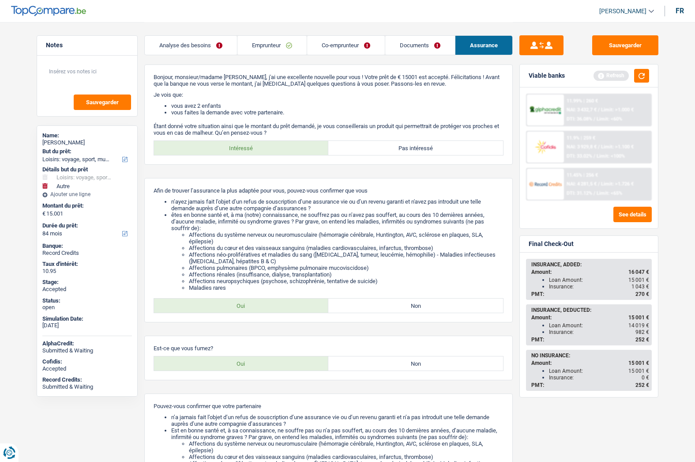
scroll to position [0, 0]
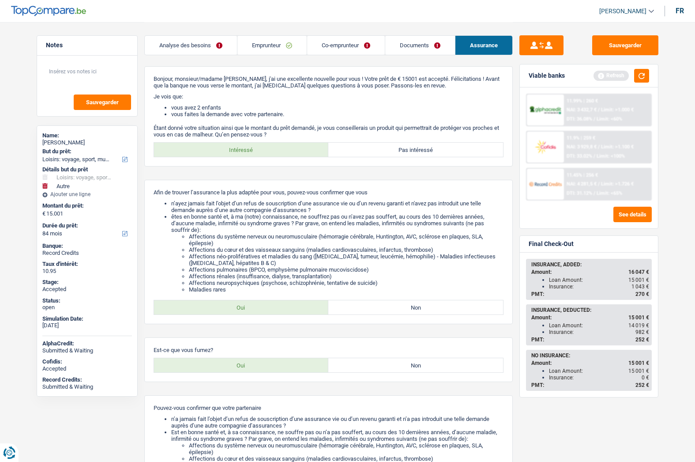
click at [56, 143] on div "Marc Desmae" at bounding box center [87, 142] width 90 height 7
copy div "Marc Desmae"
click at [262, 43] on link "Emprunteur" at bounding box center [271, 45] width 69 height 19
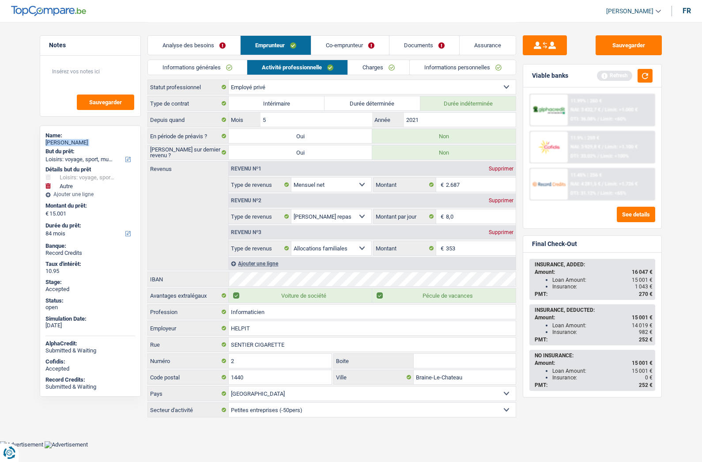
click at [207, 65] on link "Informations générales" at bounding box center [197, 67] width 99 height 15
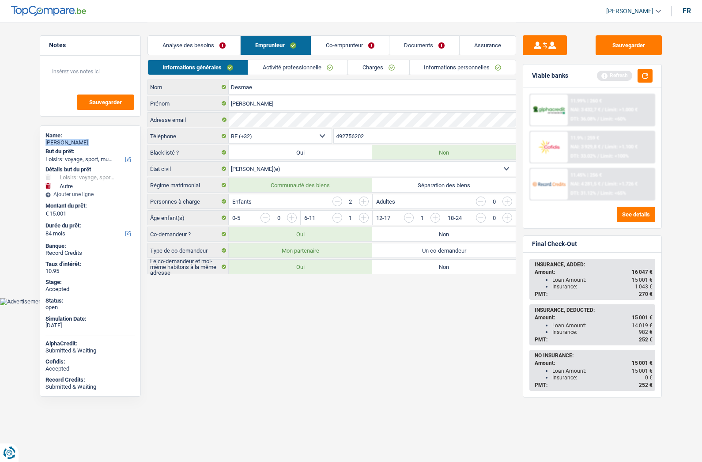
click at [307, 68] on link "Activité professionnelle" at bounding box center [297, 67] width 99 height 15
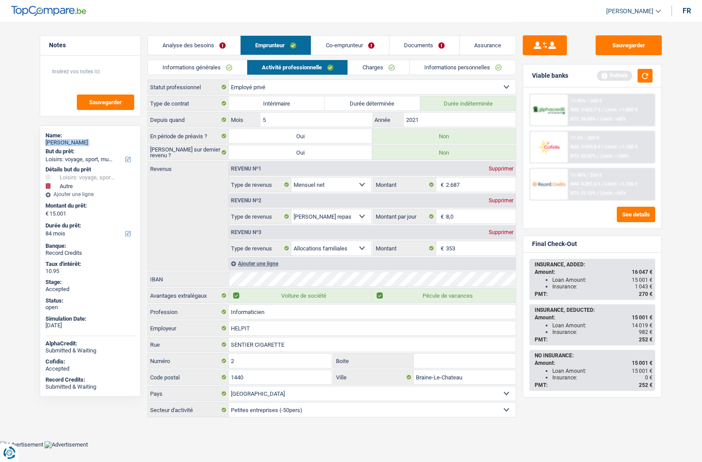
click at [371, 67] on link "Charges" at bounding box center [378, 67] width 61 height 15
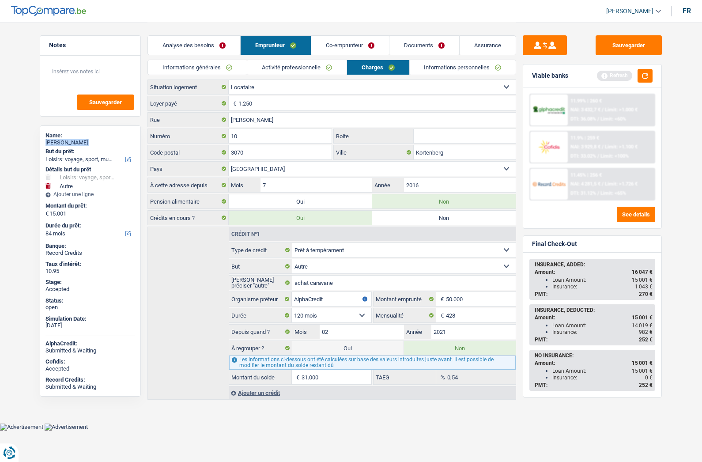
click at [445, 68] on link "Informations personnelles" at bounding box center [462, 67] width 106 height 15
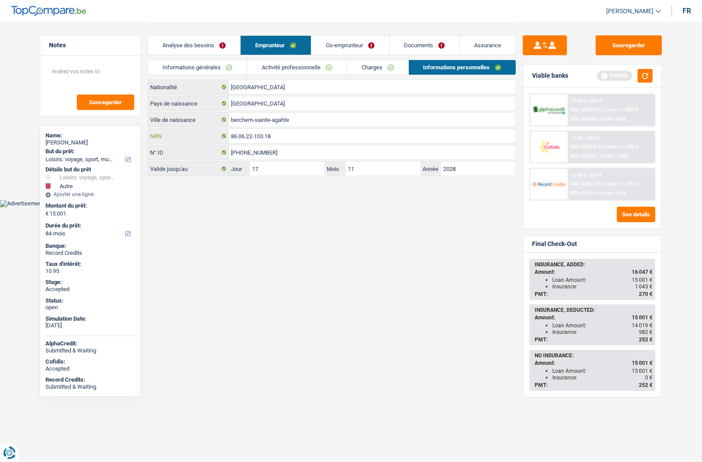
click at [282, 137] on input "86.06.22-103.18" at bounding box center [372, 136] width 287 height 14
click at [282, 136] on input "86.06.22-103.18" at bounding box center [372, 136] width 287 height 14
click at [70, 139] on div "Marc Desmae" at bounding box center [90, 142] width 90 height 7
click at [71, 139] on div "Marc Desmae" at bounding box center [90, 142] width 90 height 7
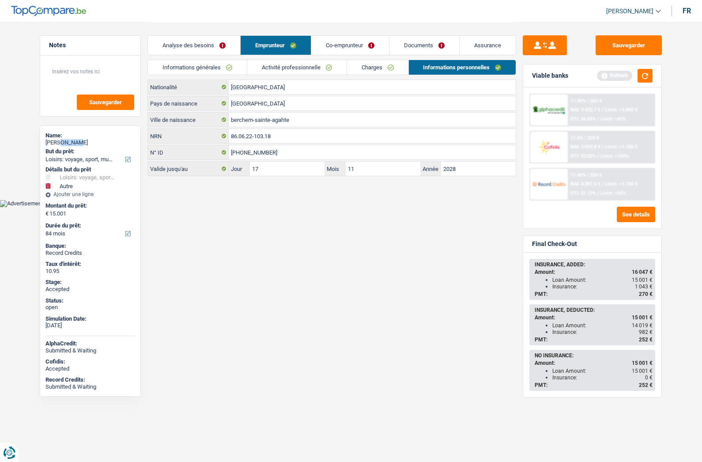
copy div "Desmae"
click at [185, 45] on link "Analyse des besoins" at bounding box center [194, 45] width 92 height 19
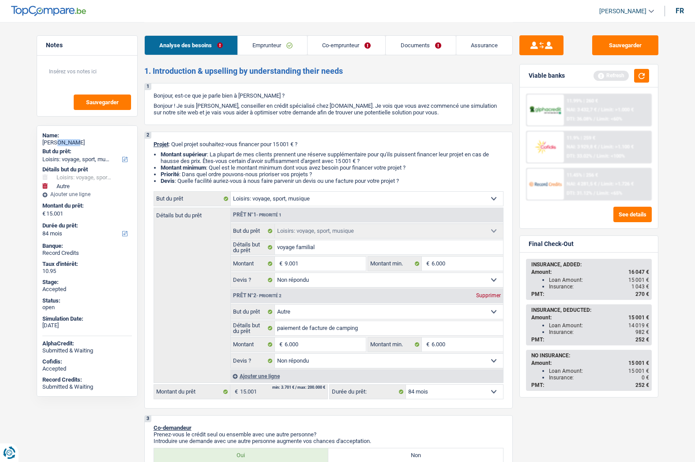
click at [633, 14] on span "[PERSON_NAME]" at bounding box center [622, 12] width 47 height 8
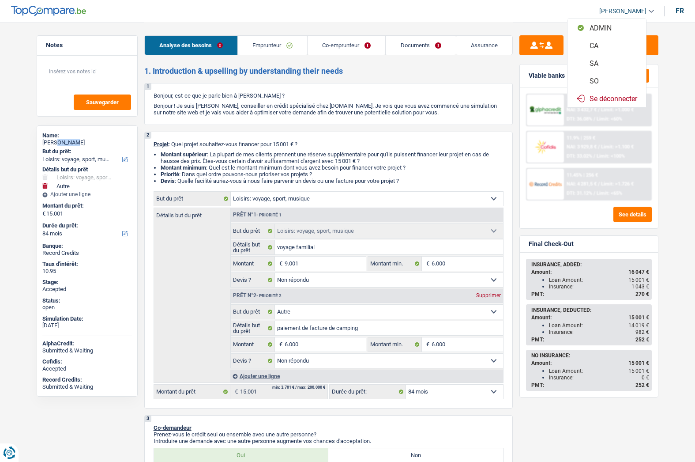
click at [604, 78] on button "SO" at bounding box center [606, 81] width 79 height 18
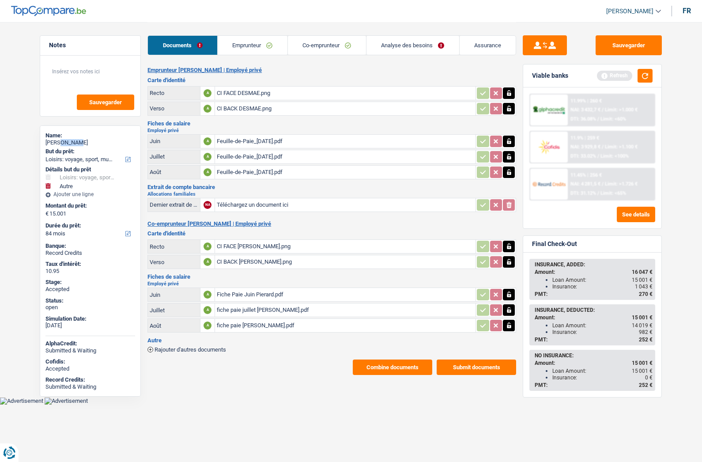
click at [453, 370] on button "Submit documents" at bounding box center [475, 366] width 79 height 15
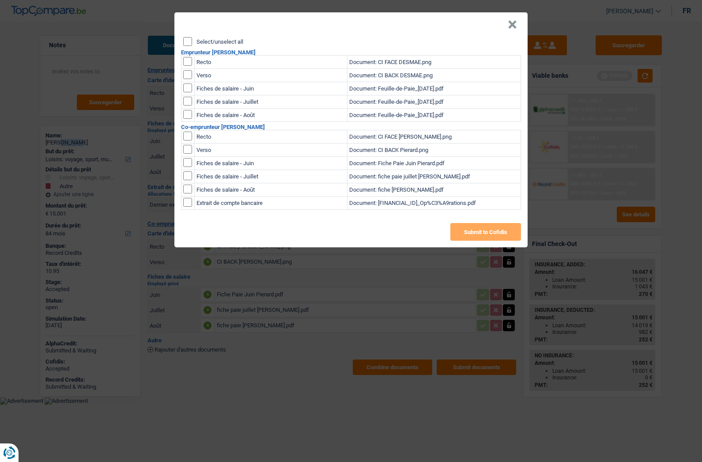
click at [218, 37] on div "× Select/unselect all Emprunteur Marc Desmae Recto Document: CI FACE DESMAE.png…" at bounding box center [350, 129] width 353 height 235
click at [190, 40] on input "Select/unselect all" at bounding box center [187, 41] width 9 height 9
checkbox input "true"
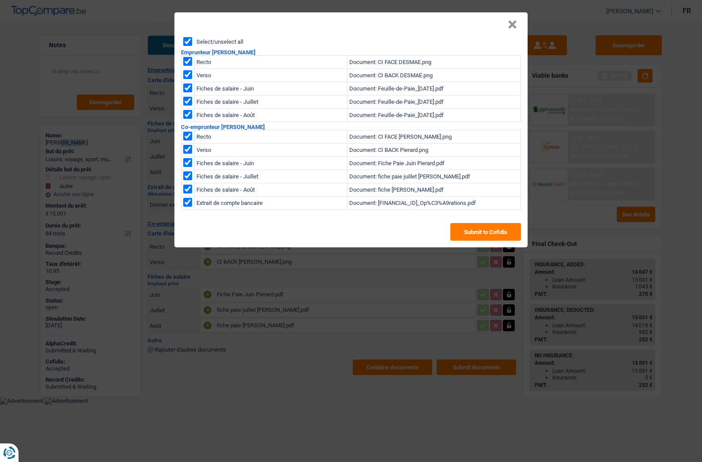
checkbox input "true"
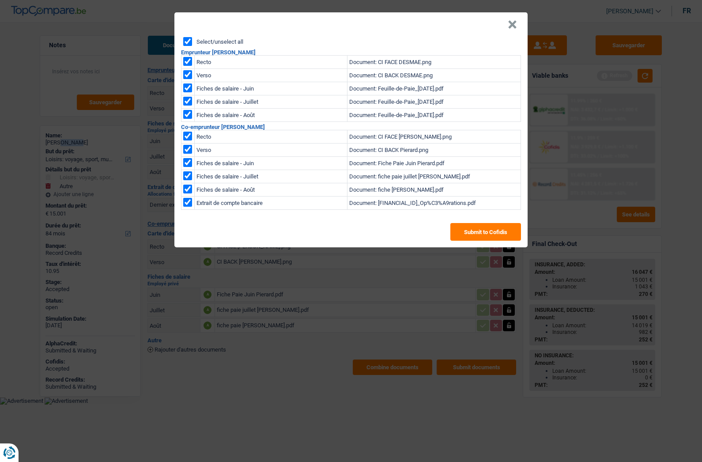
checkbox input "true"
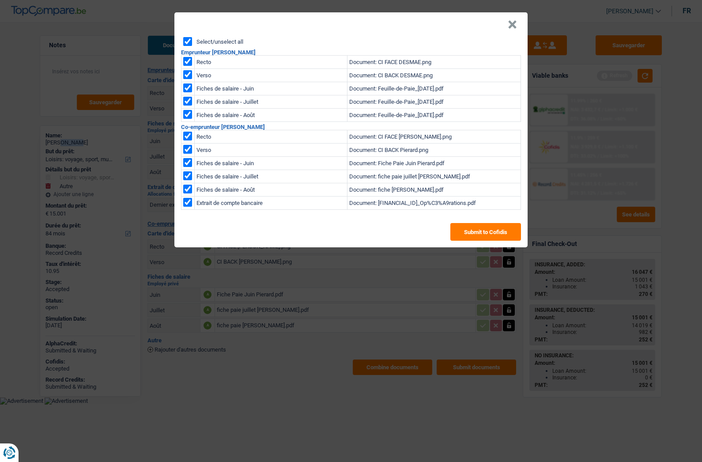
checkbox input "true"
click at [463, 227] on button "Submit to Cofidis" at bounding box center [485, 232] width 71 height 18
drag, startPoint x: 513, startPoint y: 23, endPoint x: 465, endPoint y: 23, distance: 48.5
click at [514, 23] on button "×" at bounding box center [511, 24] width 9 height 9
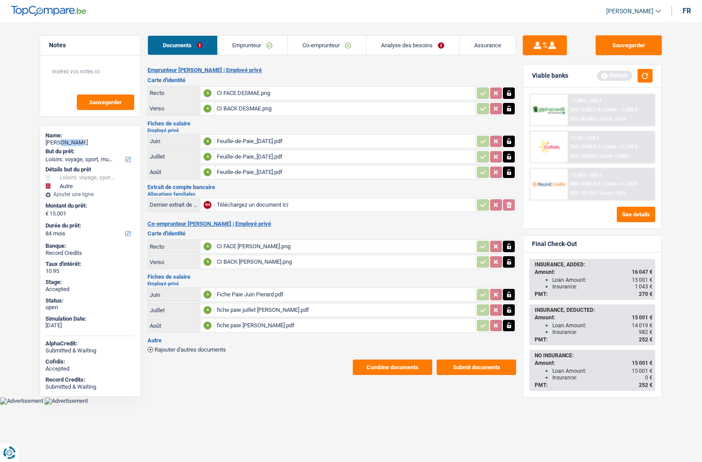
click at [300, 46] on link "Co-emprunteur" at bounding box center [327, 45] width 78 height 19
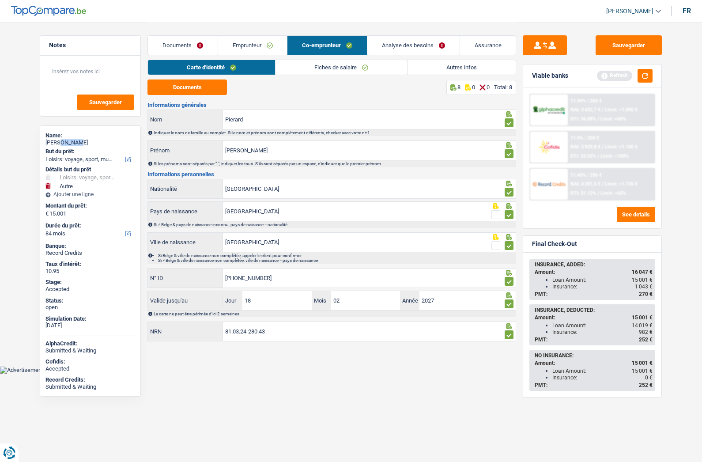
click at [248, 41] on link "Emprunteur" at bounding box center [252, 45] width 69 height 19
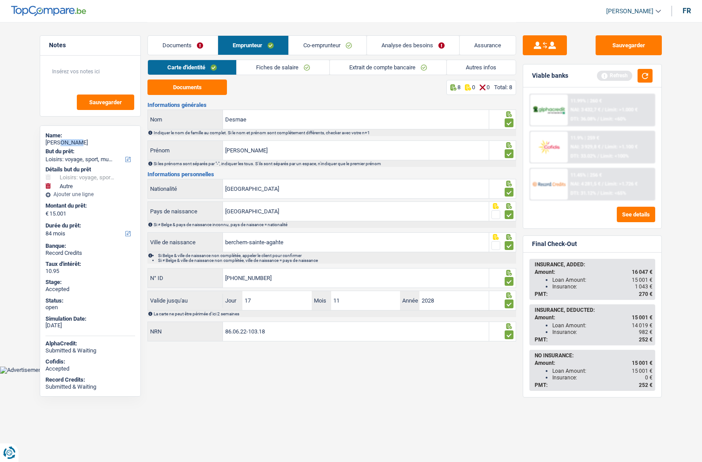
click at [321, 45] on link "Co-emprunteur" at bounding box center [328, 45] width 78 height 19
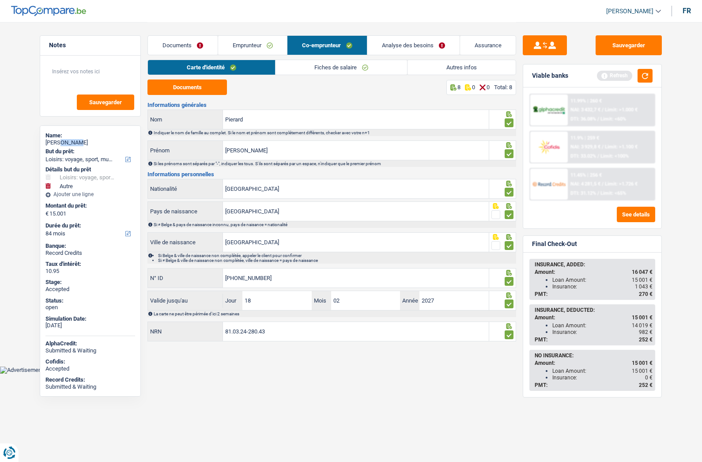
click at [194, 45] on link "Documents" at bounding box center [183, 45] width 70 height 19
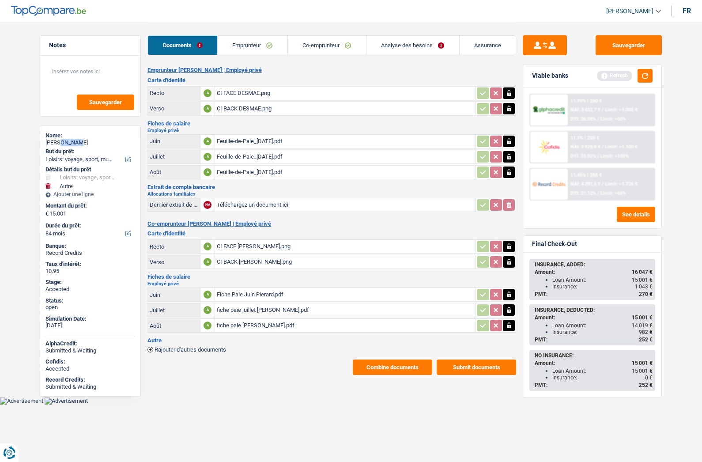
click at [248, 48] on link "Emprunteur" at bounding box center [253, 45] width 70 height 19
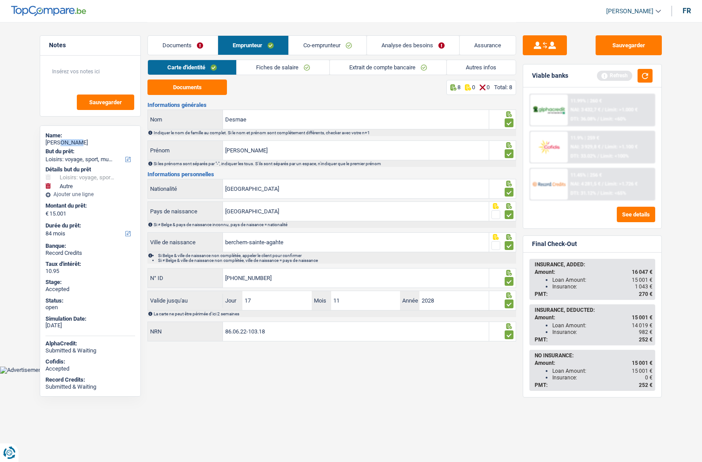
click at [183, 46] on link "Documents" at bounding box center [183, 45] width 70 height 19
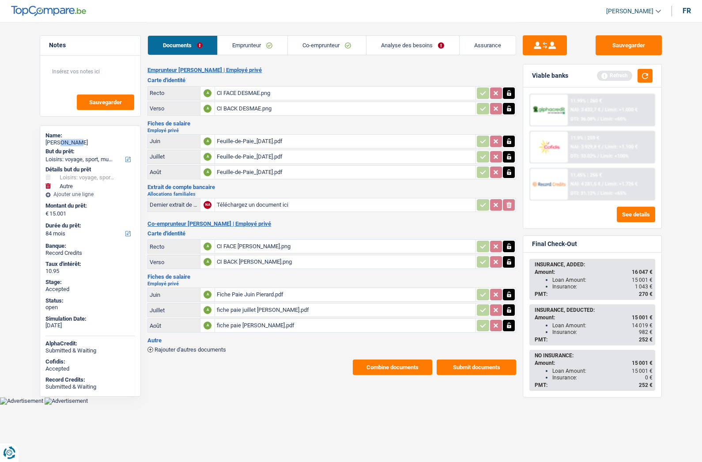
click at [387, 364] on button "Combine documents" at bounding box center [392, 366] width 79 height 15
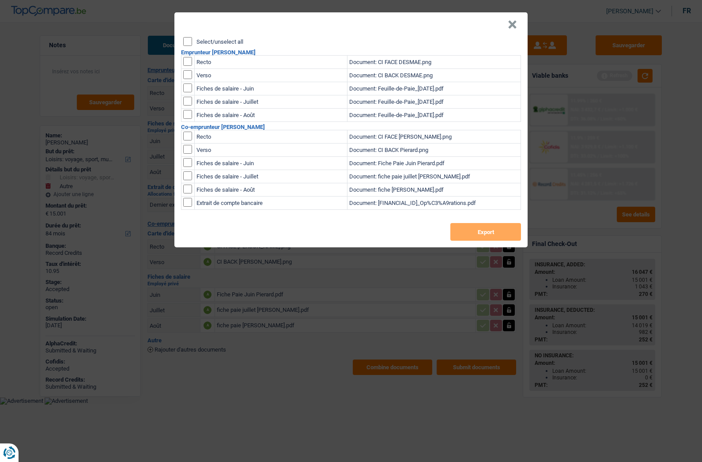
click at [219, 38] on div "Select/unselect all" at bounding box center [352, 41] width 338 height 9
click at [186, 41] on input "Select/unselect all" at bounding box center [187, 41] width 9 height 9
checkbox input "true"
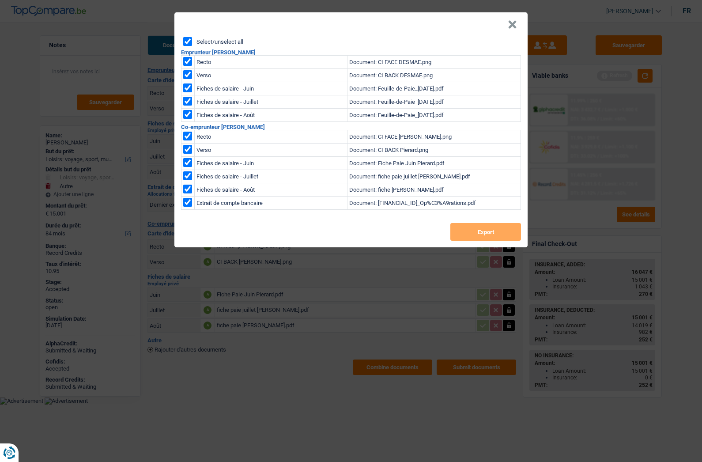
checkbox input "true"
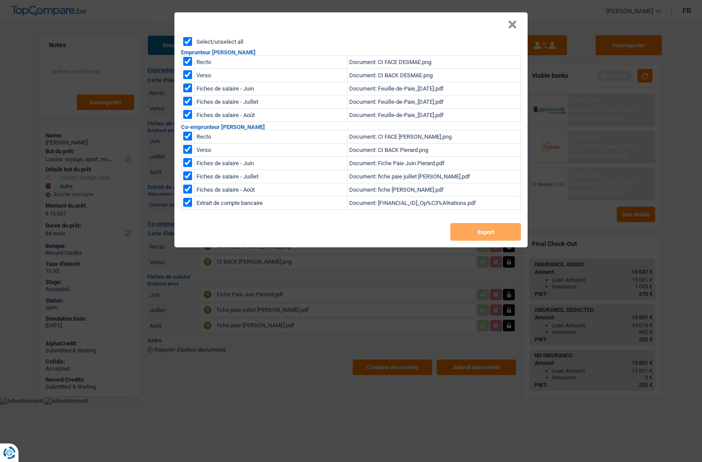
checkbox input "true"
click at [497, 233] on button "Export" at bounding box center [485, 232] width 71 height 18
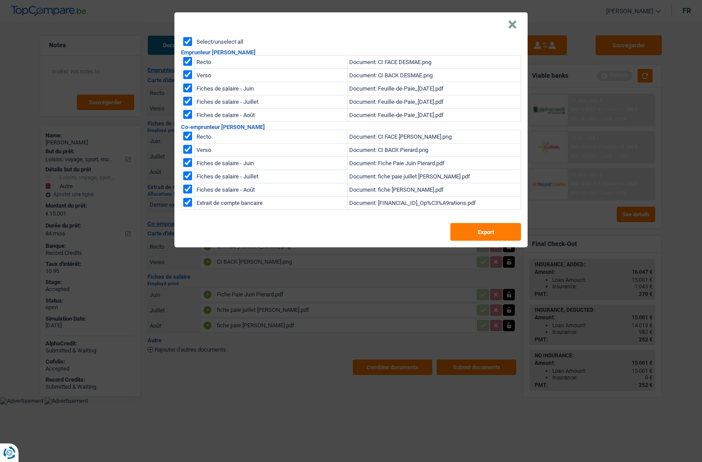
click at [516, 29] on button "×" at bounding box center [511, 24] width 9 height 9
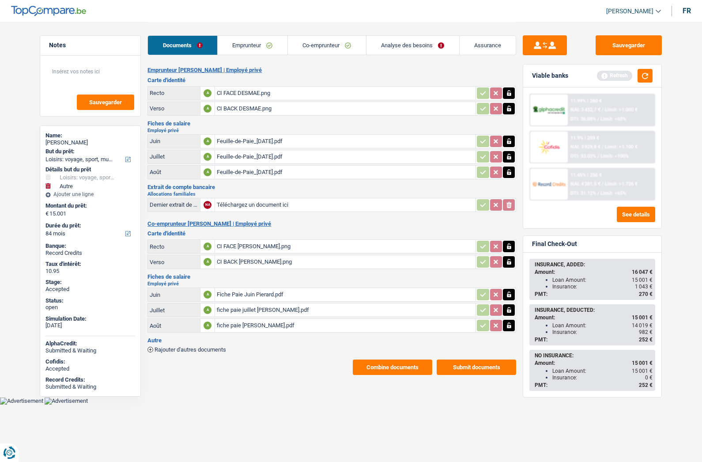
click at [471, 47] on link "Assurance" at bounding box center [487, 45] width 56 height 19
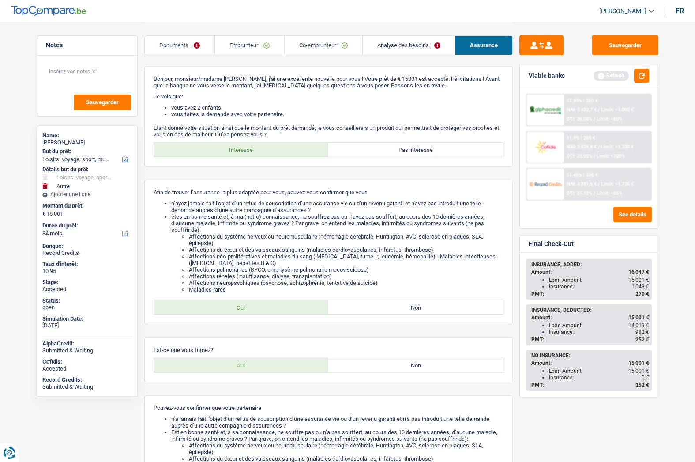
click at [677, 289] on main "Notes Sauvegarder Name: Marc Desmae But du prêt: Confort maison: meubles, texti…" at bounding box center [347, 400] width 695 height 800
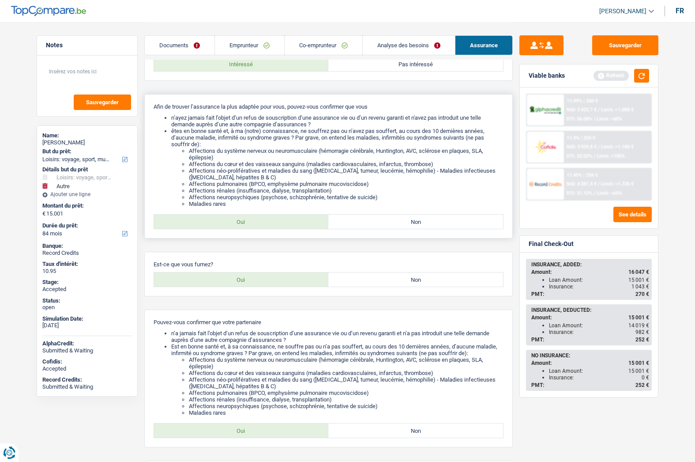
scroll to position [132, 0]
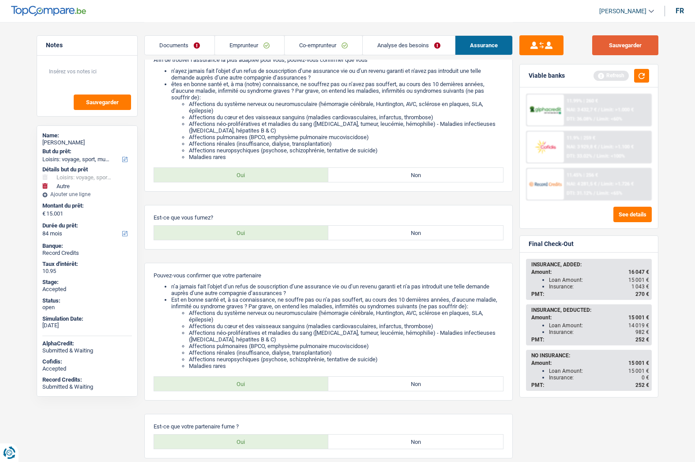
click at [600, 45] on button "Sauvegarder" at bounding box center [625, 45] width 66 height 20
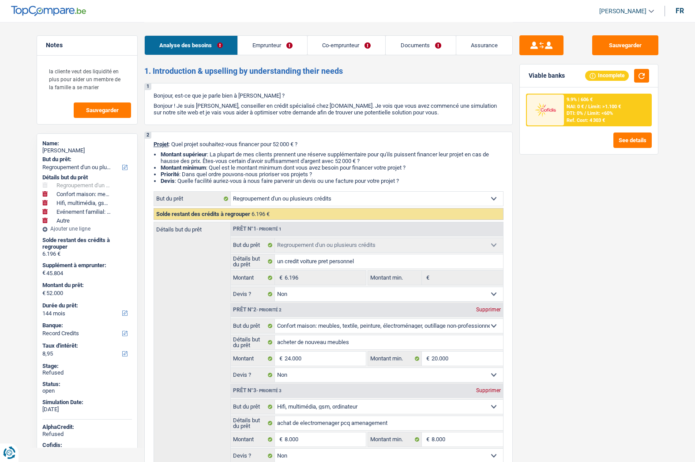
select select "refinancing"
select select "household"
select select "tech"
select select "familyEvent"
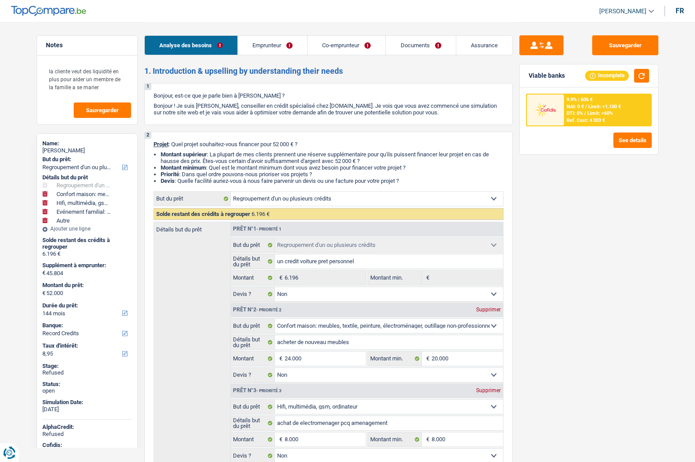
select select "other"
select select "144"
select select "record credits"
select select "refinancing"
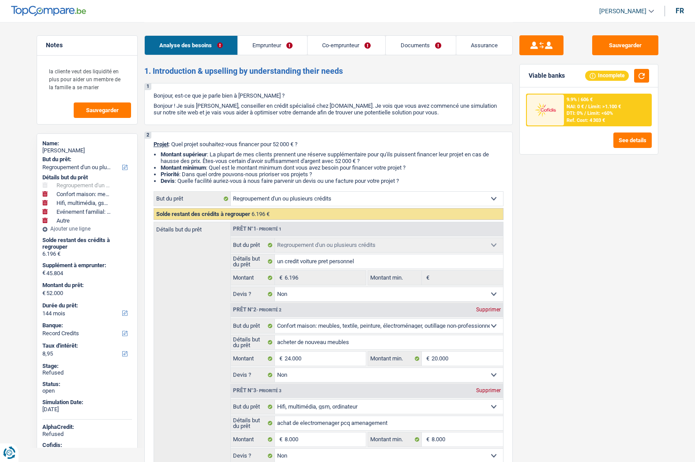
select select "false"
select select "household"
select select "false"
select select "tech"
select select "false"
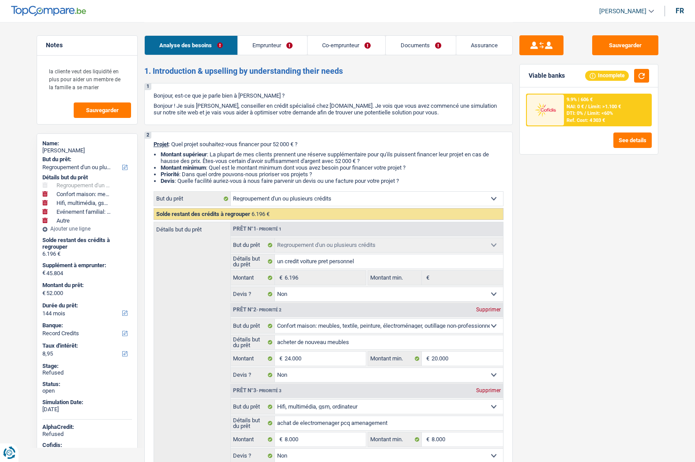
select select "familyEvent"
select select "false"
select select "other"
select select "144"
select select "mutuality"
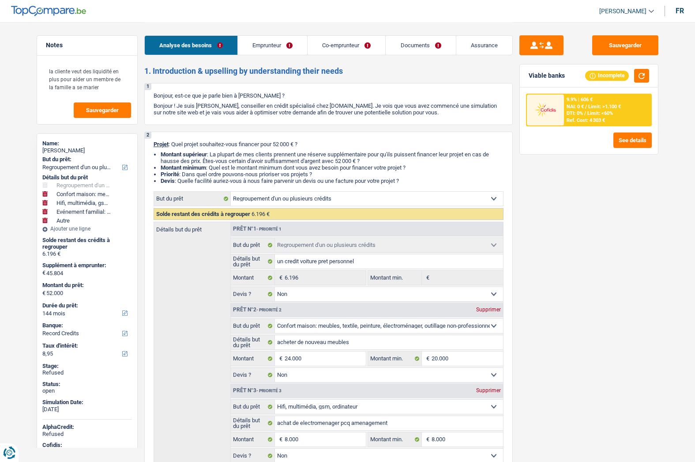
select select "worker"
select select "mutualityIndemnity"
select select "familyAllowances"
select select "alimony"
select select "netSalary"
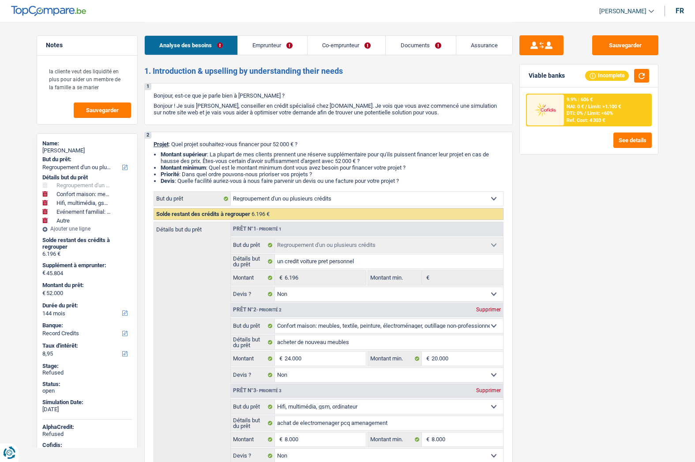
select select "familyAllowances"
select select "rents"
select select "cardOrCredit"
select select "personalLoan"
select select "other"
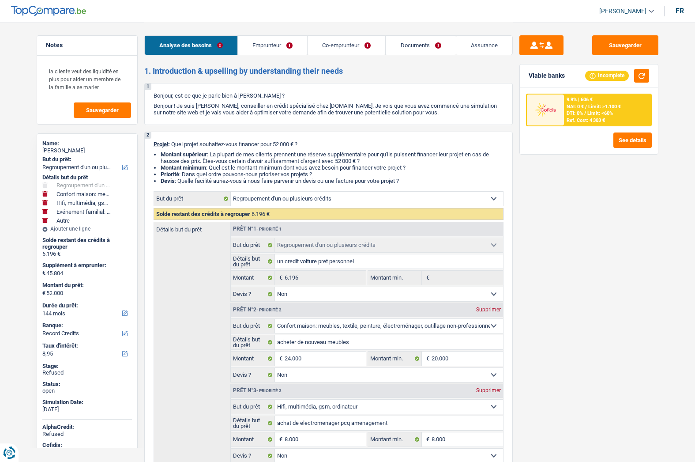
select select "48"
select select "refinancing"
select select "false"
select select "household"
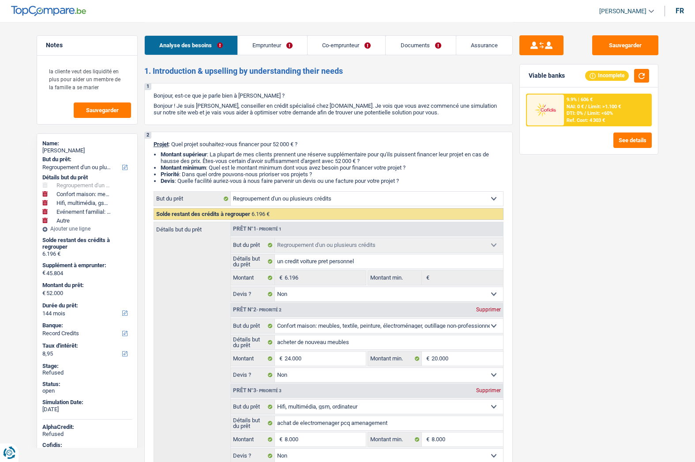
select select "false"
select select "tech"
select select "false"
select select "familyEvent"
select select "false"
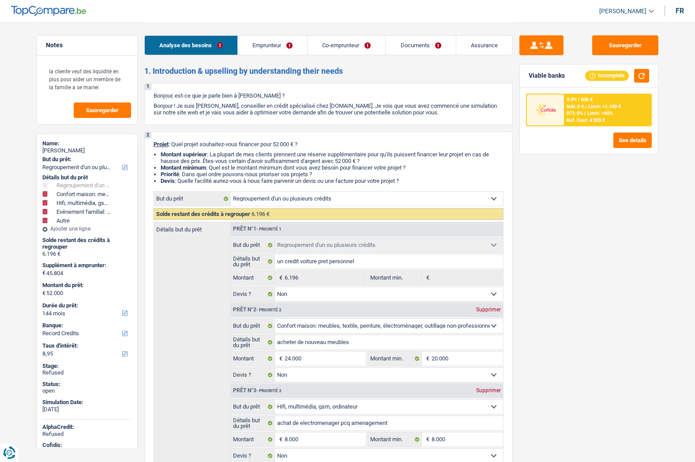
select select "other"
select select "144"
click at [623, 9] on span "[PERSON_NAME]" at bounding box center [622, 12] width 47 height 8
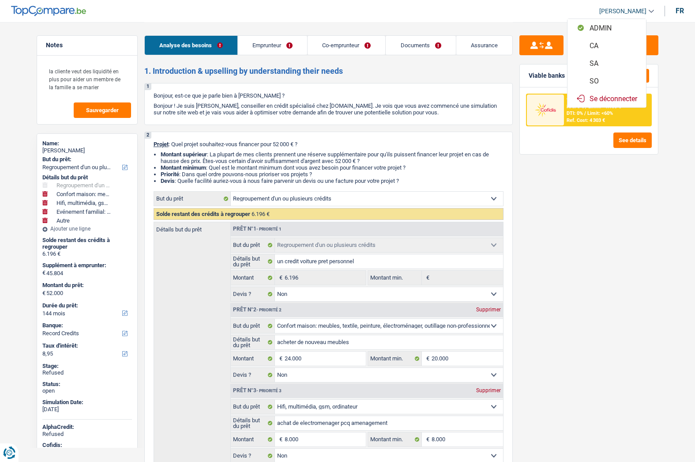
drag, startPoint x: 594, startPoint y: 81, endPoint x: 607, endPoint y: 80, distance: 12.8
click at [594, 81] on button "SO" at bounding box center [606, 81] width 79 height 18
select select "32"
select select "cohabitation"
select select "rents"
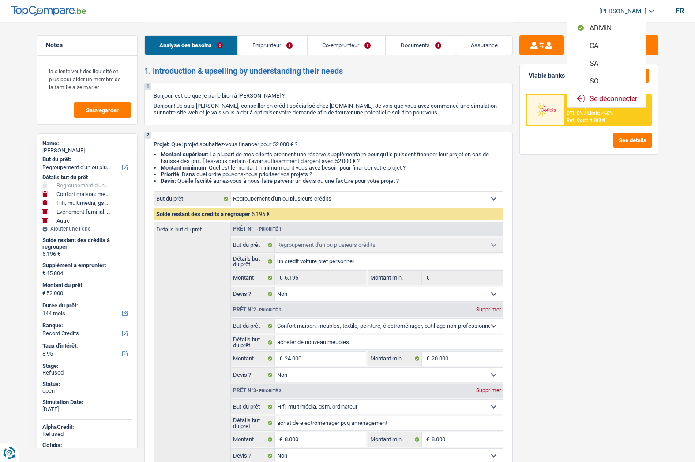
select select "BE"
select select "cardOrCredit"
select select "personalLoan"
select select "other"
select select "48"
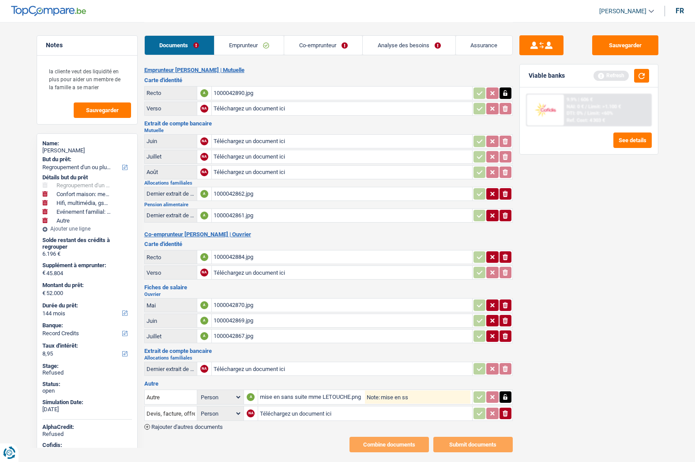
click at [251, 47] on link "Emprunteur" at bounding box center [249, 45] width 70 height 19
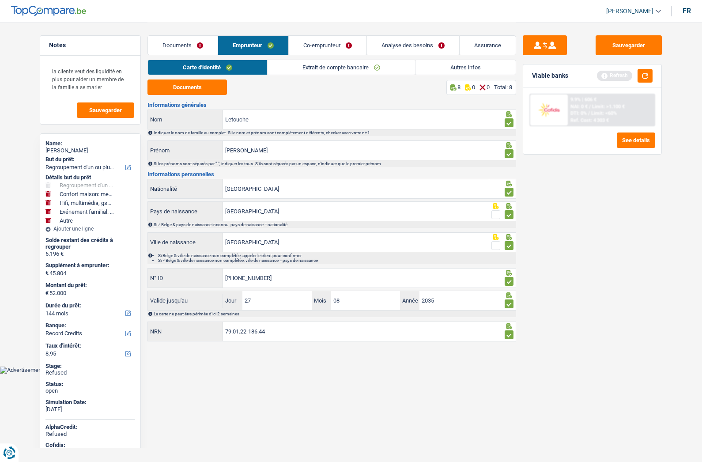
click at [480, 63] on link "Autres infos" at bounding box center [465, 67] width 100 height 15
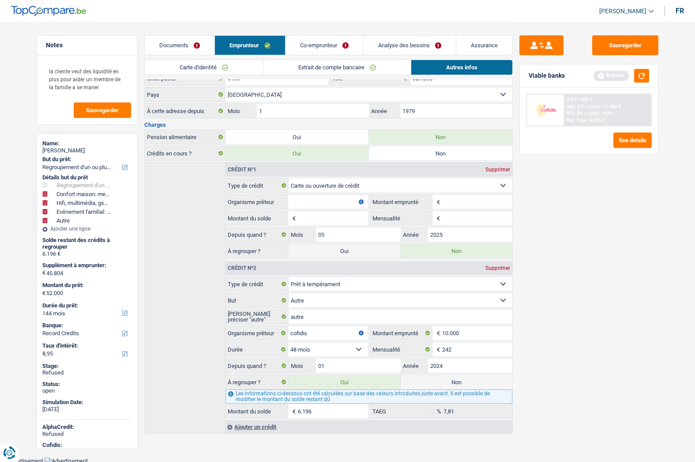
scroll to position [323, 0]
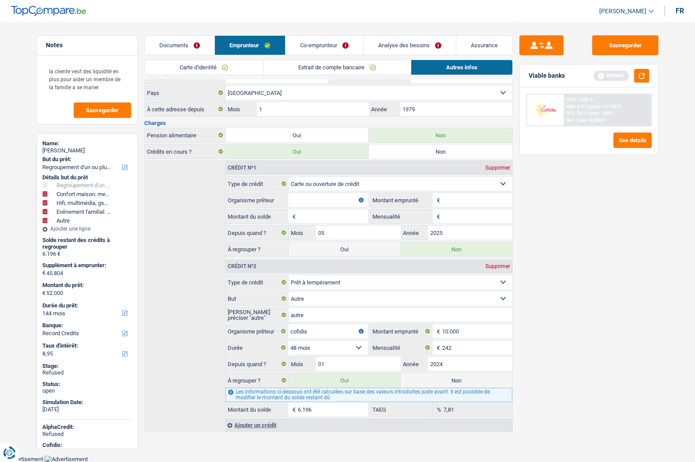
click at [334, 199] on input "Organisme prêteur" at bounding box center [327, 200] width 79 height 14
click at [320, 195] on input "Organisme prêteur" at bounding box center [327, 200] width 79 height 14
click at [322, 195] on input "Organisme prêteur" at bounding box center [327, 200] width 79 height 14
click at [312, 200] on input "Organisme prêteur" at bounding box center [327, 200] width 79 height 14
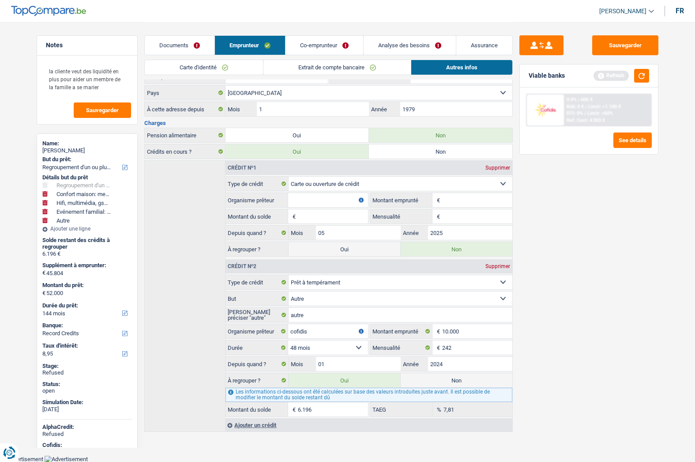
click at [312, 200] on input "Organisme prêteur" at bounding box center [327, 200] width 79 height 14
type input "crelan"
click at [442, 228] on input "2025" at bounding box center [470, 232] width 84 height 14
click at [439, 230] on input "2025" at bounding box center [470, 232] width 84 height 14
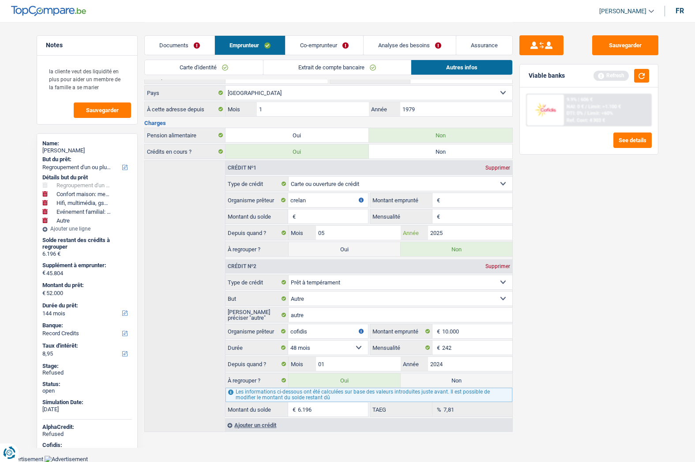
click at [439, 230] on input "2025" at bounding box center [470, 232] width 84 height 14
type input "2017"
click at [316, 196] on input "crelan" at bounding box center [327, 200] width 79 height 14
click at [451, 198] on input "Montant" at bounding box center [477, 200] width 70 height 14
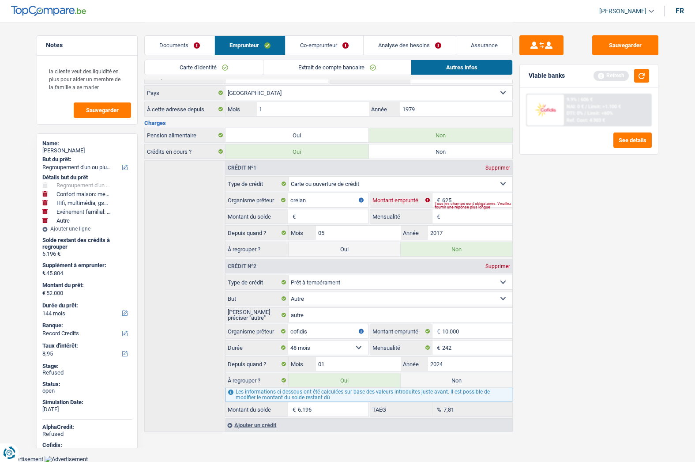
type input "625"
click at [335, 216] on input "Montant du solde" at bounding box center [333, 216] width 70 height 14
type input "0"
type input "1"
click at [566, 224] on div "Sauvegarder Viable banks Refresh 9.9% | 606 € NAI: 0 € / Limit: >1.100 € DTI: 0…" at bounding box center [589, 241] width 152 height 412
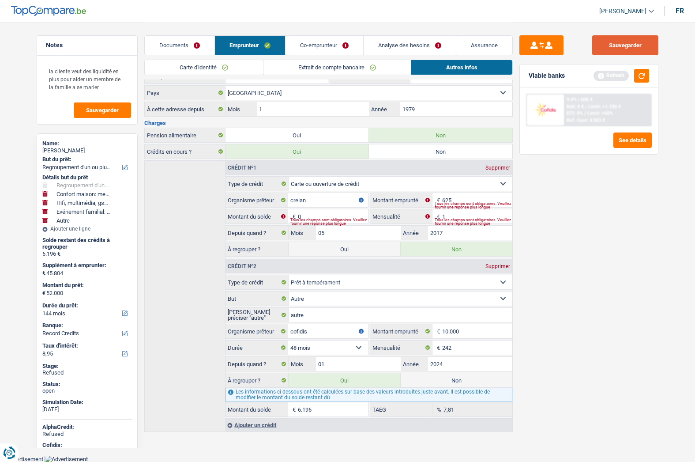
click at [631, 46] on button "Sauvegarder" at bounding box center [625, 45] width 66 height 20
click at [451, 216] on input "1" at bounding box center [477, 216] width 70 height 14
click at [452, 216] on input "1" at bounding box center [477, 216] width 70 height 14
click at [457, 199] on input "625" at bounding box center [477, 200] width 70 height 14
click at [458, 198] on input "625" at bounding box center [477, 200] width 70 height 14
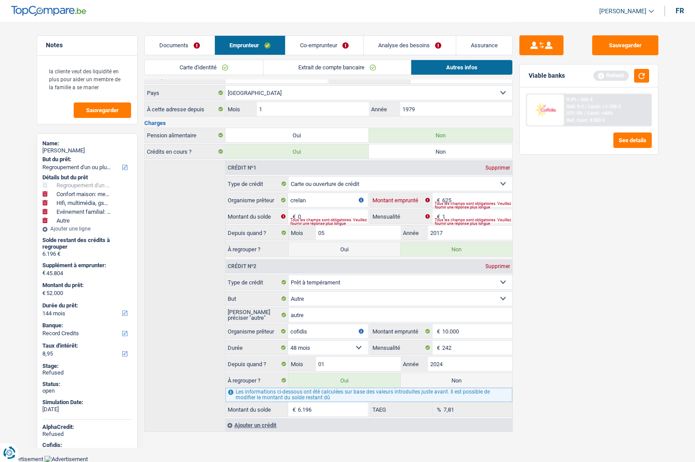
click at [458, 198] on input "625" at bounding box center [477, 200] width 70 height 14
type input "625"
type input "10"
click at [310, 213] on input "625" at bounding box center [333, 216] width 70 height 14
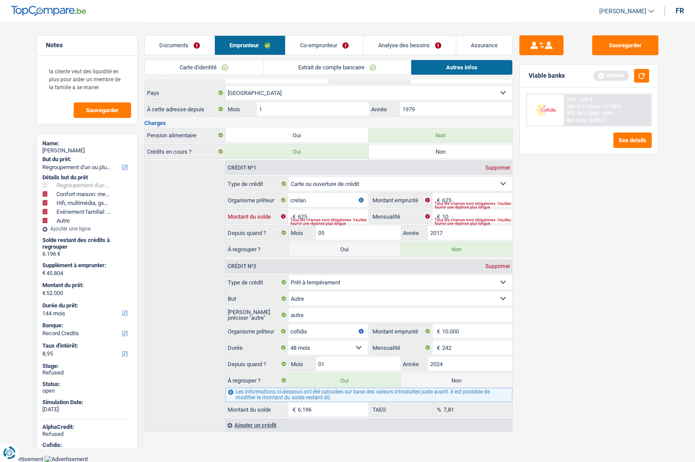
click at [310, 213] on input "625" at bounding box center [333, 216] width 70 height 14
type input "500"
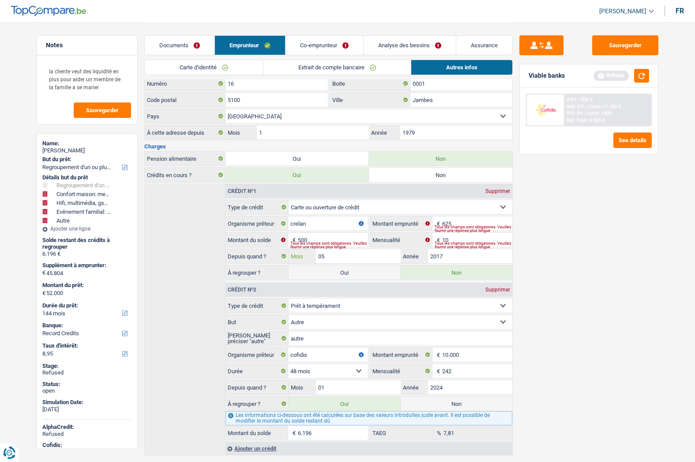
scroll to position [279, 0]
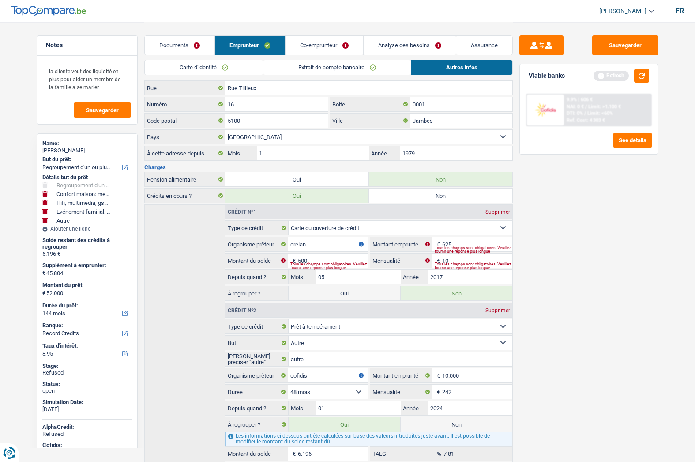
click at [321, 66] on link "Extrait de compte bancaire" at bounding box center [336, 67] width 147 height 15
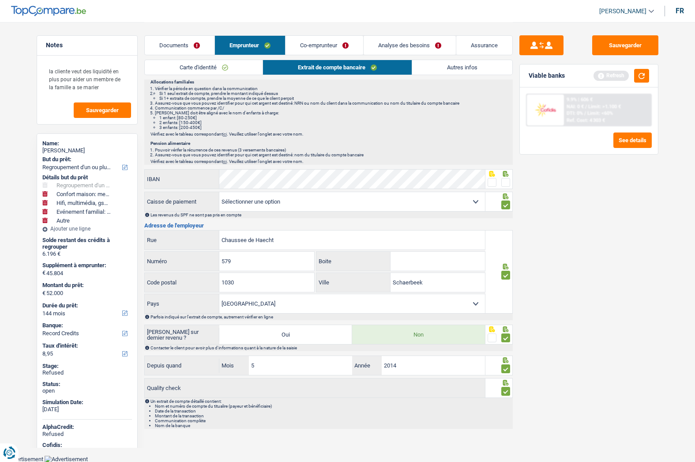
click at [169, 43] on link "Documents" at bounding box center [180, 45] width 70 height 19
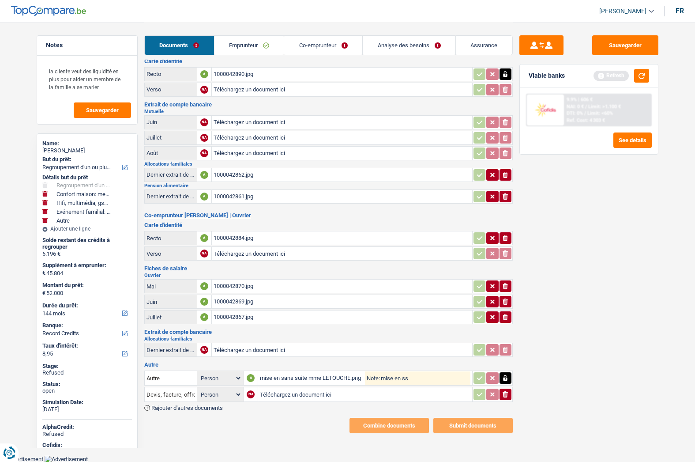
click at [224, 317] on div "1000042867.jpg" at bounding box center [342, 316] width 257 height 13
drag, startPoint x: 256, startPoint y: 43, endPoint x: 265, endPoint y: 43, distance: 8.8
click at [256, 43] on link "Emprunteur" at bounding box center [249, 45] width 70 height 19
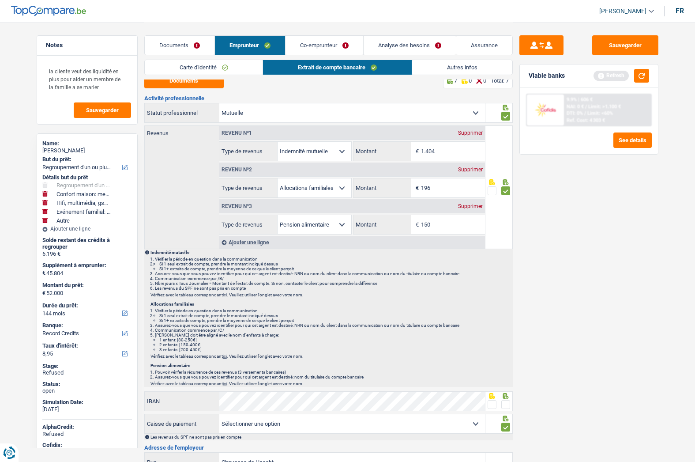
scroll to position [0, 0]
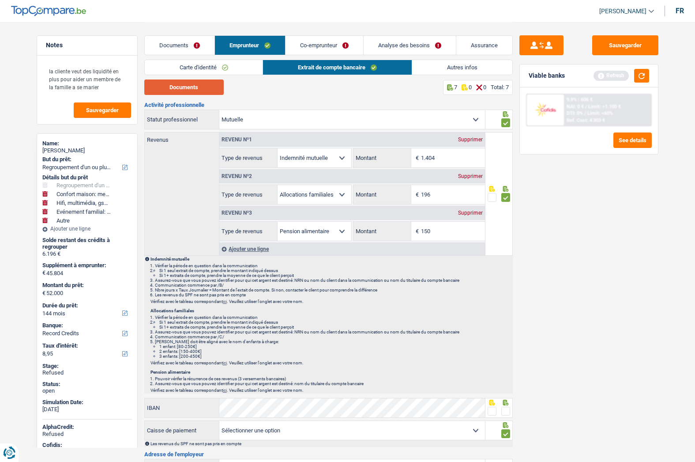
click at [197, 91] on button "Documents" at bounding box center [183, 86] width 79 height 15
click at [314, 47] on link "Co-emprunteur" at bounding box center [324, 45] width 78 height 19
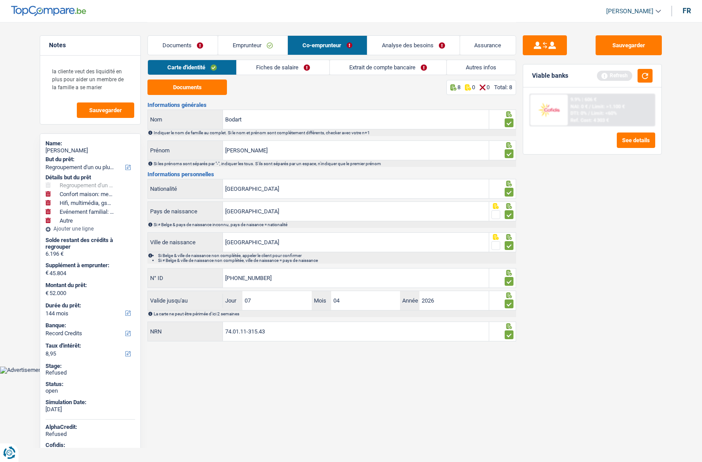
click at [251, 67] on link "Fiches de salaire" at bounding box center [282, 67] width 93 height 15
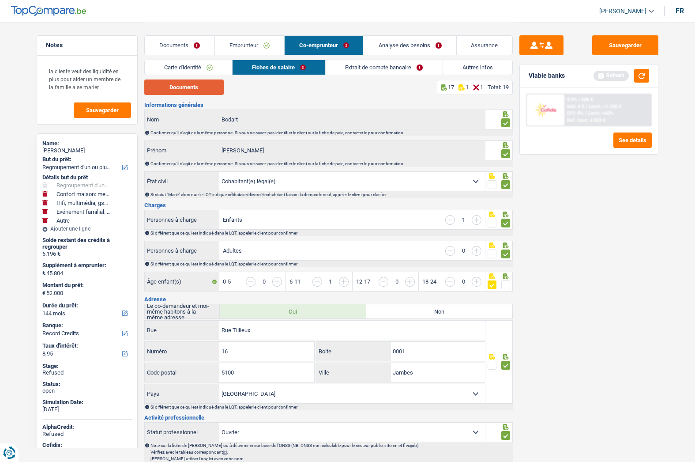
click at [202, 84] on button "Documents" at bounding box center [183, 86] width 79 height 15
click at [173, 47] on link "Documents" at bounding box center [180, 45] width 70 height 19
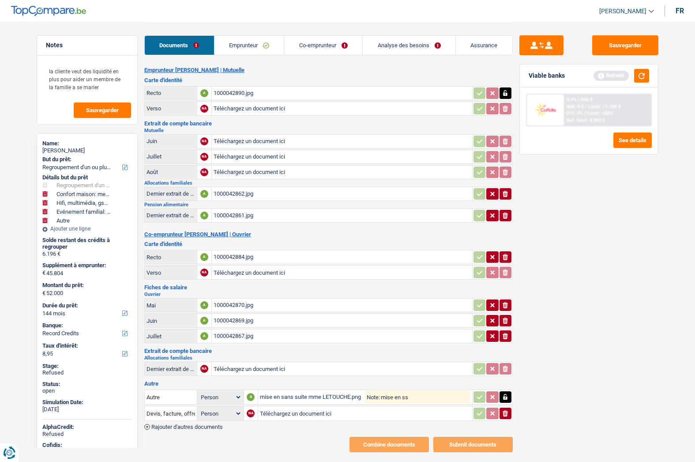
click at [240, 48] on link "Emprunteur" at bounding box center [249, 45] width 70 height 19
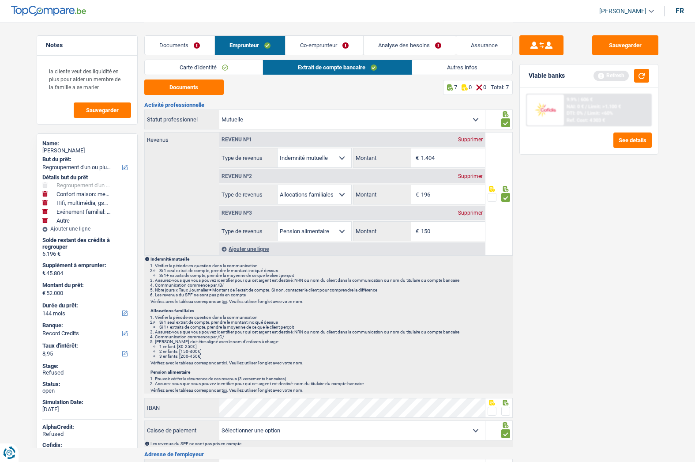
drag, startPoint x: 209, startPoint y: 66, endPoint x: 219, endPoint y: 65, distance: 9.7
click at [209, 66] on link "Carte d'identité" at bounding box center [204, 67] width 118 height 15
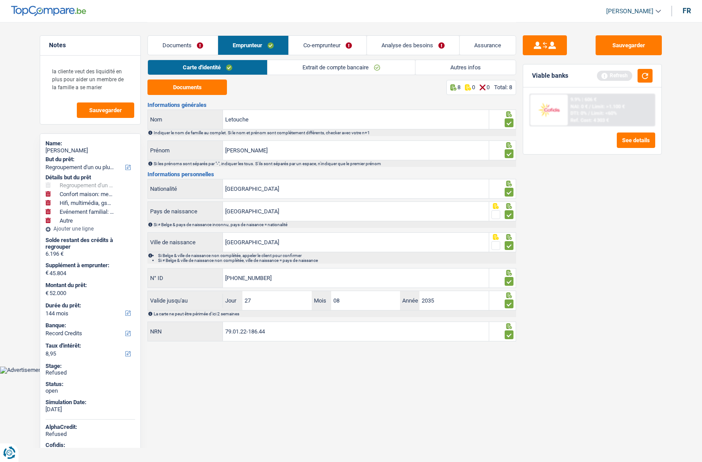
click at [295, 66] on link "Extrait de compte bancaire" at bounding box center [340, 67] width 147 height 15
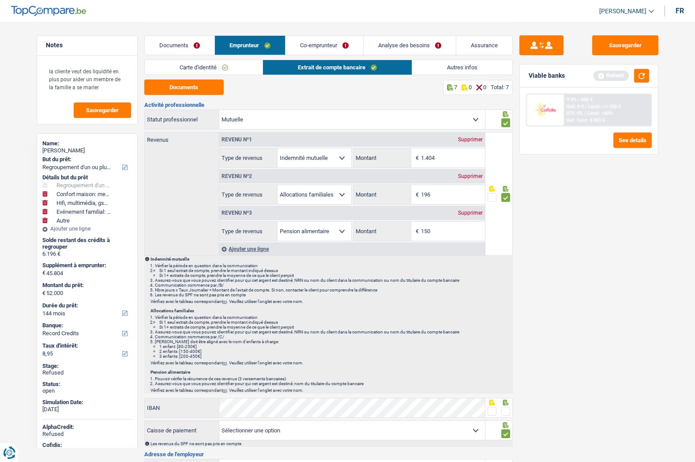
click at [324, 43] on link "Co-emprunteur" at bounding box center [324, 45] width 78 height 19
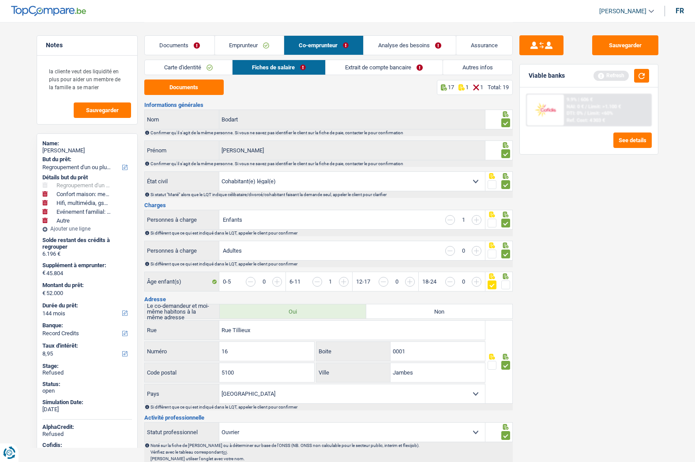
click at [387, 44] on link "Analyse des besoins" at bounding box center [410, 45] width 92 height 19
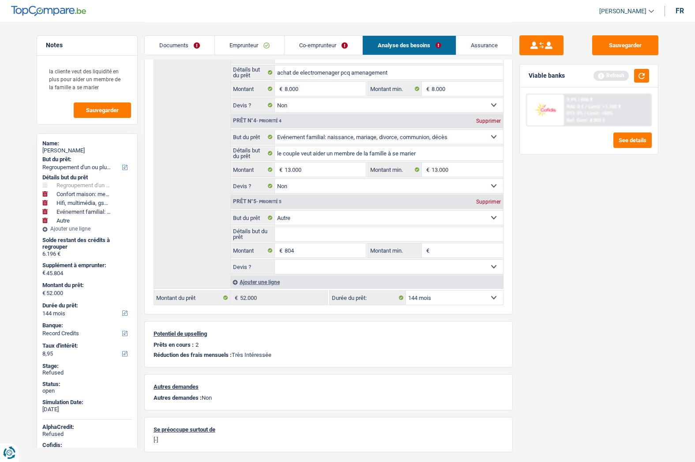
scroll to position [334, 0]
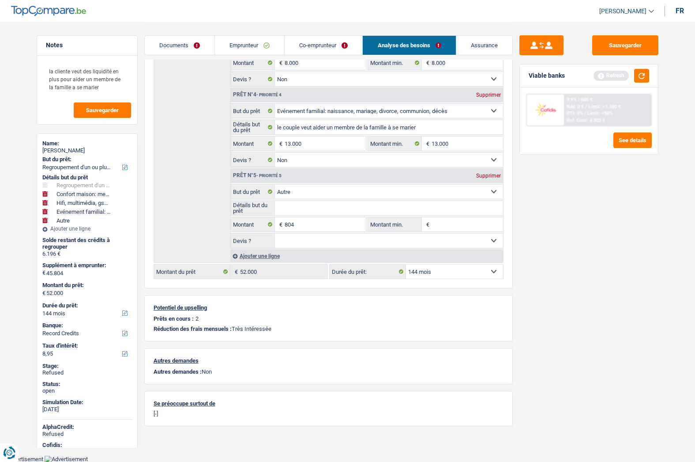
click at [428, 275] on select "12 mois 18 mois 24 mois 30 mois 36 mois 42 mois 48 mois 60 mois 72 mois 84 mois…" at bounding box center [454, 271] width 97 height 14
select select "120"
click at [406, 264] on select "12 mois 18 mois 24 mois 30 mois 36 mois 42 mois 48 mois 60 mois 72 mois 84 mois…" at bounding box center [454, 271] width 97 height 14
select select "120"
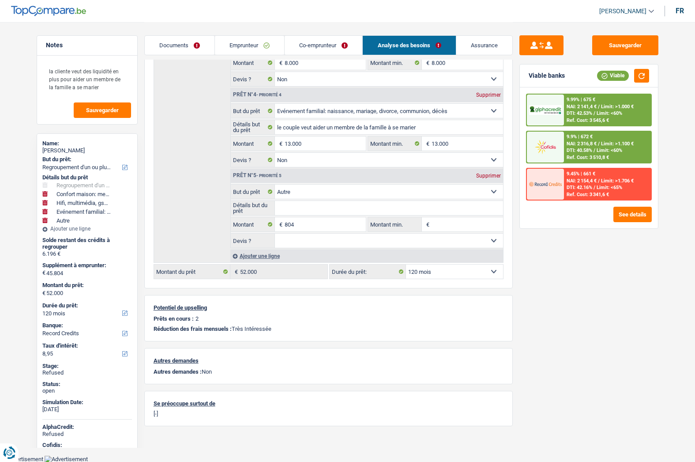
click at [594, 144] on span "NAI: 2 316,8 €" at bounding box center [582, 144] width 30 height 6
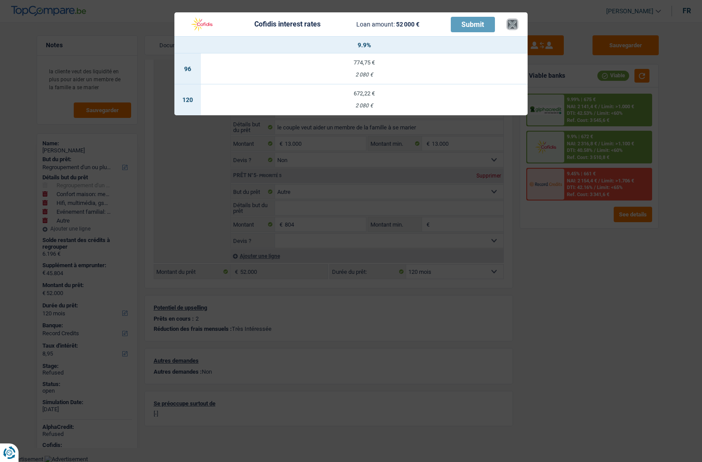
click at [516, 24] on button "×" at bounding box center [511, 24] width 9 height 9
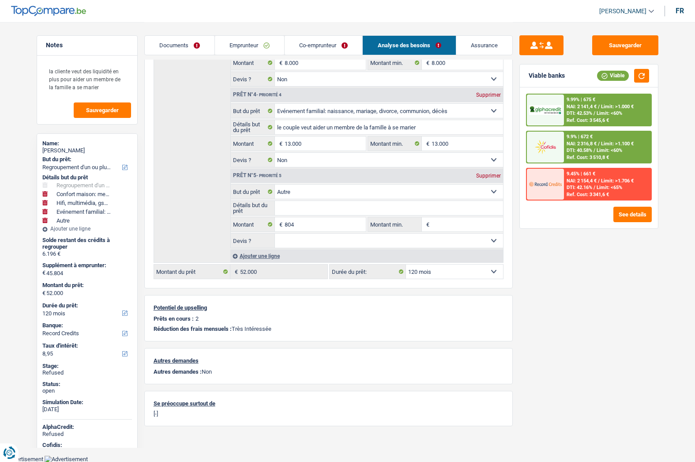
click at [477, 40] on link "Assurance" at bounding box center [484, 45] width 56 height 19
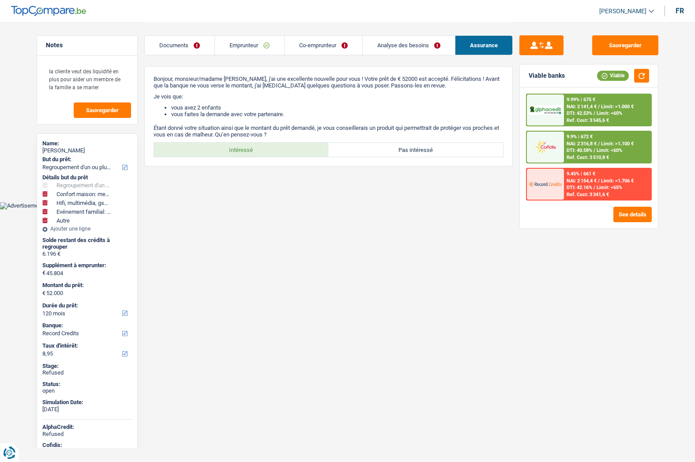
scroll to position [0, 0]
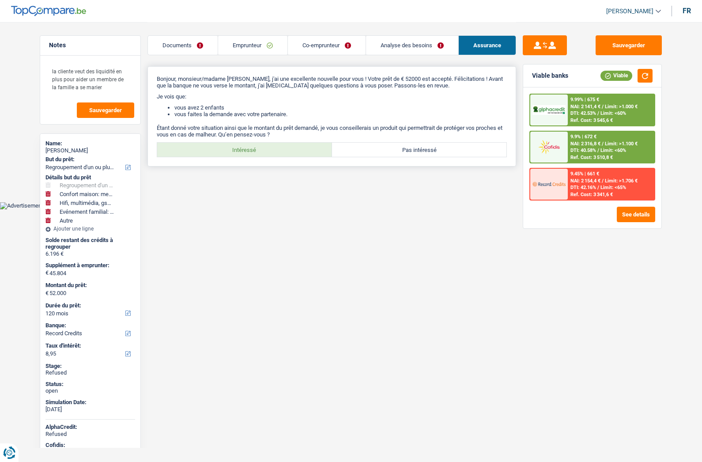
click at [272, 154] on label "Intéressé" at bounding box center [244, 150] width 175 height 14
click at [272, 154] on input "Intéressé" at bounding box center [244, 150] width 175 height 14
radio input "true"
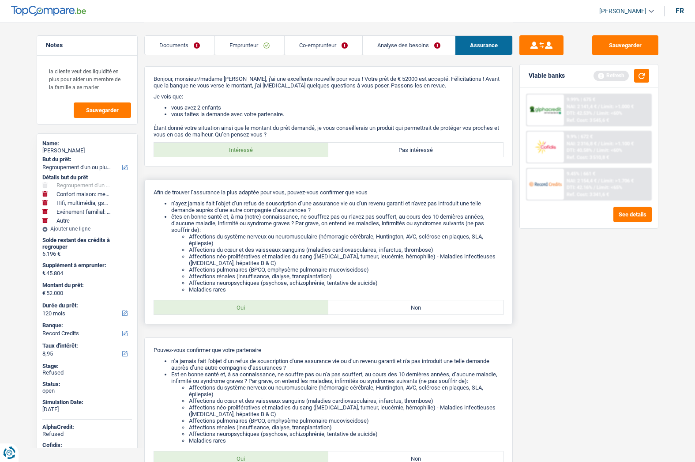
click at [239, 311] on label "Oui" at bounding box center [241, 307] width 175 height 14
click at [239, 311] on input "Oui" at bounding box center [241, 307] width 175 height 14
radio input "true"
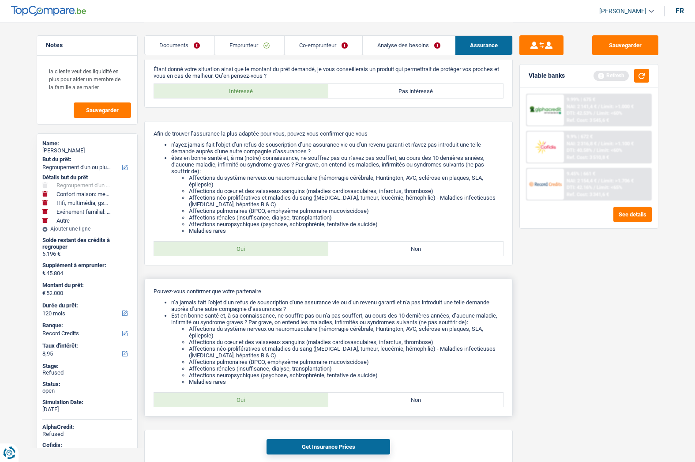
scroll to position [102, 0]
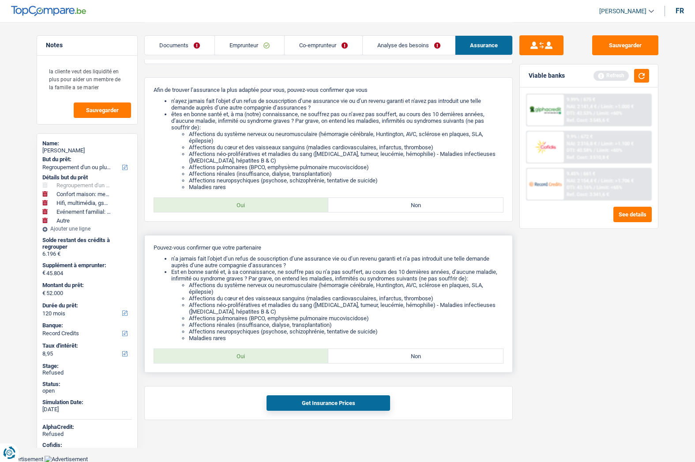
click at [248, 357] on label "Oui" at bounding box center [241, 356] width 175 height 14
click at [248, 357] on input "Oui" at bounding box center [241, 356] width 175 height 14
radio input "true"
click at [298, 399] on button "Get Insurance Prices" at bounding box center [328, 402] width 124 height 15
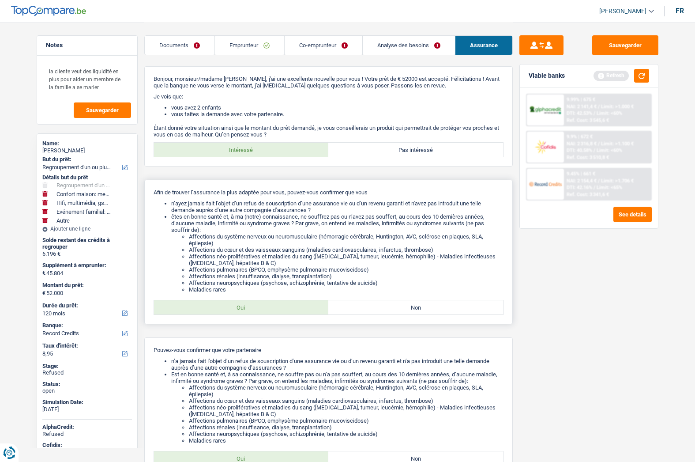
scroll to position [141, 0]
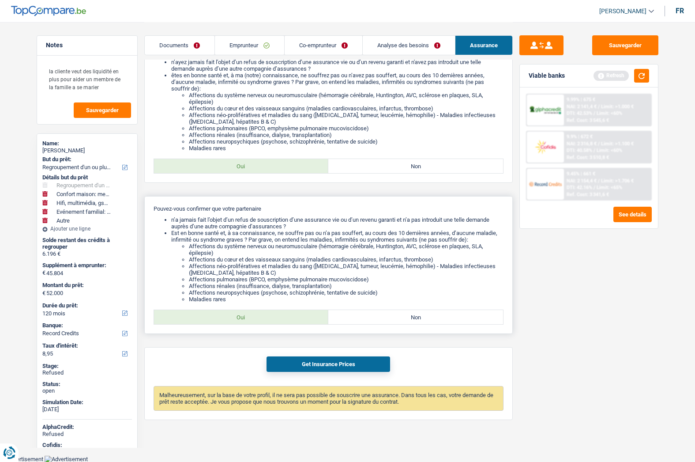
click at [390, 315] on label "Non" at bounding box center [415, 317] width 175 height 14
click at [390, 315] on input "Non" at bounding box center [415, 317] width 175 height 14
radio input "true"
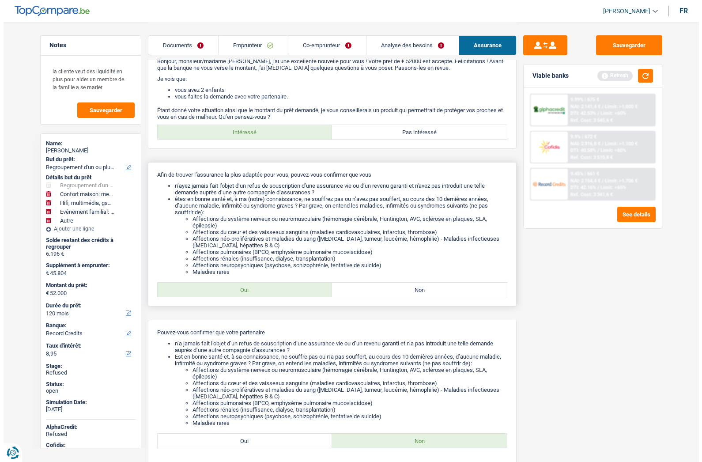
scroll to position [0, 0]
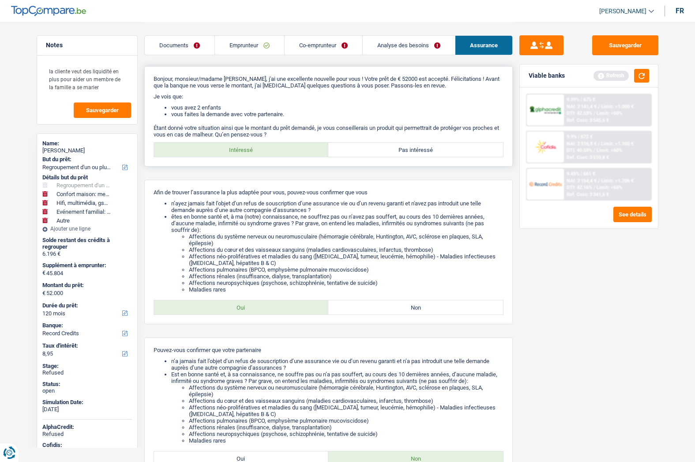
click at [376, 149] on label "Pas intéressé" at bounding box center [415, 150] width 175 height 14
click at [376, 149] on input "Pas intéressé" at bounding box center [415, 150] width 175 height 14
radio input "true"
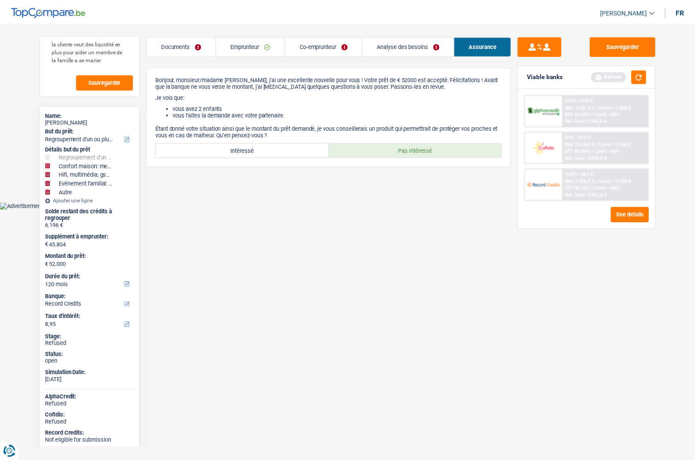
scroll to position [60, 0]
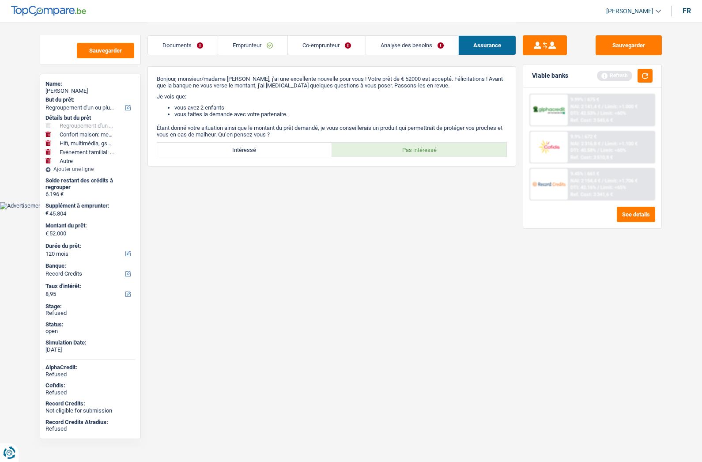
click at [242, 49] on link "Emprunteur" at bounding box center [252, 45] width 69 height 19
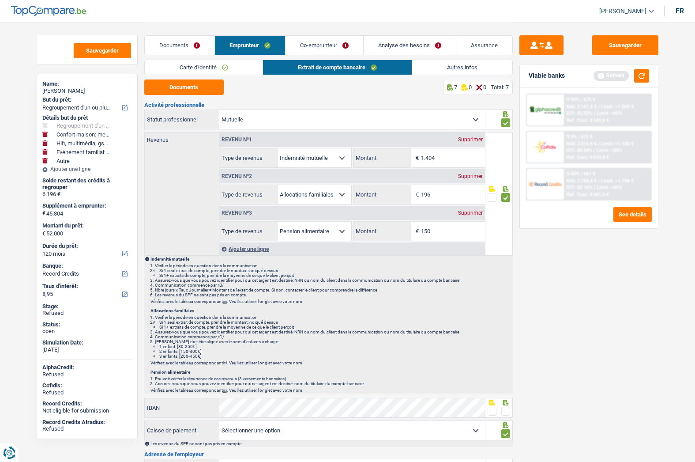
click at [214, 64] on link "Carte d'identité" at bounding box center [204, 67] width 118 height 15
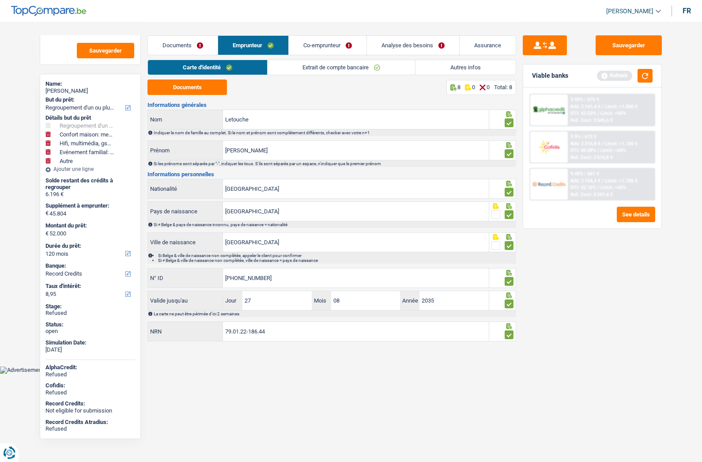
click at [186, 41] on link "Documents" at bounding box center [183, 45] width 70 height 19
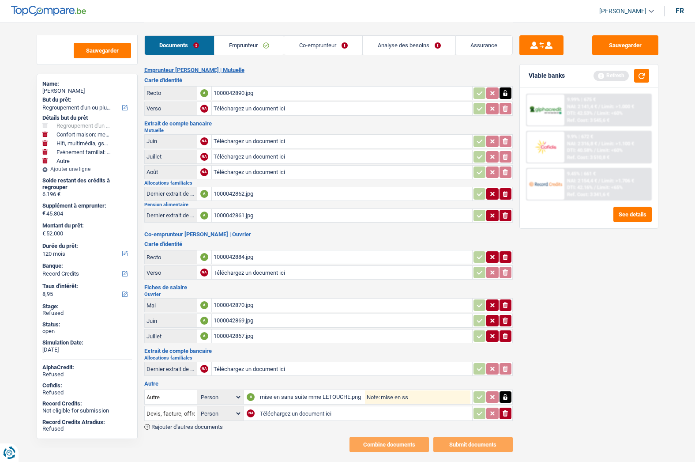
click at [240, 47] on link "Emprunteur" at bounding box center [249, 45] width 70 height 19
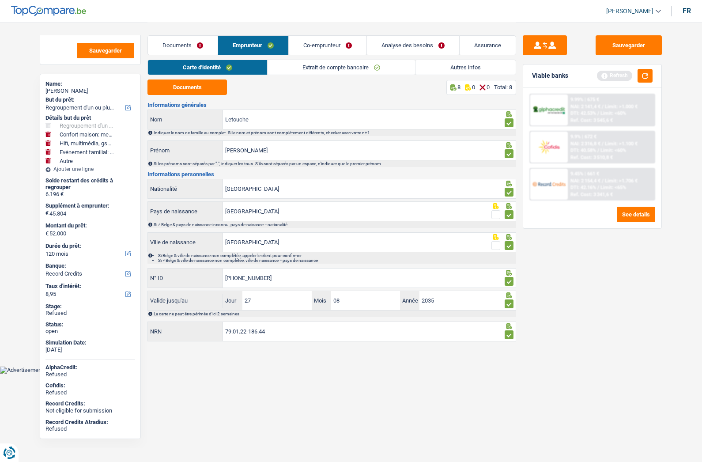
click at [179, 46] on link "Documents" at bounding box center [183, 45] width 70 height 19
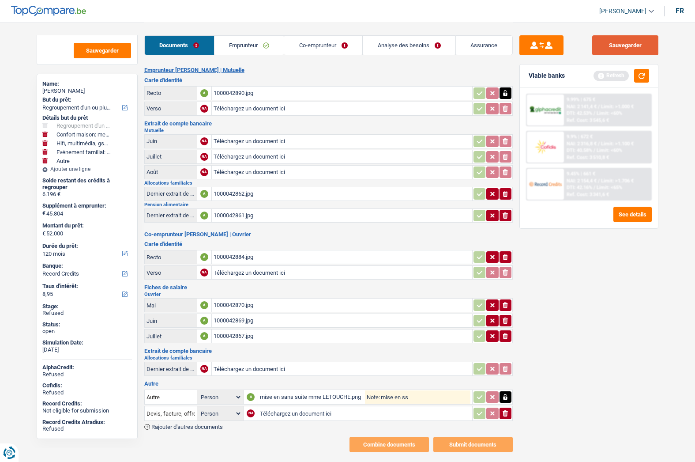
click at [615, 47] on button "Sauvegarder" at bounding box center [625, 45] width 66 height 20
click at [248, 42] on link "Emprunteur" at bounding box center [249, 45] width 70 height 19
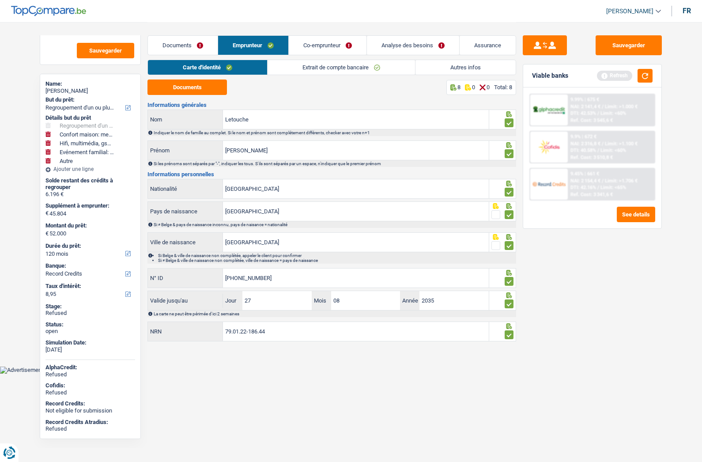
click at [459, 63] on link "Autres infos" at bounding box center [465, 67] width 100 height 15
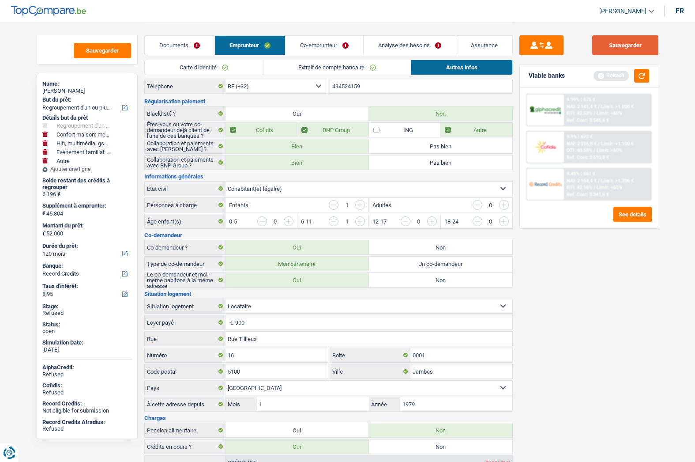
scroll to position [0, 0]
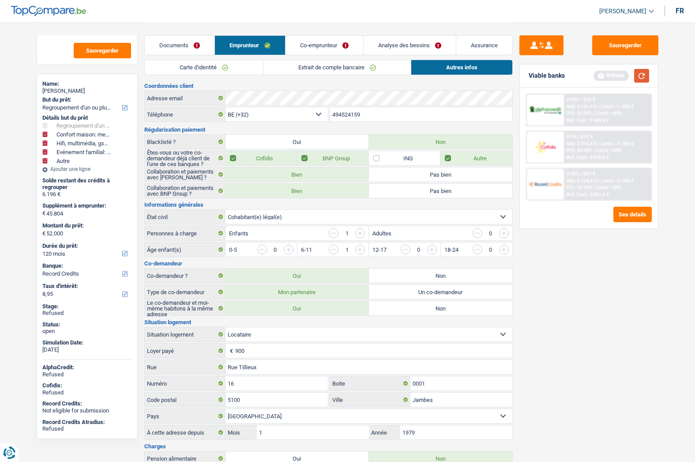
click at [644, 74] on button "button" at bounding box center [641, 76] width 15 height 14
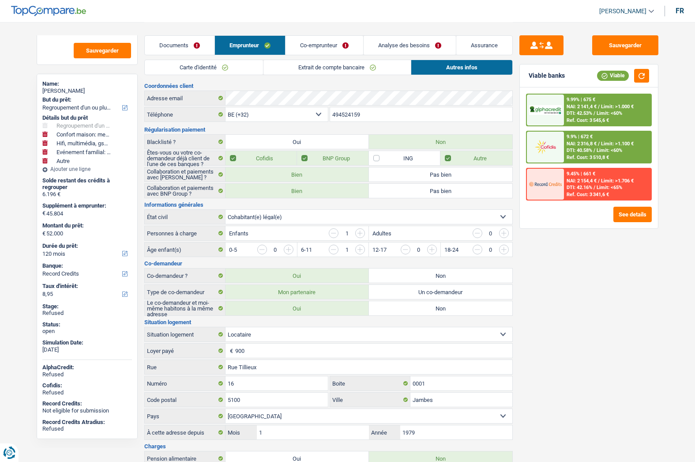
click at [593, 143] on span "NAI: 2 316,8 €" at bounding box center [582, 144] width 30 height 6
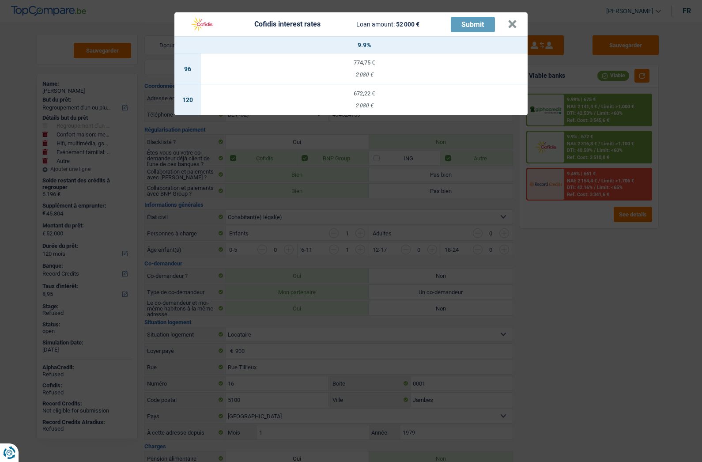
click at [358, 102] on td "672,22 € 2 080 €" at bounding box center [364, 99] width 326 height 31
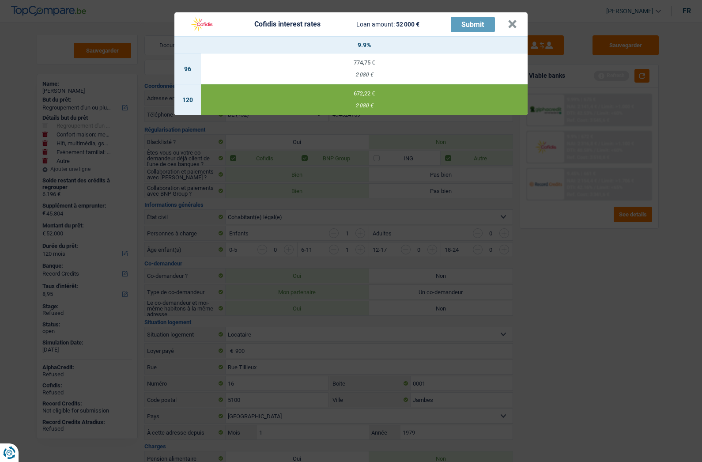
select select "cofidis"
type input "9,90"
click at [507, 24] on button "×" at bounding box center [511, 24] width 9 height 9
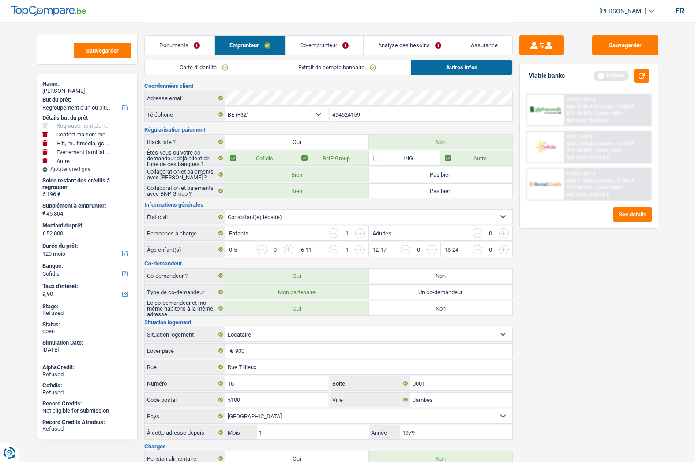
click at [188, 38] on link "Documents" at bounding box center [180, 45] width 70 height 19
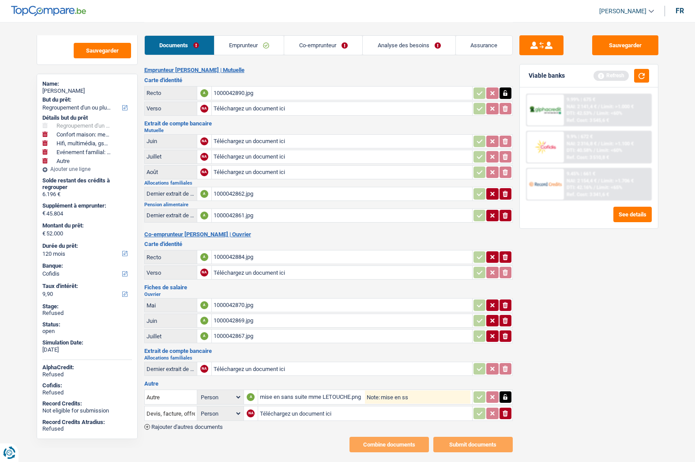
click at [244, 47] on link "Emprunteur" at bounding box center [249, 45] width 70 height 19
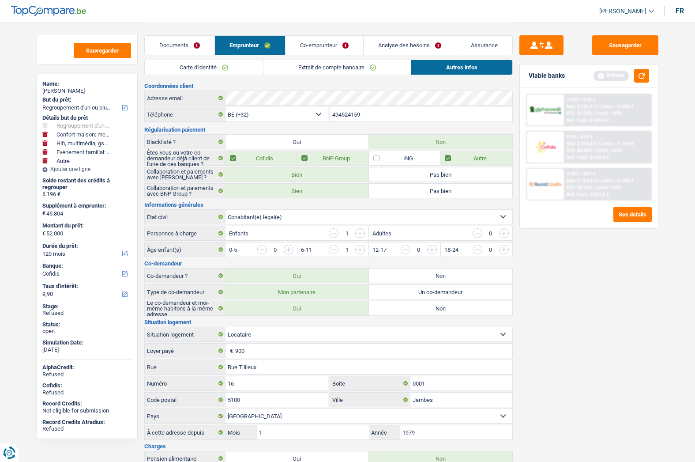
click at [205, 62] on link "Carte d'identité" at bounding box center [204, 67] width 118 height 15
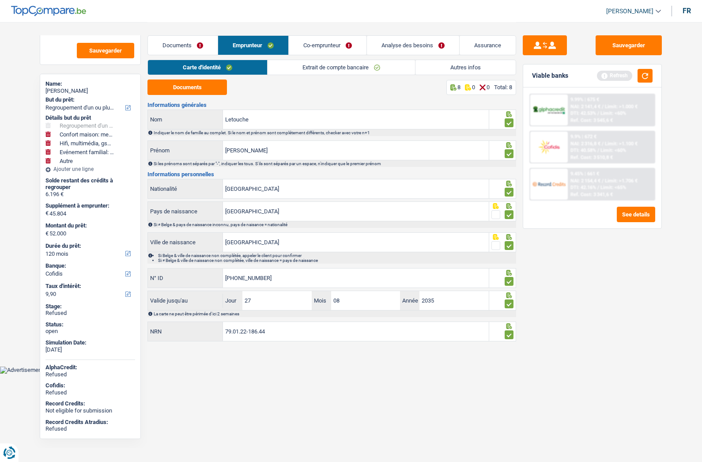
click at [282, 66] on link "Extrait de compte bancaire" at bounding box center [340, 67] width 147 height 15
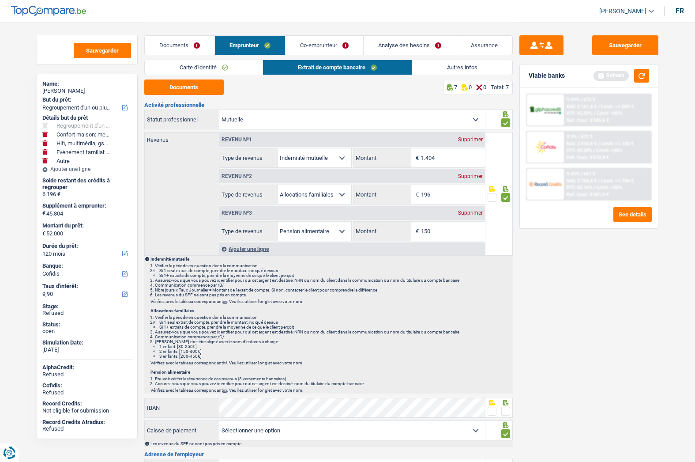
click at [318, 49] on link "Co-emprunteur" at bounding box center [324, 45] width 78 height 19
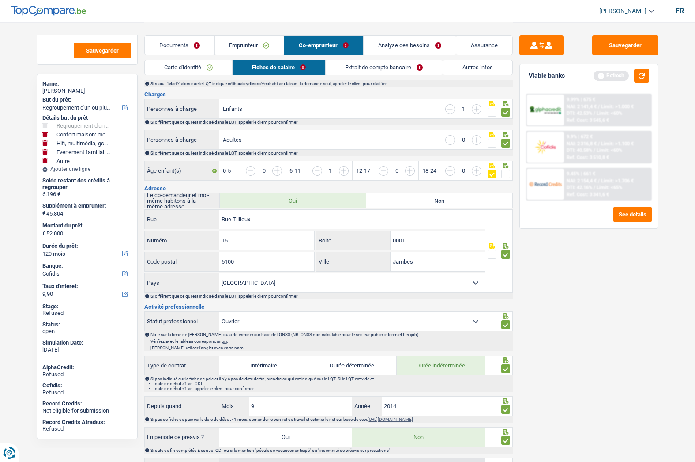
scroll to position [132, 0]
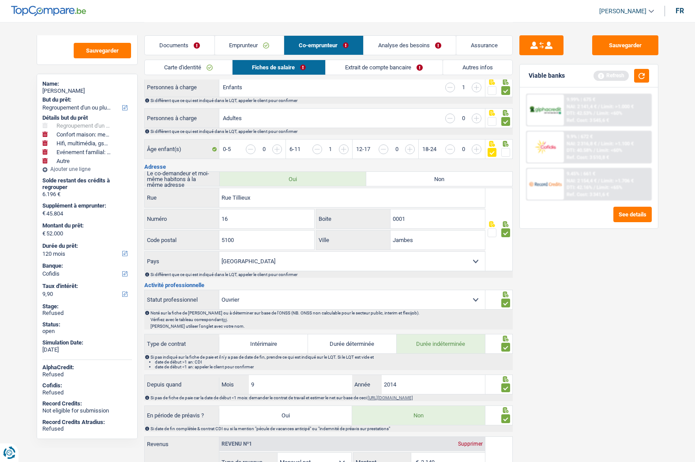
click at [505, 151] on span at bounding box center [505, 152] width 9 height 9
click at [0, 0] on input "radio" at bounding box center [0, 0] width 0 height 0
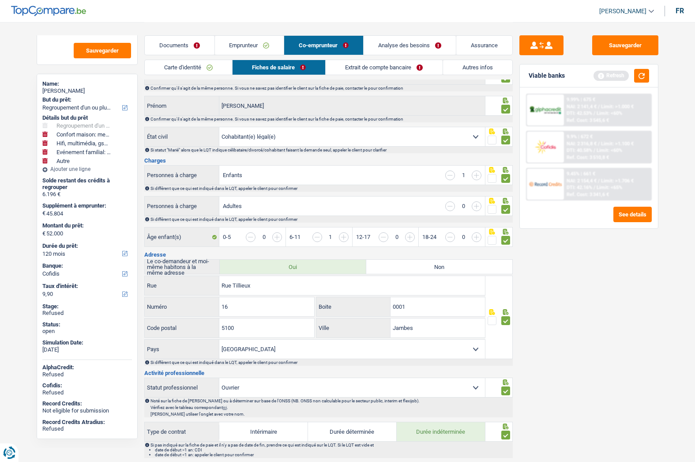
scroll to position [44, 0]
click at [366, 71] on link "Extrait de compte bancaire" at bounding box center [384, 67] width 116 height 15
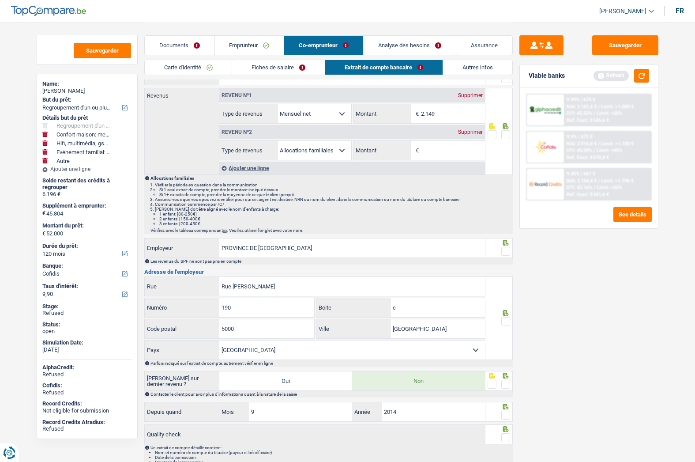
scroll to position [0, 0]
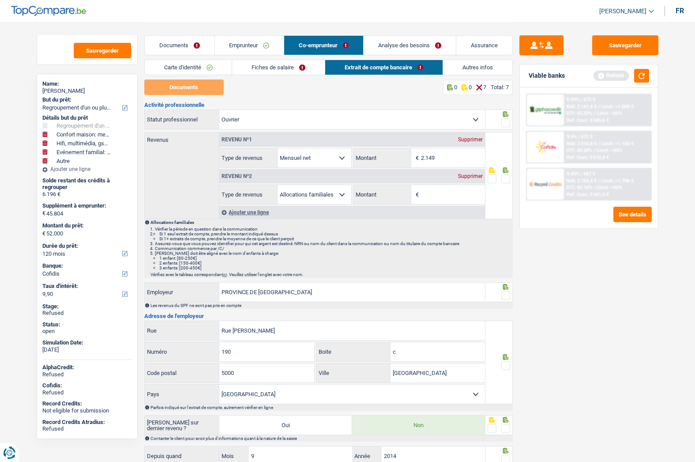
click at [503, 124] on span at bounding box center [505, 122] width 9 height 9
click at [0, 0] on input "radio" at bounding box center [0, 0] width 0 height 0
click at [509, 179] on span at bounding box center [505, 178] width 9 height 9
click at [0, 0] on input "radio" at bounding box center [0, 0] width 0 height 0
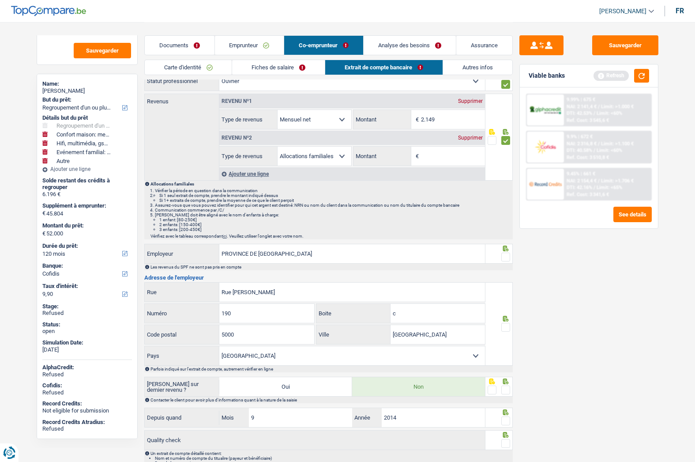
scroll to position [90, 0]
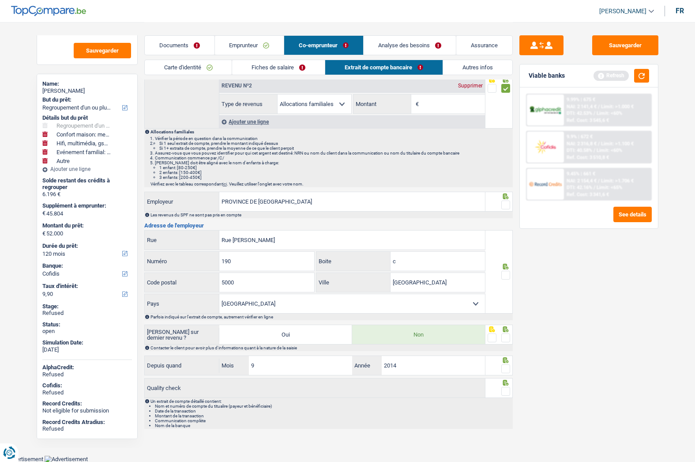
click at [504, 206] on span at bounding box center [505, 204] width 9 height 9
click at [0, 0] on input "radio" at bounding box center [0, 0] width 0 height 0
click at [508, 274] on span at bounding box center [505, 274] width 9 height 9
click at [0, 0] on input "radio" at bounding box center [0, 0] width 0 height 0
click at [507, 339] on span at bounding box center [505, 337] width 9 height 9
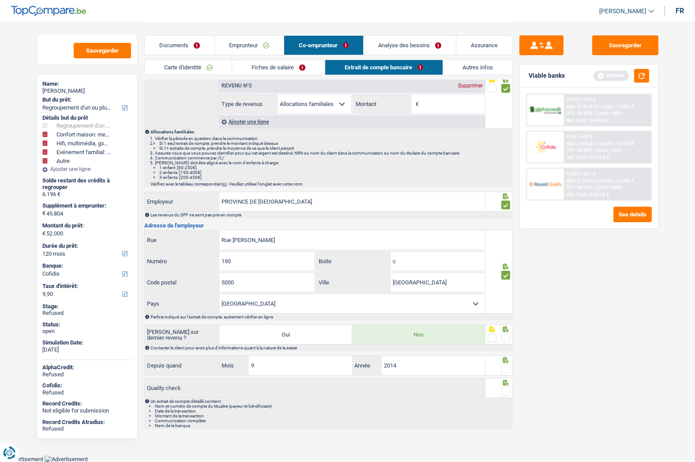
click at [0, 0] on input "radio" at bounding box center [0, 0] width 0 height 0
click at [506, 365] on span at bounding box center [505, 368] width 9 height 9
click at [0, 0] on input "radio" at bounding box center [0, 0] width 0 height 0
drag, startPoint x: 505, startPoint y: 388, endPoint x: 493, endPoint y: 371, distance: 21.2
click at [505, 389] on span at bounding box center [505, 391] width 9 height 9
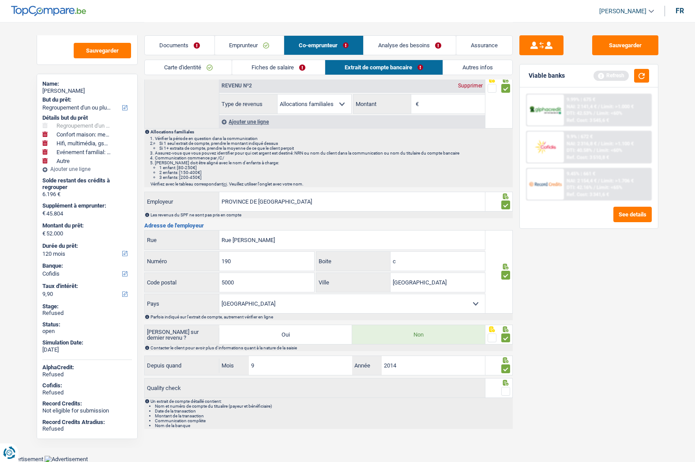
click at [0, 0] on input "radio" at bounding box center [0, 0] width 0 height 0
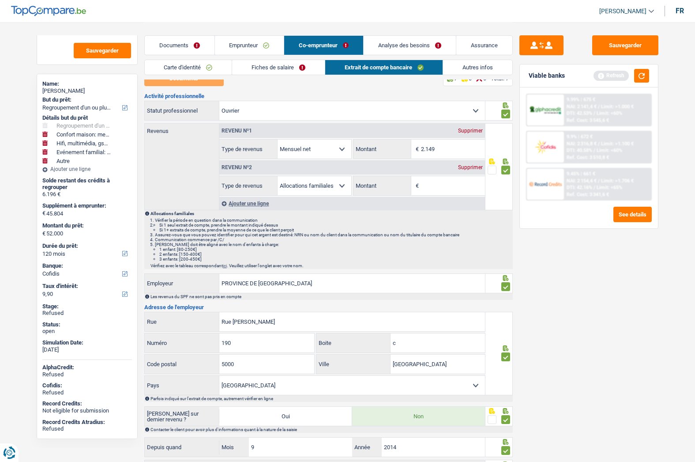
scroll to position [0, 0]
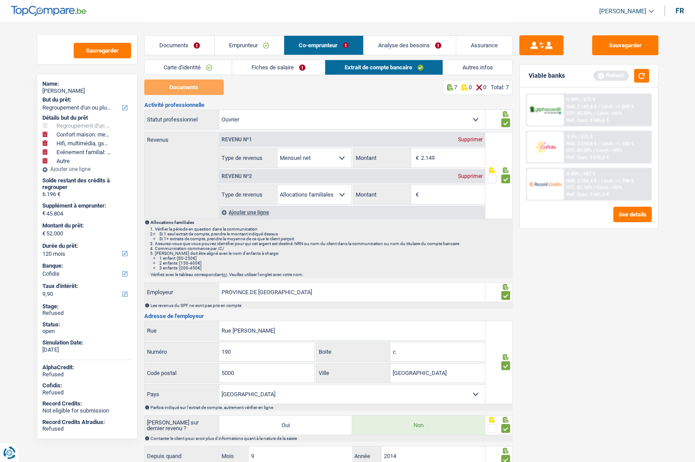
click at [397, 49] on link "Analyse des besoins" at bounding box center [410, 45] width 92 height 19
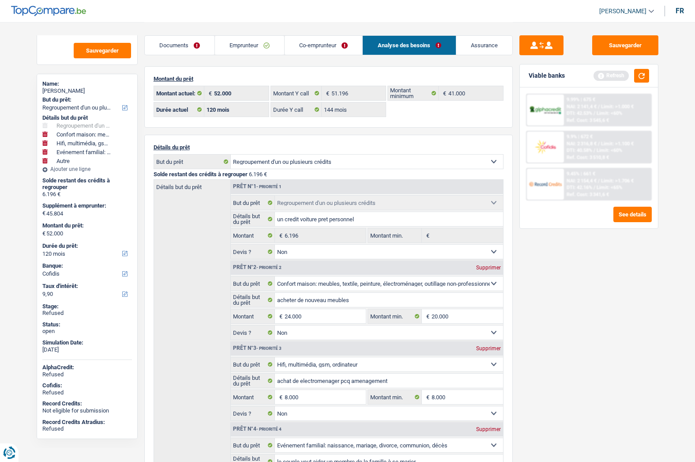
click at [181, 44] on link "Documents" at bounding box center [180, 45] width 70 height 19
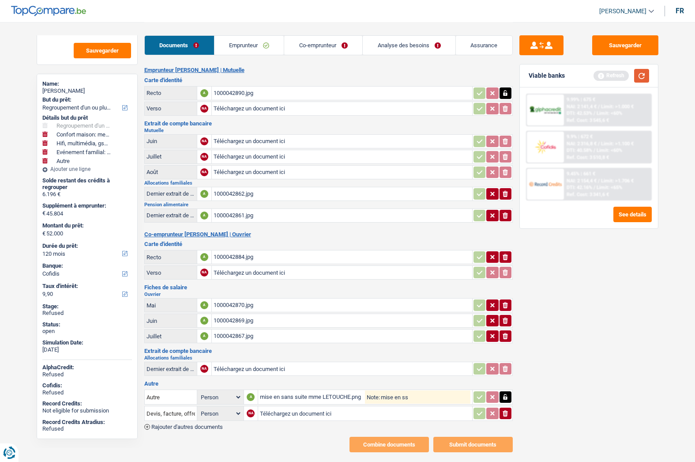
drag, startPoint x: 644, startPoint y: 75, endPoint x: 564, endPoint y: 53, distance: 83.2
click at [644, 75] on button "button" at bounding box center [641, 76] width 15 height 14
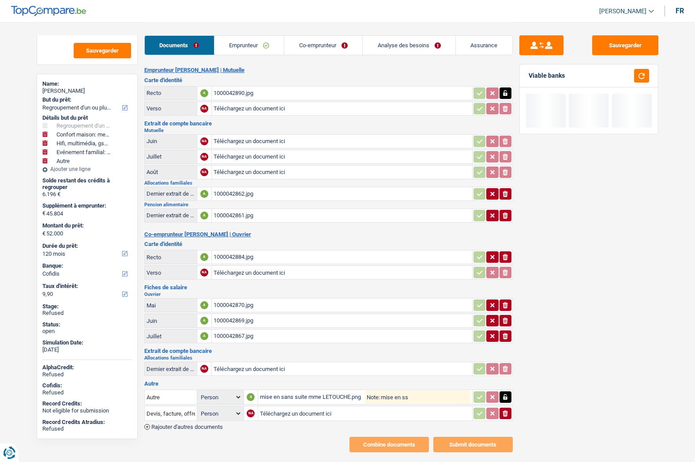
click at [392, 42] on link "Analyse des besoins" at bounding box center [409, 45] width 93 height 19
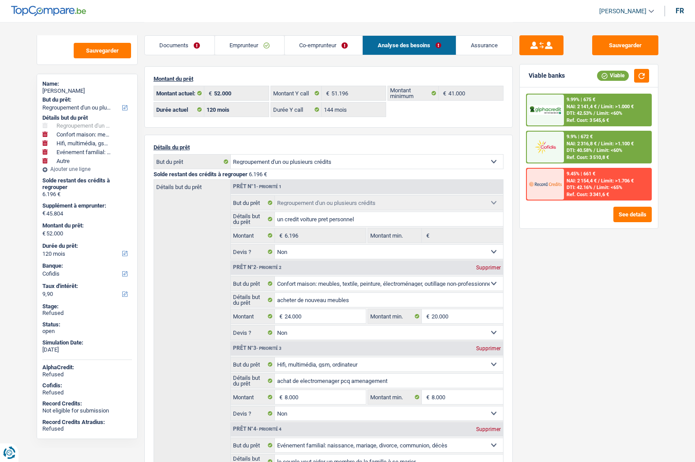
click at [558, 138] on div at bounding box center [545, 146] width 37 height 31
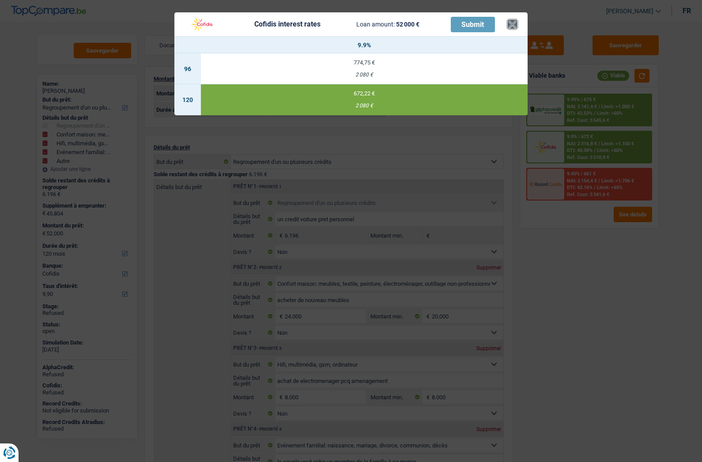
click at [515, 24] on button "×" at bounding box center [511, 24] width 9 height 9
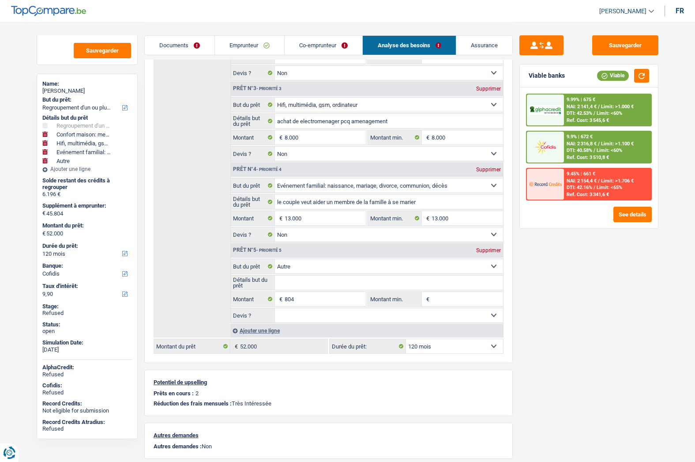
scroll to position [265, 0]
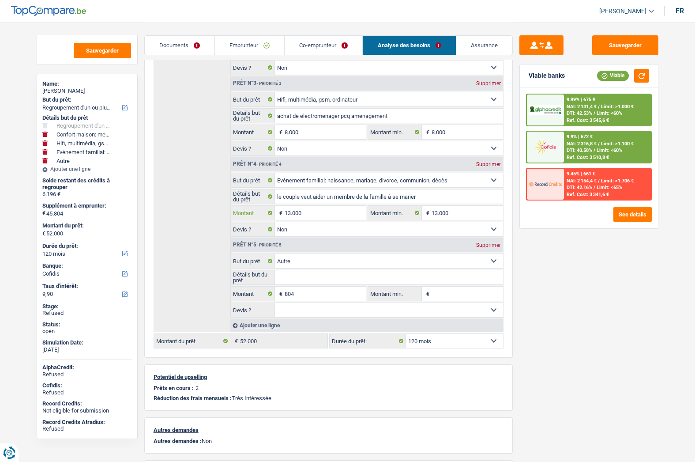
click at [336, 210] on input "13.000" at bounding box center [325, 213] width 81 height 14
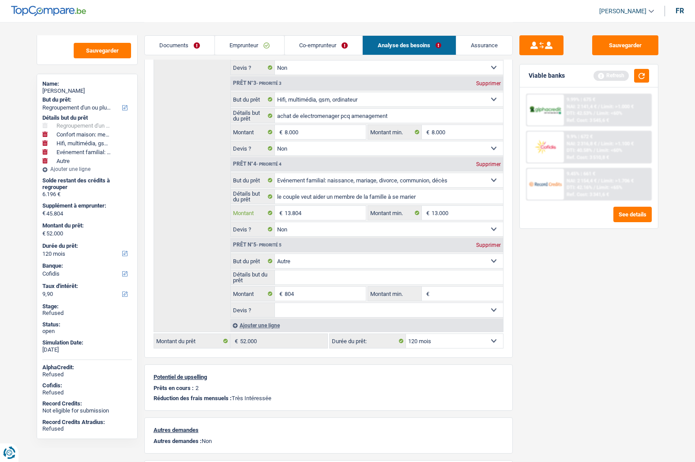
type input "13.804"
type input "46.608"
type input "52.804"
select select "144"
type input "52.804"
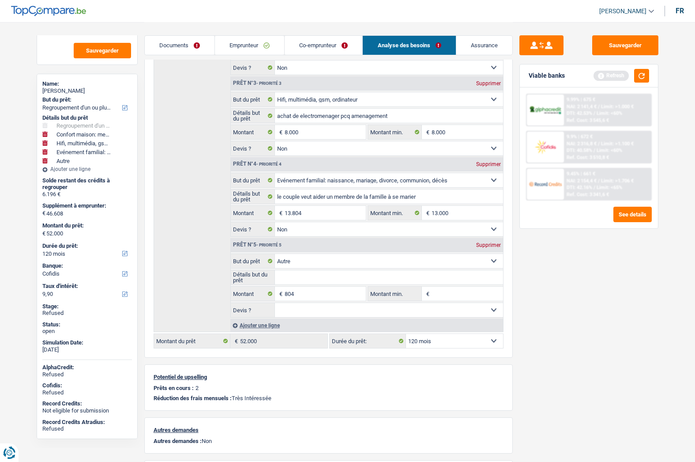
select select "144"
type input "52.804"
select select "144"
click at [491, 245] on div "Supprimer" at bounding box center [488, 244] width 29 height 5
type input "45.804"
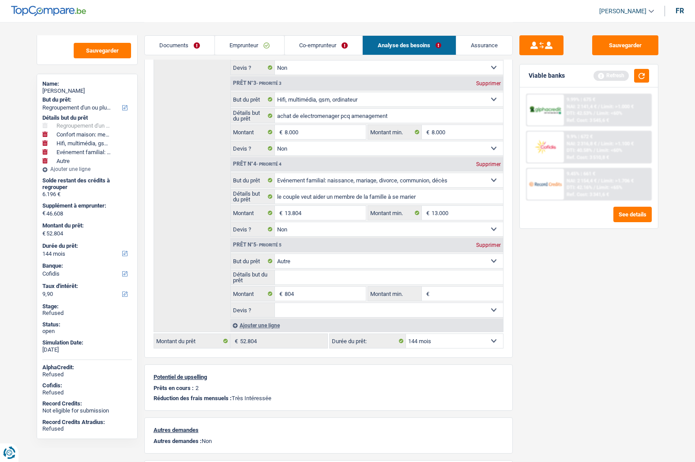
type input "52.000"
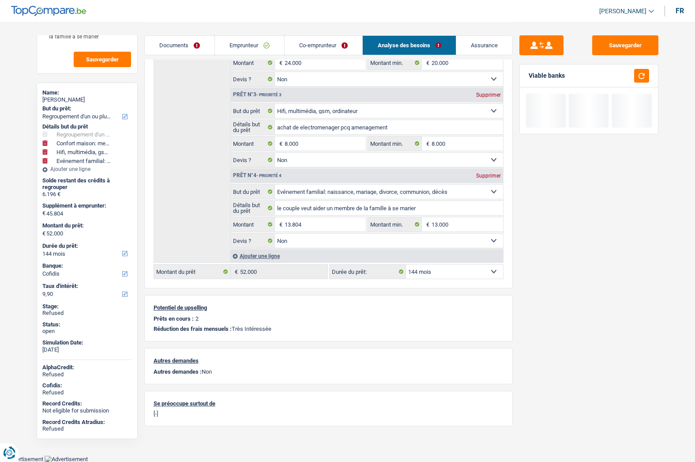
scroll to position [51, 0]
click at [447, 275] on select "12 mois 18 mois 24 mois 30 mois 36 mois 42 mois 48 mois 60 mois 72 mois 84 mois…" at bounding box center [454, 271] width 97 height 14
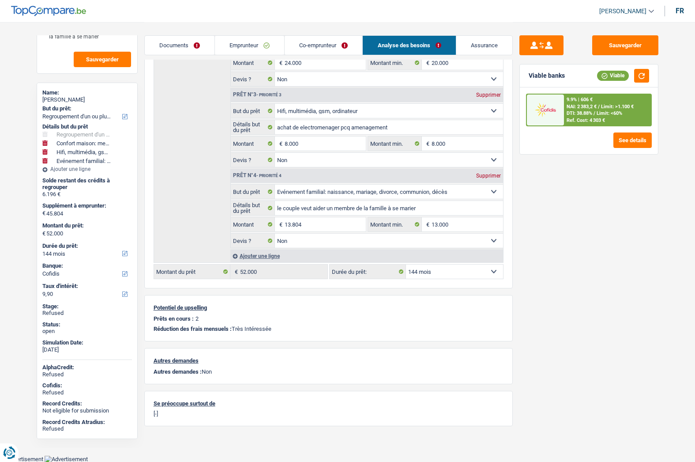
select select "120"
click at [406, 264] on select "12 mois 18 mois 24 mois 30 mois 36 mois 42 mois 48 mois 60 mois 72 mois 84 mois…" at bounding box center [454, 271] width 97 height 14
select select "120"
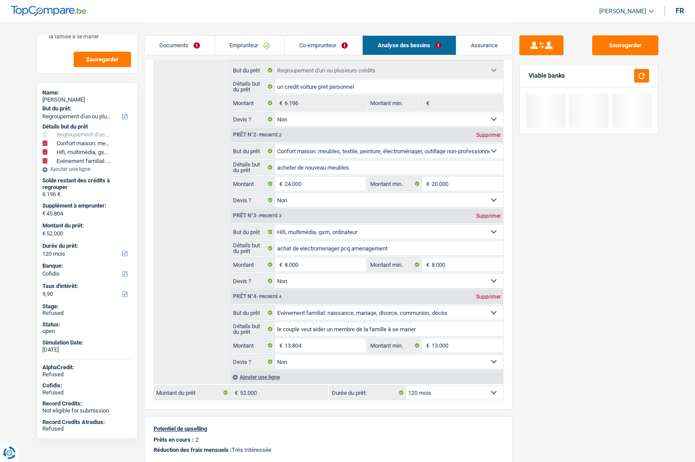
scroll to position [121, 0]
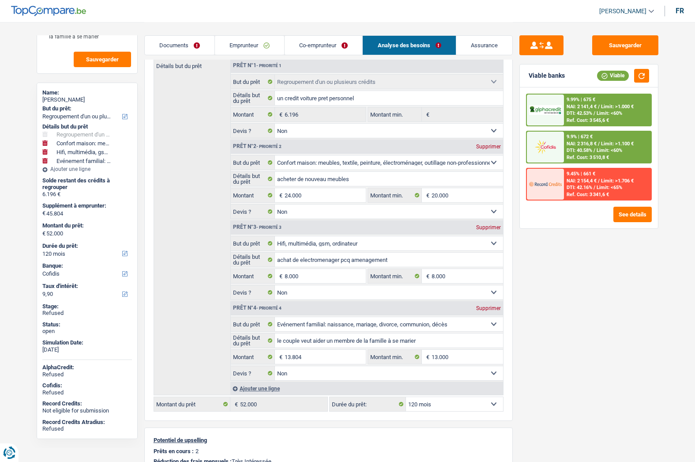
click at [583, 144] on span "NAI: 2 316,8 €" at bounding box center [582, 144] width 30 height 6
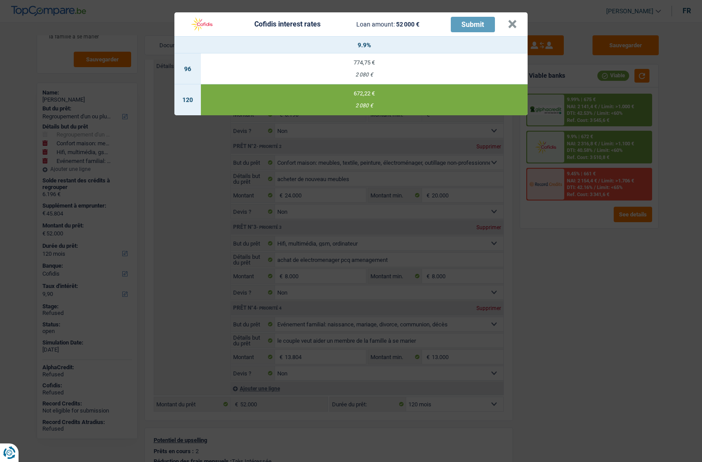
click at [366, 98] on td "672,22 € 2 080 €" at bounding box center [364, 99] width 326 height 31
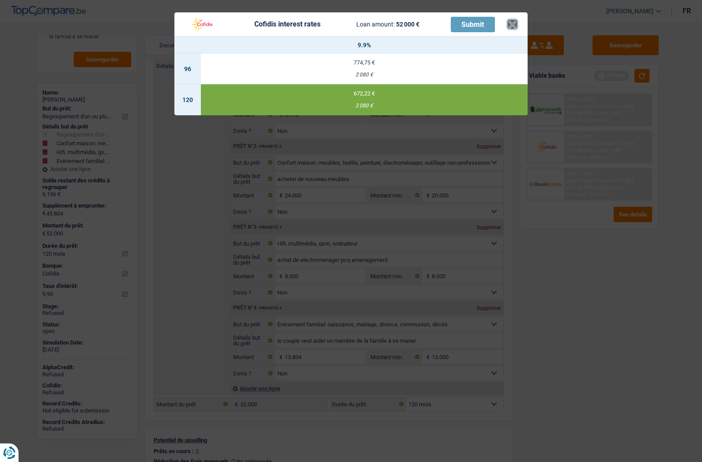
click at [514, 22] on button "×" at bounding box center [511, 24] width 9 height 9
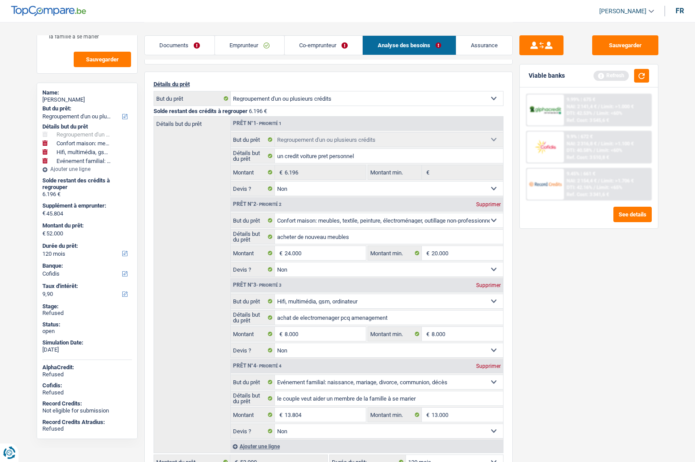
scroll to position [0, 0]
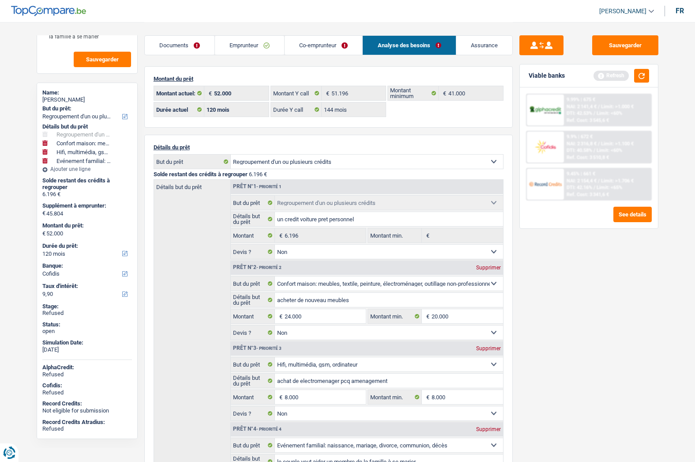
click at [187, 43] on link "Documents" at bounding box center [180, 45] width 70 height 19
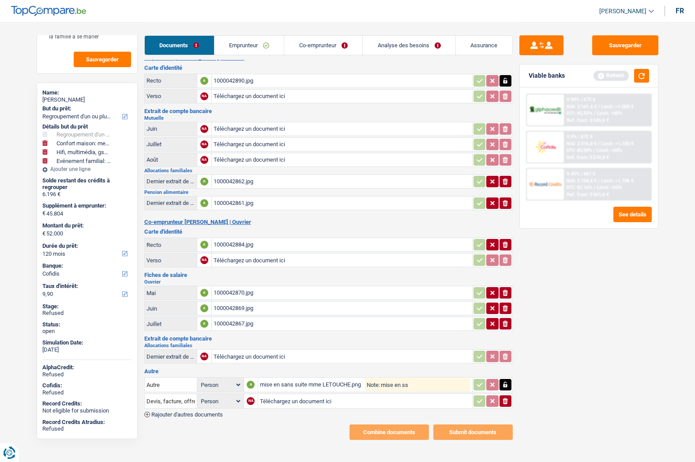
scroll to position [19, 0]
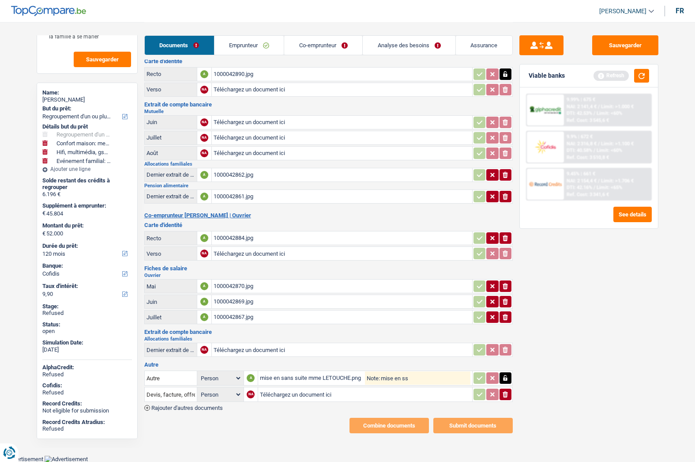
click at [504, 378] on icon "button" at bounding box center [505, 378] width 4 height 6
click at [484, 378] on button "button" at bounding box center [479, 377] width 12 height 11
click at [491, 236] on icon "button" at bounding box center [492, 238] width 4 height 4
click at [482, 237] on icon "button" at bounding box center [479, 237] width 7 height 9
click at [260, 47] on link "Emprunteur" at bounding box center [249, 45] width 70 height 19
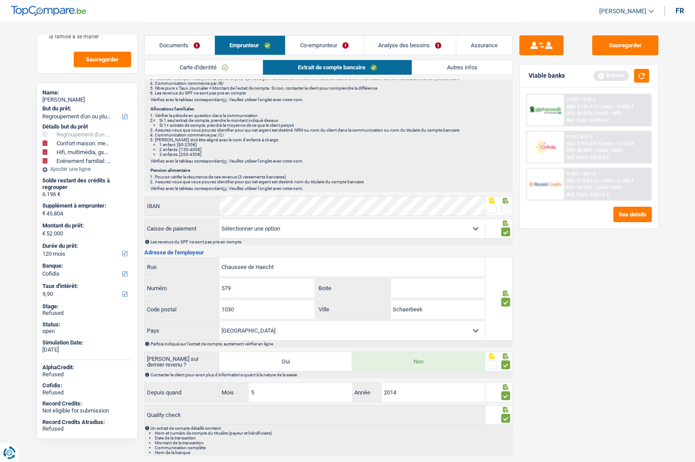
scroll to position [229, 0]
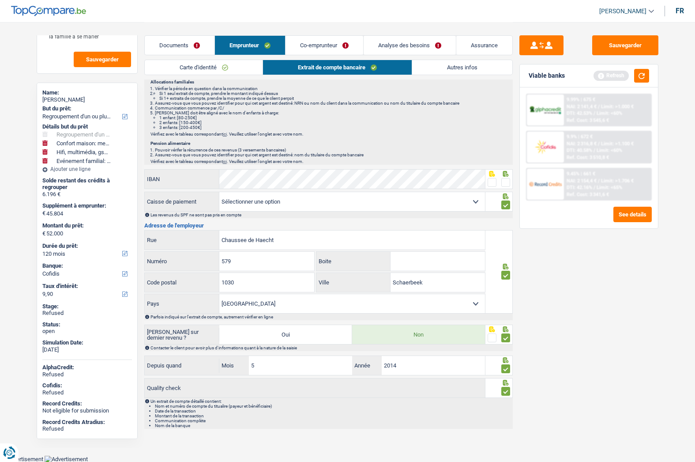
click at [507, 180] on span at bounding box center [505, 182] width 9 height 9
click at [0, 0] on input "radio" at bounding box center [0, 0] width 0 height 0
click at [314, 46] on link "Co-emprunteur" at bounding box center [324, 45] width 78 height 19
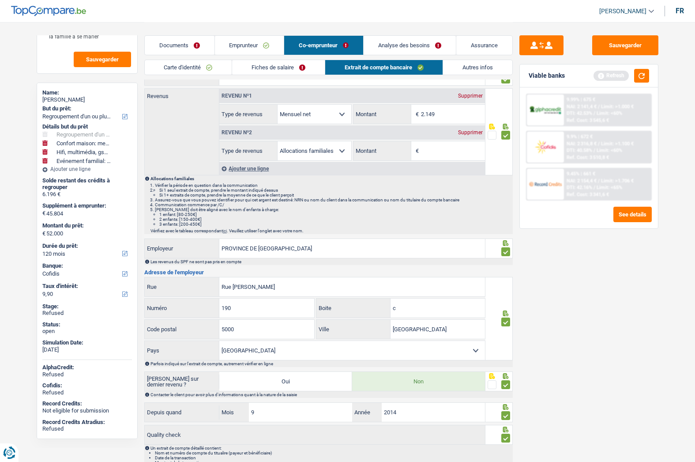
scroll to position [90, 0]
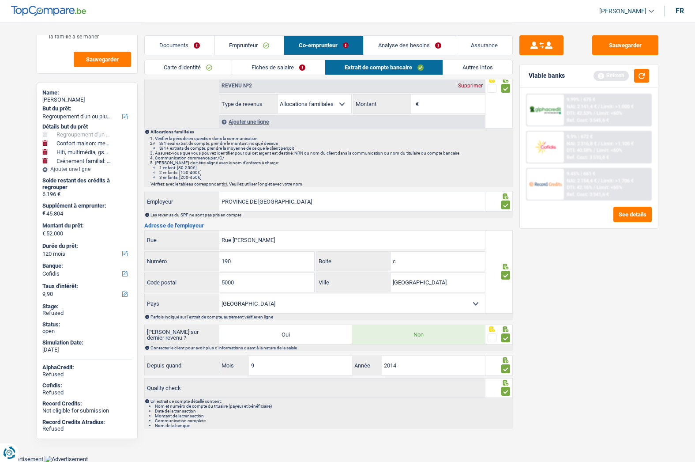
click at [395, 46] on link "Analyse des besoins" at bounding box center [410, 45] width 92 height 19
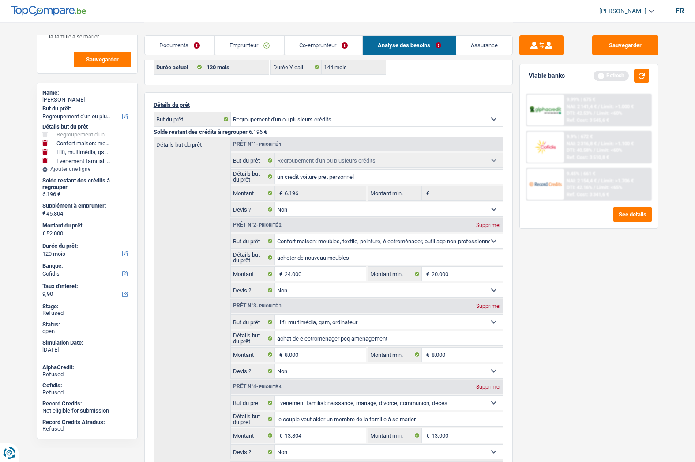
scroll to position [0, 0]
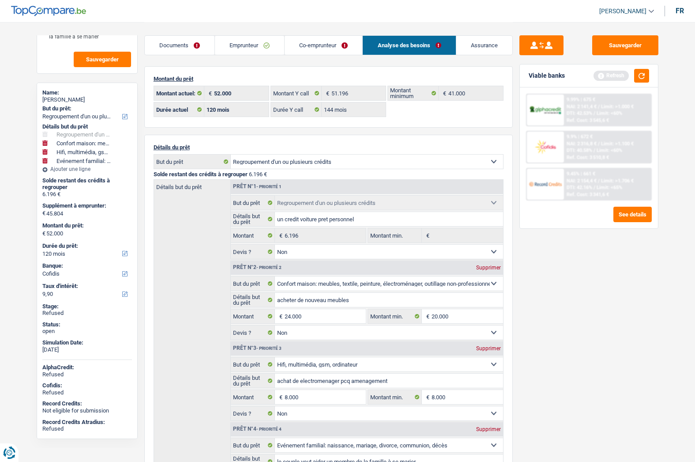
click at [482, 44] on link "Assurance" at bounding box center [484, 45] width 56 height 19
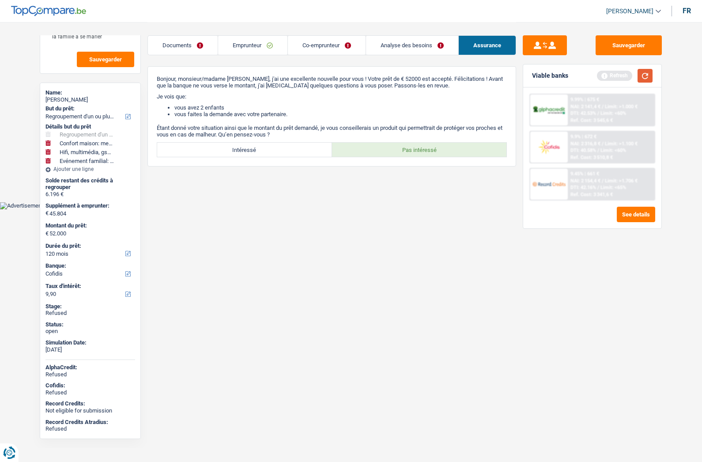
click at [642, 79] on button "button" at bounding box center [644, 76] width 15 height 14
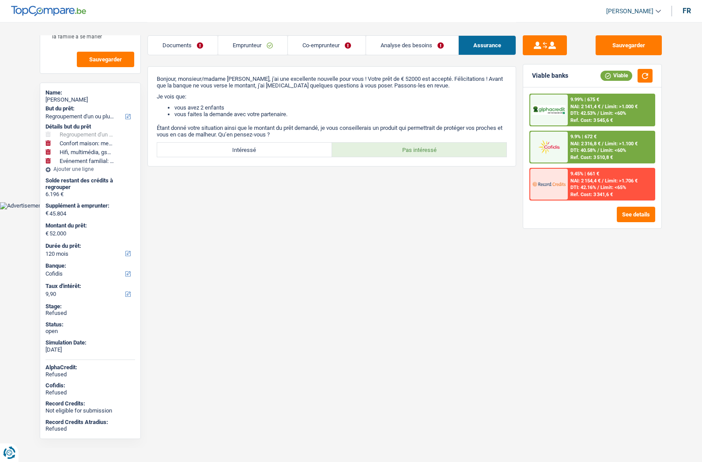
click at [548, 135] on div at bounding box center [548, 146] width 37 height 31
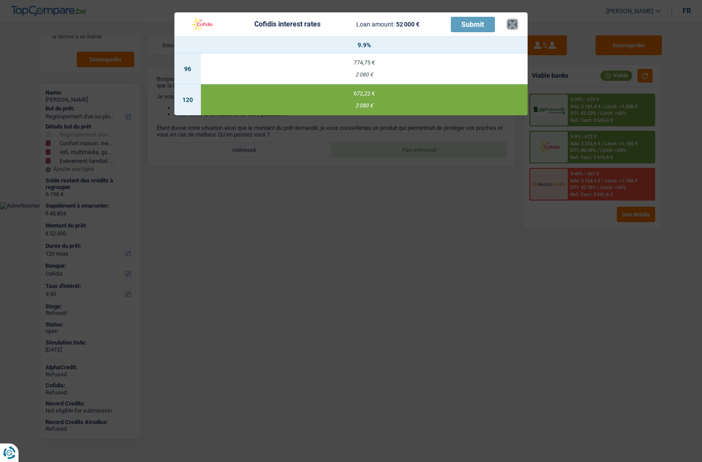
click at [514, 24] on button "×" at bounding box center [511, 24] width 9 height 9
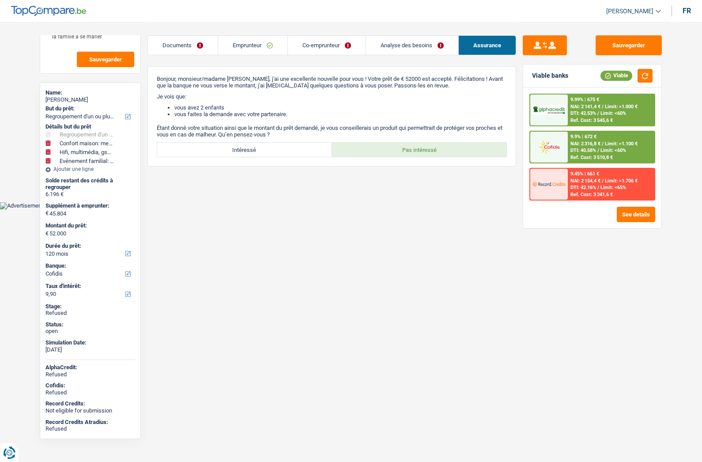
click at [183, 43] on link "Documents" at bounding box center [183, 45] width 70 height 19
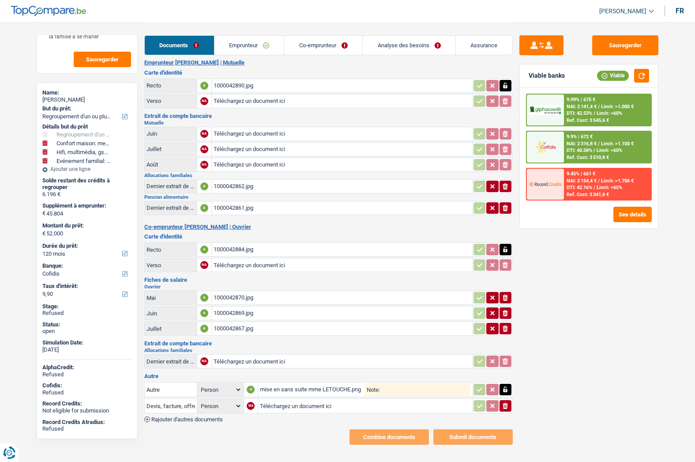
scroll to position [19, 0]
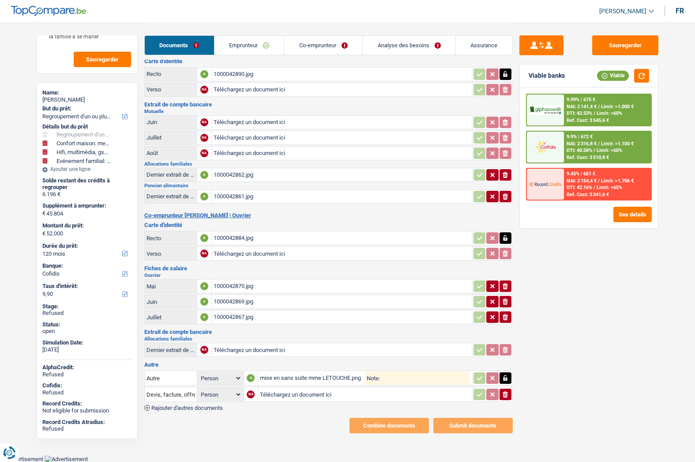
click at [505, 395] on icon "ionicons-v5-e" at bounding box center [505, 394] width 7 height 9
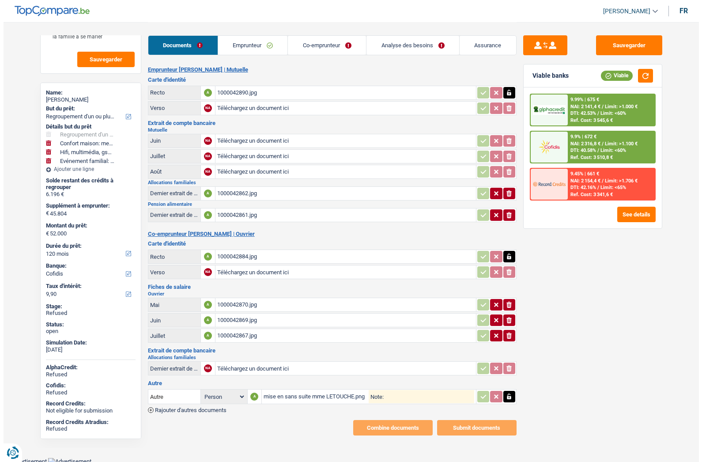
scroll to position [0, 0]
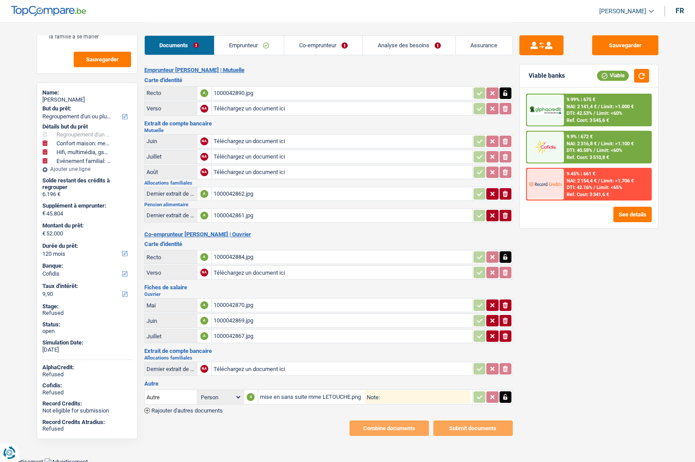
drag, startPoint x: 259, startPoint y: 43, endPoint x: 270, endPoint y: 43, distance: 10.6
click at [259, 43] on link "Emprunteur" at bounding box center [249, 45] width 70 height 19
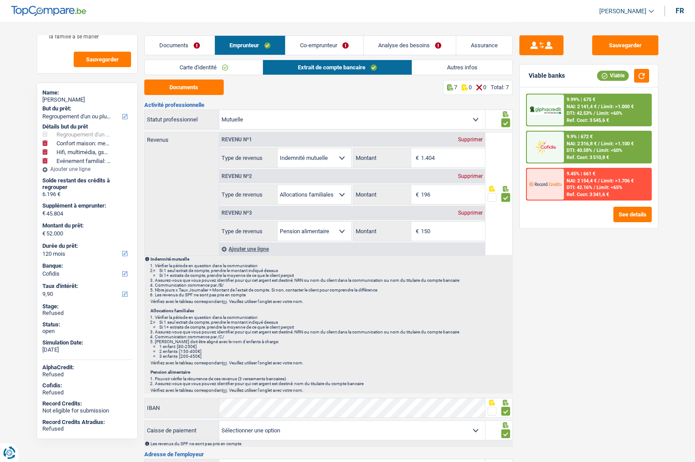
drag, startPoint x: 329, startPoint y: 43, endPoint x: 370, endPoint y: 47, distance: 40.8
click at [330, 43] on link "Co-emprunteur" at bounding box center [324, 45] width 78 height 19
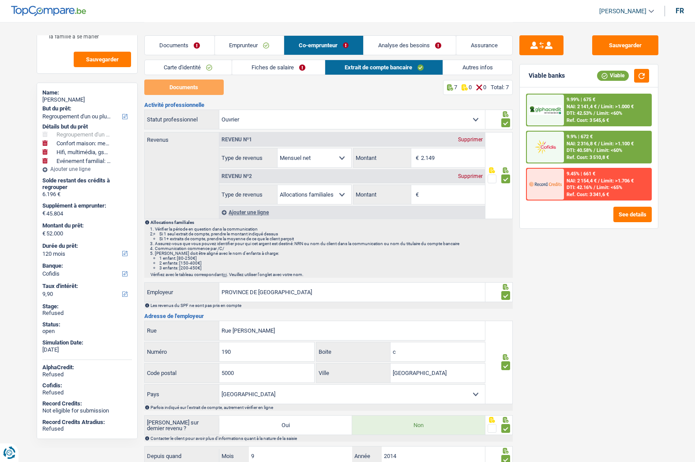
click at [492, 45] on link "Assurance" at bounding box center [484, 45] width 56 height 19
